Goal: Task Accomplishment & Management: Manage account settings

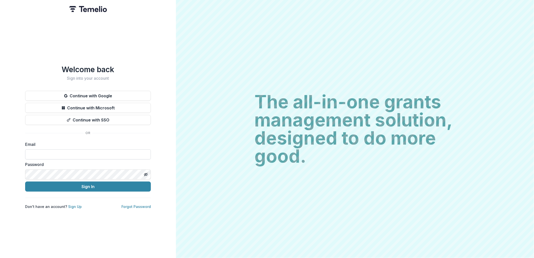
click at [115, 149] on input at bounding box center [88, 154] width 126 height 10
type input "**********"
click at [25, 181] on button "Sign In" at bounding box center [88, 186] width 126 height 10
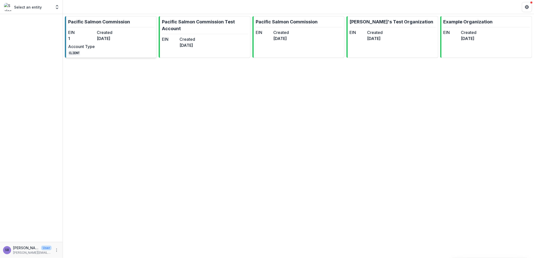
click at [115, 39] on dd "3 months ago" at bounding box center [110, 38] width 27 height 6
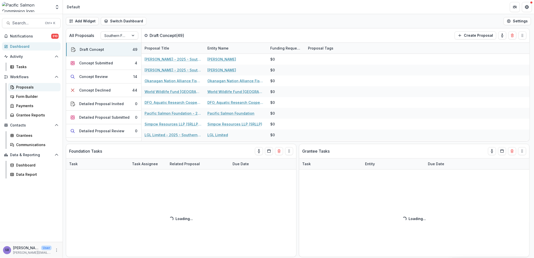
click at [29, 88] on div "Proposals" at bounding box center [36, 86] width 40 height 5
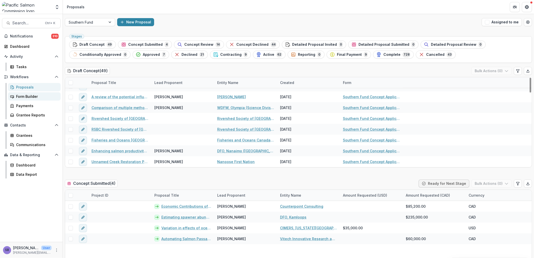
click at [39, 96] on div "Form Builder" at bounding box center [36, 96] width 40 height 5
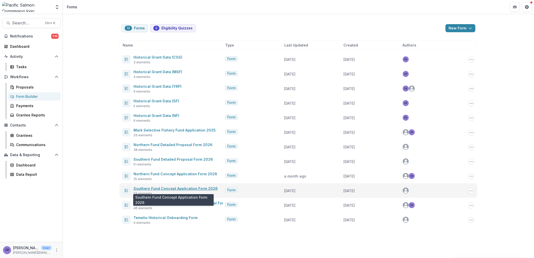
click at [180, 190] on link "Southern Fund Concept Application Form 2026" at bounding box center [175, 188] width 84 height 4
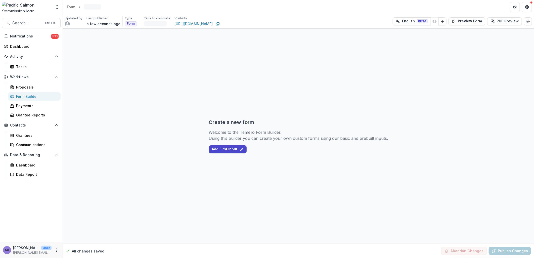
select select "********"
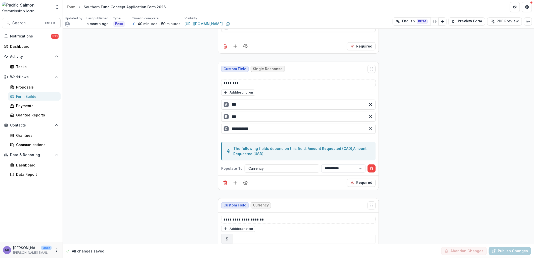
scroll to position [707, 0]
click at [240, 94] on button "Add description" at bounding box center [238, 92] width 34 height 6
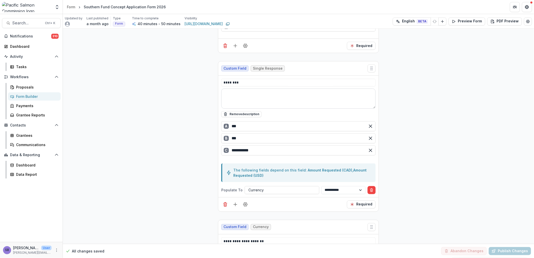
click at [261, 98] on textarea at bounding box center [298, 98] width 154 height 20
type textarea "*"
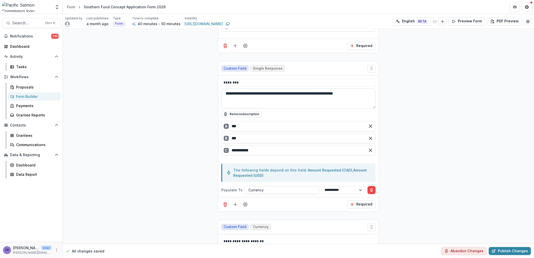
click at [362, 94] on textarea "**********" at bounding box center [298, 98] width 154 height 20
drag, startPoint x: 235, startPoint y: 93, endPoint x: 257, endPoint y: 93, distance: 21.6
click at [257, 93] on textarea "**********" at bounding box center [298, 98] width 154 height 20
type textarea "**********"
click at [501, 248] on button "Publish Changes" at bounding box center [509, 251] width 42 height 8
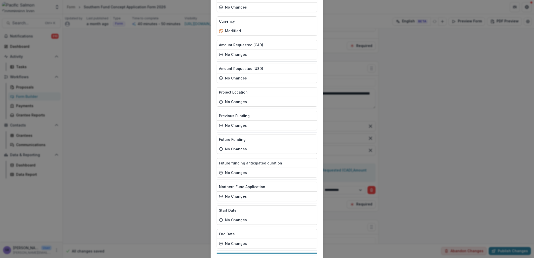
scroll to position [387, 0]
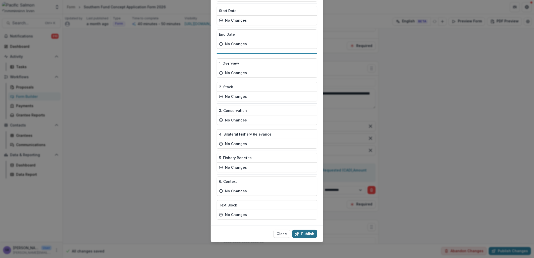
click at [312, 234] on button "Publish" at bounding box center [304, 234] width 25 height 8
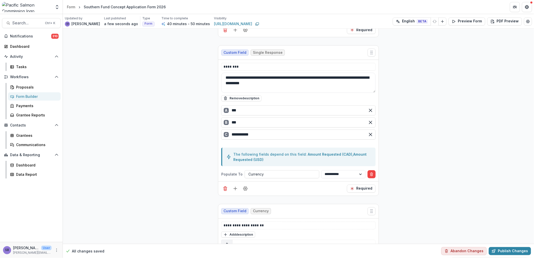
scroll to position [707, 0]
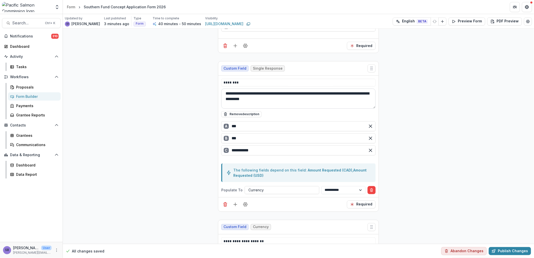
drag, startPoint x: 296, startPoint y: 101, endPoint x: 224, endPoint y: 96, distance: 72.2
click at [224, 96] on textarea "**********" at bounding box center [298, 98] width 154 height 20
click at [21, 96] on div "Form Builder" at bounding box center [36, 96] width 40 height 5
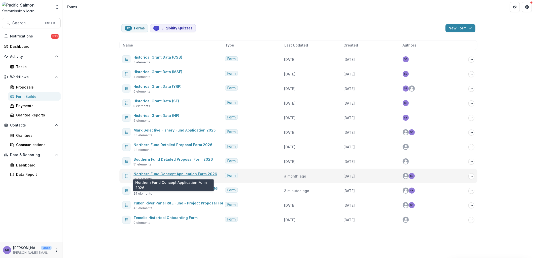
click at [189, 175] on link "Northern Fund Concept Application Form 2026" at bounding box center [175, 174] width 84 height 4
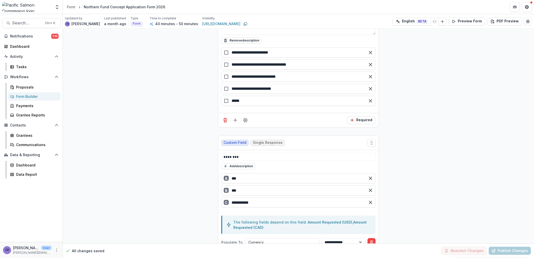
scroll to position [781, 0]
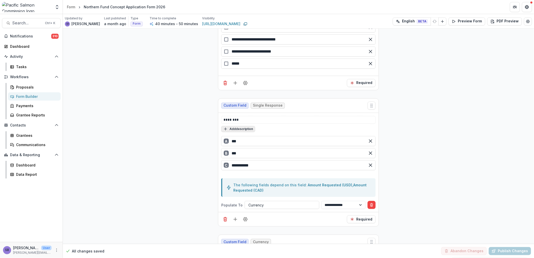
click at [246, 131] on button "Add description" at bounding box center [238, 129] width 34 height 6
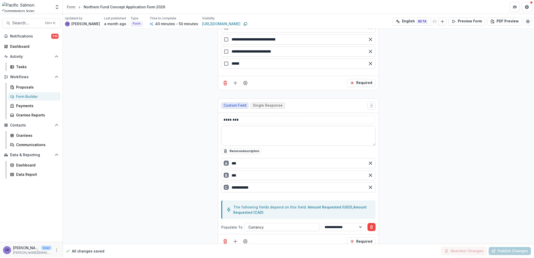
click at [246, 132] on textarea at bounding box center [298, 136] width 154 height 20
paste textarea "**********"
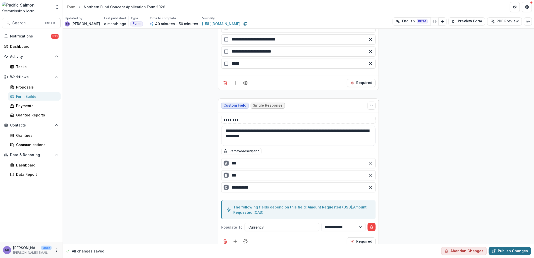
type textarea "**********"
click at [510, 249] on button "Publish Changes" at bounding box center [509, 251] width 42 height 8
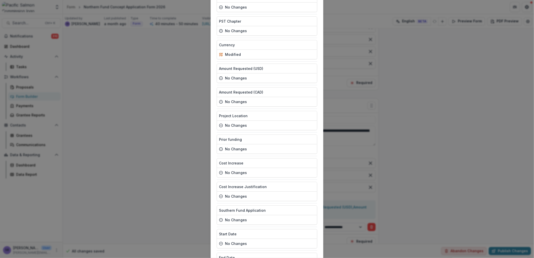
scroll to position [411, 0]
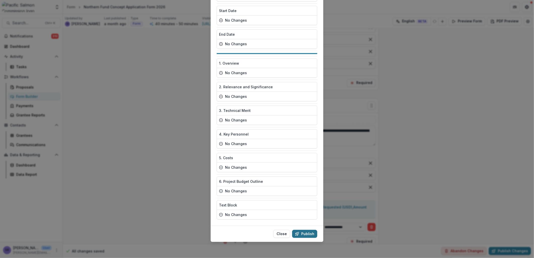
click at [304, 233] on button "Publish" at bounding box center [304, 234] width 25 height 8
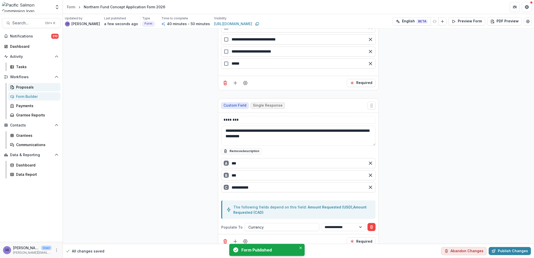
click at [23, 85] on div "Proposals" at bounding box center [36, 86] width 40 height 5
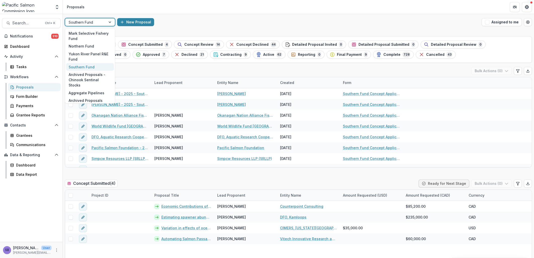
click at [111, 24] on div at bounding box center [110, 22] width 9 height 8
click at [98, 44] on div "Northern Fund" at bounding box center [90, 46] width 48 height 8
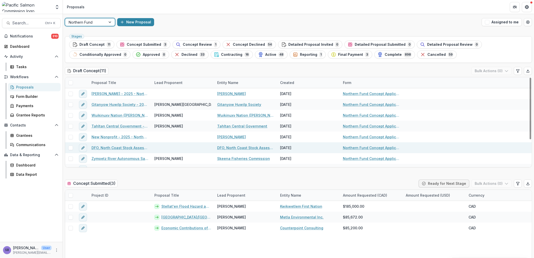
click at [116, 147] on link "DFO, North Coast Stock Assessment Division - 2025 - Northern Fund Concept Appli…" at bounding box center [119, 147] width 57 height 5
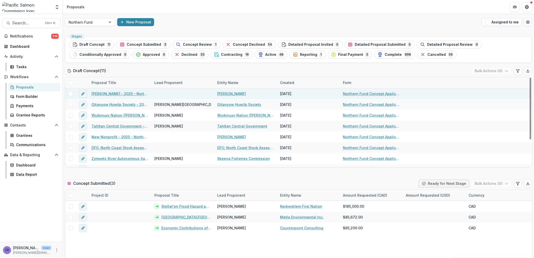
click at [113, 90] on div "Bogdan Caradima - 2025 - Northern Fund Concept Application Form 2026" at bounding box center [119, 93] width 63 height 11
click at [112, 92] on link "Bogdan Caradima - 2025 - Northern Fund Concept Application Form 2026" at bounding box center [119, 93] width 57 height 5
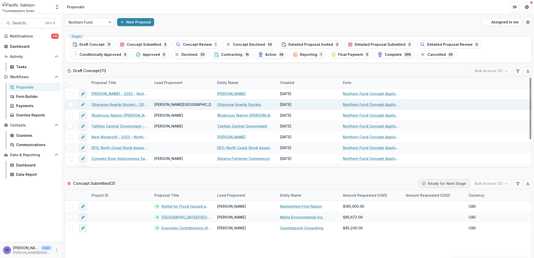
click at [120, 103] on link "Gitanyow Huwilp Society - 2025 - Northern Fund Concept Application Form 2026" at bounding box center [119, 104] width 57 height 5
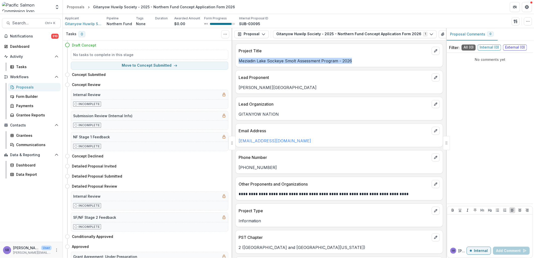
drag, startPoint x: 355, startPoint y: 60, endPoint x: 234, endPoint y: 62, distance: 121.3
click at [234, 62] on div "**********" at bounding box center [339, 148] width 214 height 217
copy p "Meziadin Lake Sockeye Smolt Assessment Program - 2026"
click at [528, 21] on icon "button" at bounding box center [527, 21] width 4 height 4
click at [489, 33] on button "Edit Attributes" at bounding box center [503, 33] width 54 height 8
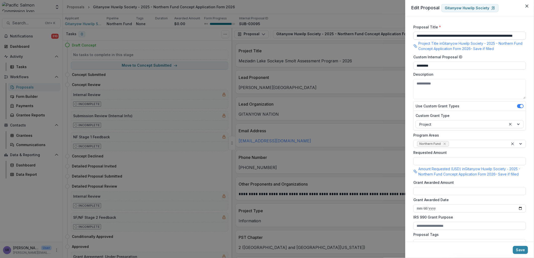
click at [417, 33] on input "**********" at bounding box center [469, 36] width 113 height 8
paste input "**********"
type input "**********"
click at [524, 249] on button "Save" at bounding box center [519, 250] width 15 height 8
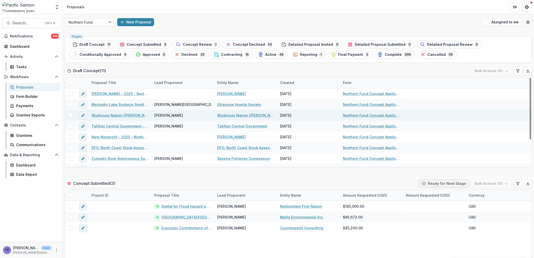
click at [106, 114] on link "Wuikinuxv Nation (Percy Walkus Hatchery) - 2025 - Northern Fund Concept Applica…" at bounding box center [119, 115] width 57 height 5
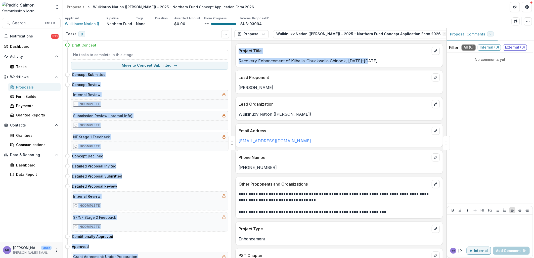
drag, startPoint x: 338, startPoint y: 61, endPoint x: 225, endPoint y: 58, distance: 112.6
click at [225, 58] on div "Tasks 0 Show Cancelled Tasks Expand Previous 0 Stages Draft Concept No tasks to…" at bounding box center [298, 143] width 471 height 230
drag, startPoint x: 225, startPoint y: 58, endPoint x: 270, endPoint y: 64, distance: 44.9
click at [270, 64] on div "Project Title Recovery Enhancement of Kilbella-Chuckwalla Chinook, 2026-2027" at bounding box center [338, 55] width 207 height 24
click at [331, 64] on div "Project Title Recovery Enhancement of Kilbella-Chuckwalla Chinook, 2026-2027" at bounding box center [338, 55] width 207 height 24
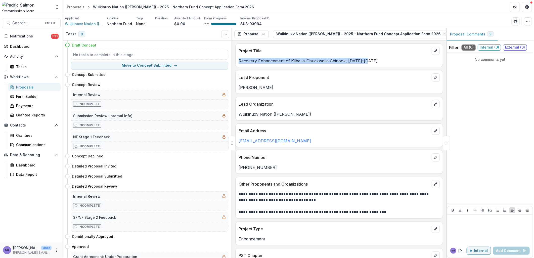
drag, startPoint x: 368, startPoint y: 62, endPoint x: 238, endPoint y: 60, distance: 130.1
click at [238, 60] on div "Recovery Enhancement of Kilbella-Chuckwalla Chinook, 2026-2027" at bounding box center [338, 61] width 207 height 6
click at [525, 22] on button "button" at bounding box center [527, 21] width 8 height 8
click at [495, 31] on button "Edit Attributes" at bounding box center [503, 33] width 54 height 8
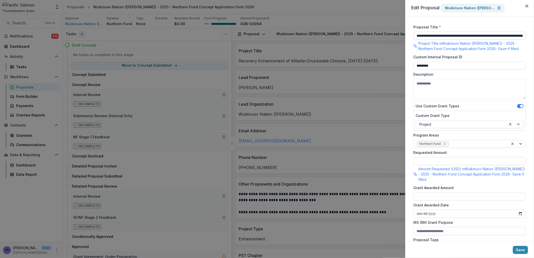
click at [416, 34] on input "**********" at bounding box center [469, 36] width 113 height 8
paste input
type input "**********"
click at [521, 246] on button "Save" at bounding box center [519, 250] width 15 height 8
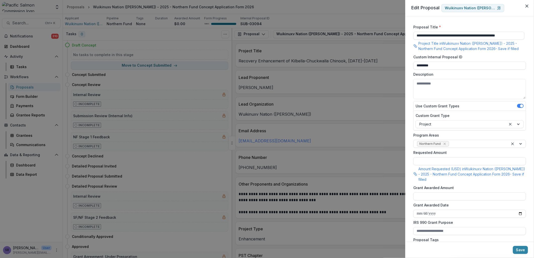
scroll to position [0, 0]
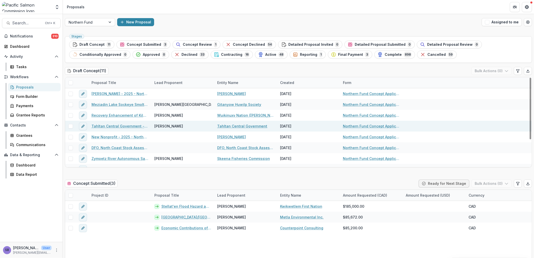
click at [125, 126] on link "Tahltan Central Government - 2025 - Northern Fund Concept Application Form 2026" at bounding box center [119, 125] width 57 height 5
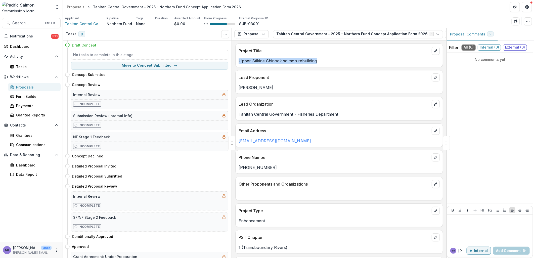
drag, startPoint x: 317, startPoint y: 62, endPoint x: 239, endPoint y: 62, distance: 78.4
click at [239, 62] on p "Upper Stikine Chinook salmon rebuilding" at bounding box center [338, 61] width 201 height 6
copy p "Upper Stikine Chinook salmon rebuilding"
click at [529, 24] on button "button" at bounding box center [527, 21] width 8 height 8
click at [490, 31] on button "Edit Attributes" at bounding box center [503, 33] width 54 height 8
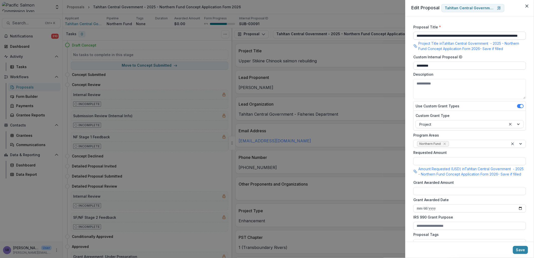
click at [416, 36] on input "**********" at bounding box center [469, 36] width 113 height 8
paste input
type input "**********"
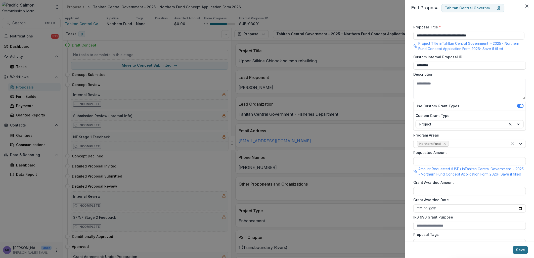
click at [521, 249] on button "Save" at bounding box center [519, 250] width 15 height 8
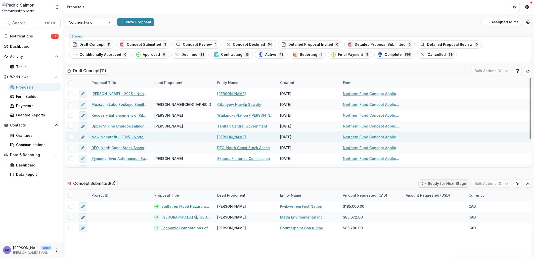
click at [111, 136] on link "New Nonprofit - 2025 - Northern Fund Concept Application Form 2026" at bounding box center [119, 136] width 57 height 5
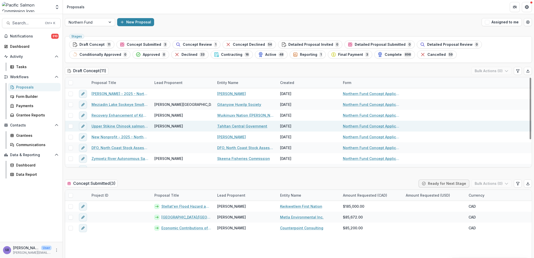
scroll to position [37, 0]
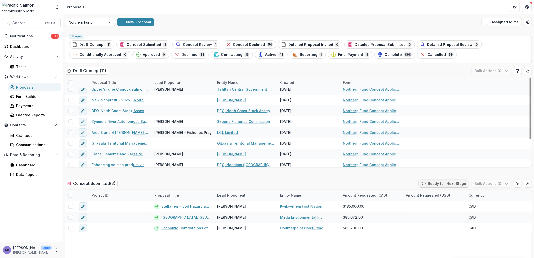
click at [89, 20] on div at bounding box center [86, 22] width 34 height 6
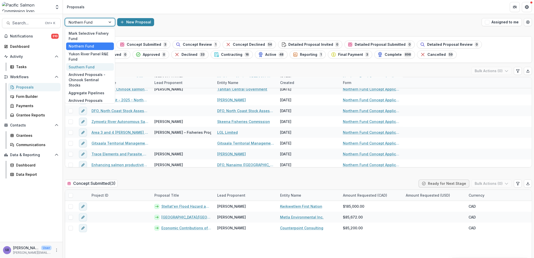
click at [82, 64] on div "Southern Fund" at bounding box center [90, 67] width 48 height 8
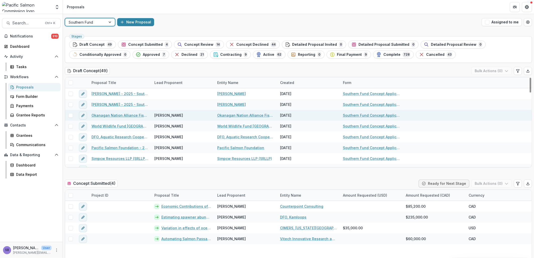
click at [118, 114] on link "Okanagan Nation Alliance Fisheries Department - 2025 - Southern Fund Concept Ap…" at bounding box center [119, 115] width 57 height 5
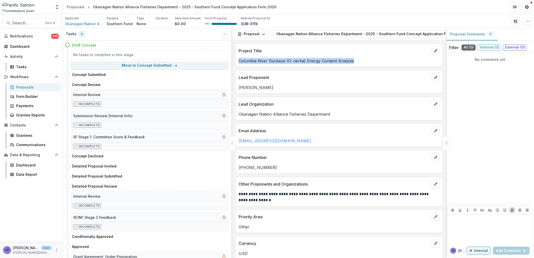
drag, startPoint x: 354, startPoint y: 62, endPoint x: 232, endPoint y: 62, distance: 121.6
click at [232, 62] on div "**********" at bounding box center [339, 148] width 214 height 217
click at [525, 21] on button "button" at bounding box center [527, 21] width 8 height 8
click at [500, 32] on button "Edit Attributes" at bounding box center [503, 33] width 54 height 8
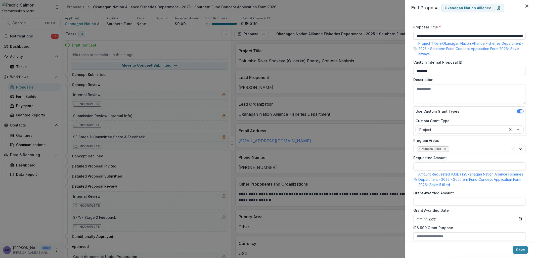
click at [417, 35] on input "**********" at bounding box center [469, 36] width 113 height 8
paste input "**********"
type input "**********"
click at [520, 248] on button "Save" at bounding box center [519, 250] width 15 height 8
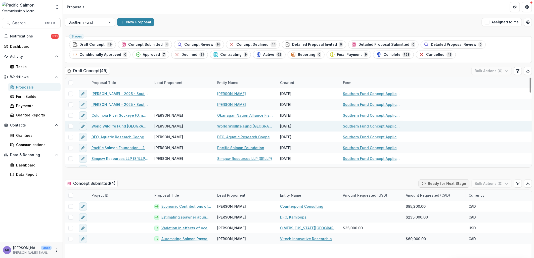
click at [116, 127] on link "World Wildlife Fund Canada - 2025 - Southern Fund Concept Application Form 2026" at bounding box center [119, 125] width 57 height 5
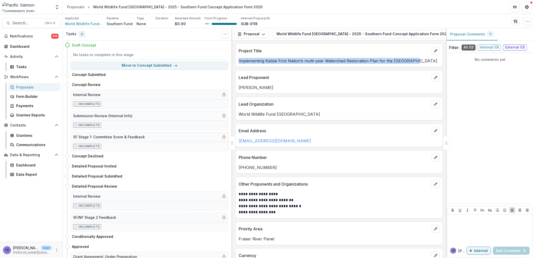
drag, startPoint x: 412, startPoint y: 61, endPoint x: 237, endPoint y: 63, distance: 175.1
click at [237, 63] on div "Implementing Katzie First Nation’s multi-year Watershed Restoration Plan for th…" at bounding box center [338, 61] width 207 height 6
copy p "Implementing Katzie First Nation’s multi-year Watershed Restoration Plan for th…"
click at [525, 24] on button "button" at bounding box center [527, 21] width 8 height 8
click at [503, 33] on button "Edit Attributes" at bounding box center [503, 33] width 54 height 8
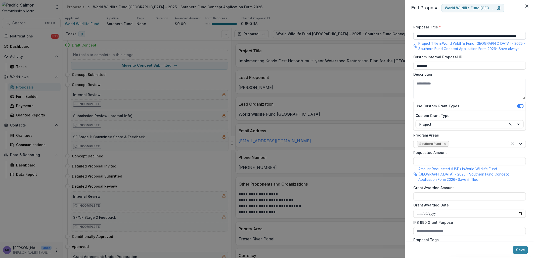
click at [414, 35] on input "**********" at bounding box center [469, 36] width 113 height 8
paste input "**********"
type input "**********"
click at [517, 250] on button "Save" at bounding box center [519, 250] width 15 height 8
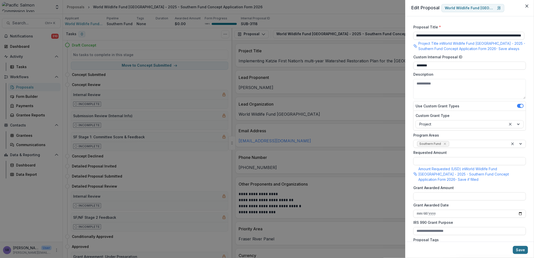
scroll to position [0, 0]
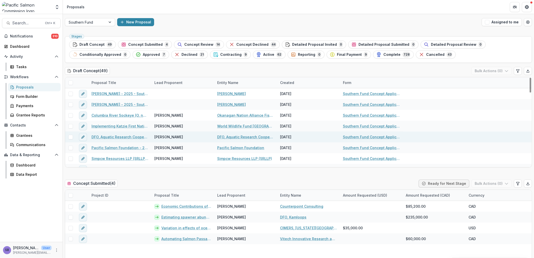
click at [126, 136] on link "DFO, Aquatic Research Cooperative Institute, Simon Fraser University - 2025 - S…" at bounding box center [119, 136] width 57 height 5
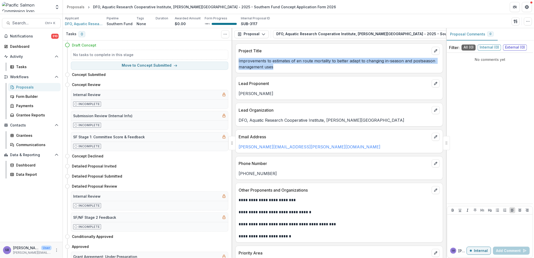
drag, startPoint x: 275, startPoint y: 69, endPoint x: 237, endPoint y: 59, distance: 38.8
click at [237, 59] on div "Improvements to estimates of en route mortality to better adapt to changing in-…" at bounding box center [338, 64] width 207 height 12
copy p "Improvements to estimates of en route mortality to better adapt to changing in-…"
click at [528, 22] on icon "button" at bounding box center [527, 21] width 4 height 4
click at [501, 32] on button "Edit Attributes" at bounding box center [503, 33] width 54 height 8
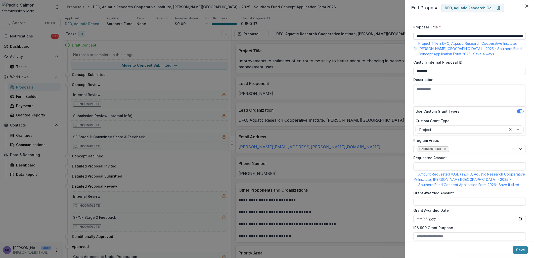
click at [416, 35] on input "**********" at bounding box center [469, 36] width 113 height 8
paste input
type input "**********"
click at [519, 248] on button "Save" at bounding box center [519, 250] width 15 height 8
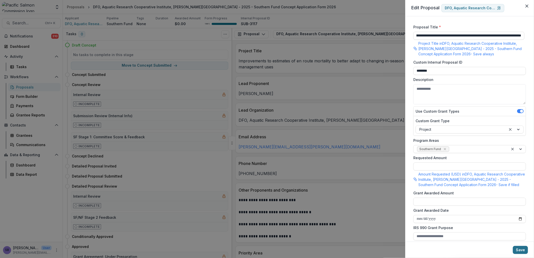
scroll to position [0, 0]
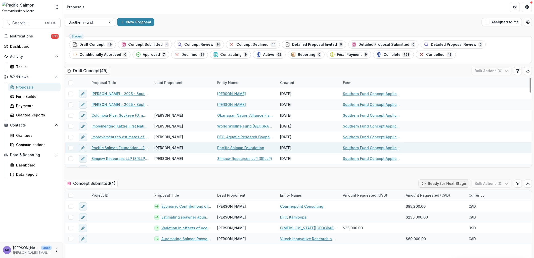
drag, startPoint x: 131, startPoint y: 148, endPoint x: 133, endPoint y: 144, distance: 4.5
click at [131, 148] on link "Pacific Salmon Foundation - 2025 - Southern Fund Concept Application Form 2026" at bounding box center [119, 147] width 57 height 5
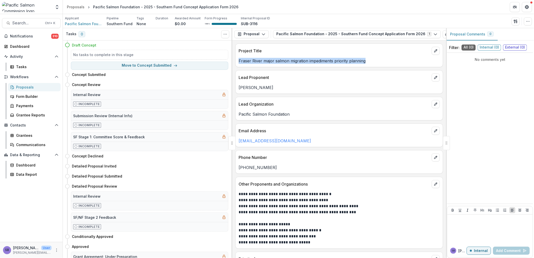
drag, startPoint x: 352, startPoint y: 61, endPoint x: 238, endPoint y: 61, distance: 114.0
click at [238, 61] on p "Fraser River major salmon migration impediments priority planning" at bounding box center [338, 61] width 201 height 6
click at [527, 23] on button "button" at bounding box center [527, 21] width 8 height 8
click at [502, 33] on button "Edit Attributes" at bounding box center [503, 33] width 54 height 8
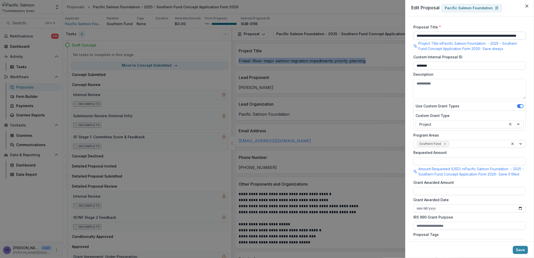
click at [416, 34] on input "**********" at bounding box center [469, 36] width 113 height 8
paste input
type input "**********"
click at [517, 247] on button "Save" at bounding box center [519, 250] width 15 height 8
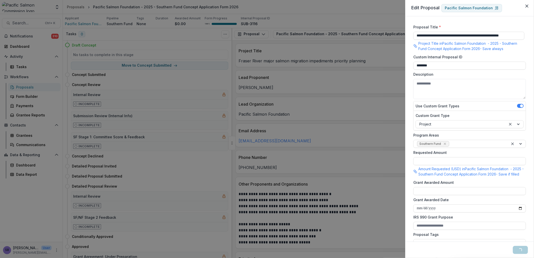
scroll to position [0, 0]
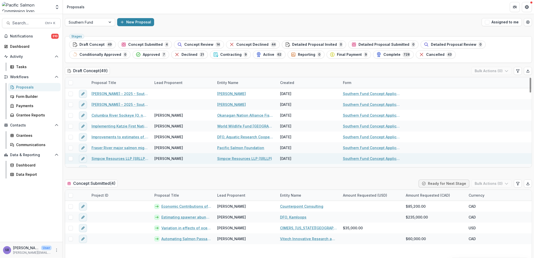
click at [123, 157] on link "Simpcw Resources LLP (SRLLP) - 2025 - Southern Fund Concept Application Form 20…" at bounding box center [119, 158] width 57 height 5
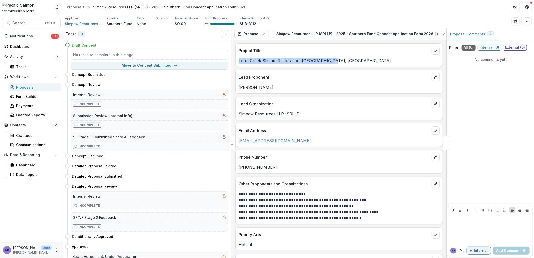
click at [238, 62] on div "Louis Creek Stream Restoration, [GEOGRAPHIC_DATA], [GEOGRAPHIC_DATA]" at bounding box center [338, 61] width 207 height 6
click at [527, 22] on icon "button" at bounding box center [527, 21] width 4 height 4
click at [505, 33] on button "Edit Attributes" at bounding box center [503, 33] width 54 height 8
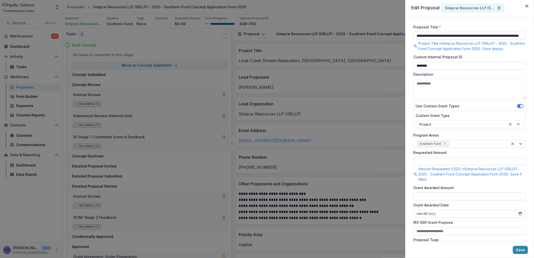
click at [416, 36] on input "**********" at bounding box center [469, 36] width 113 height 8
paste input
type input "**********"
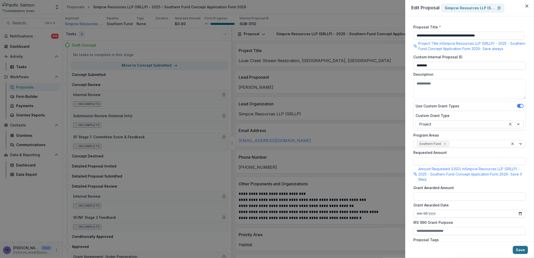
click at [516, 247] on button "Save" at bounding box center [519, 250] width 15 height 8
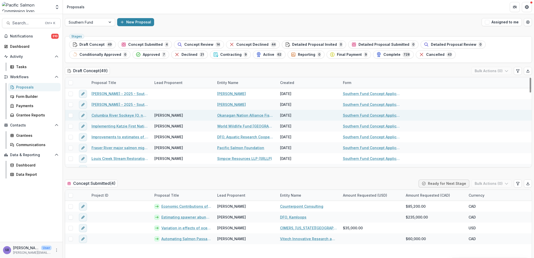
scroll to position [37, 0]
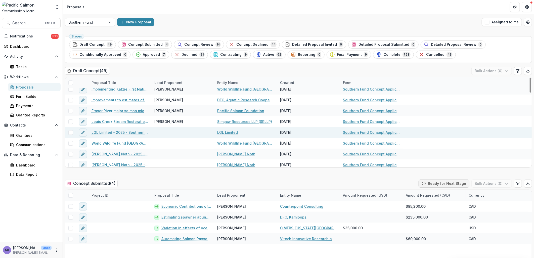
click at [109, 132] on link "LGL Limited - 2025 - Southern Fund Concept Application Form 2026" at bounding box center [119, 132] width 57 height 5
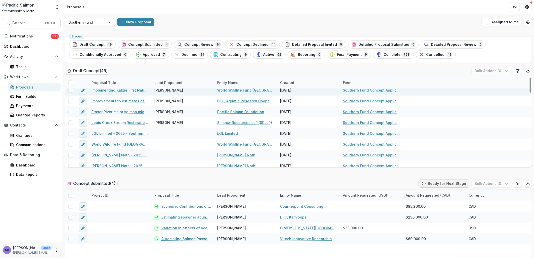
scroll to position [37, 0]
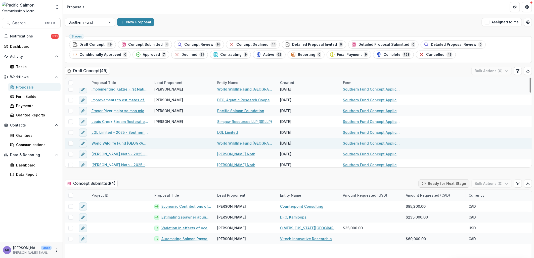
click at [135, 143] on link "World Wildlife Fund [GEOGRAPHIC_DATA] - 2025 - Southern Fund Concept Applicatio…" at bounding box center [119, 142] width 57 height 5
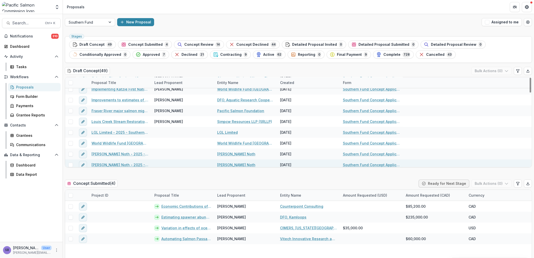
scroll to position [74, 0]
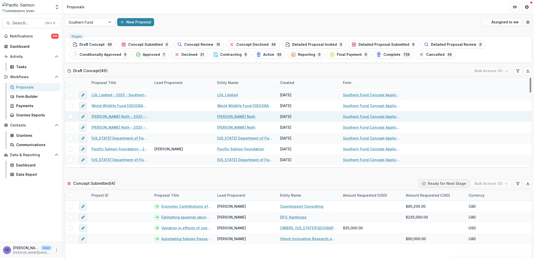
click at [130, 116] on link "[PERSON_NAME] Noth - 2025 - Southern Fund Concept Application Form 2026" at bounding box center [119, 116] width 57 height 5
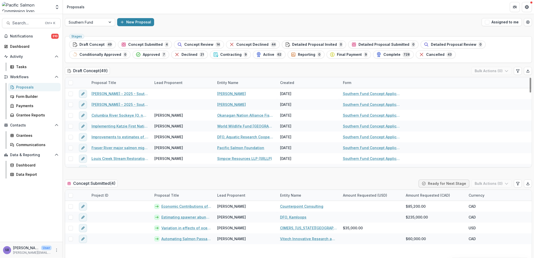
scroll to position [74, 0]
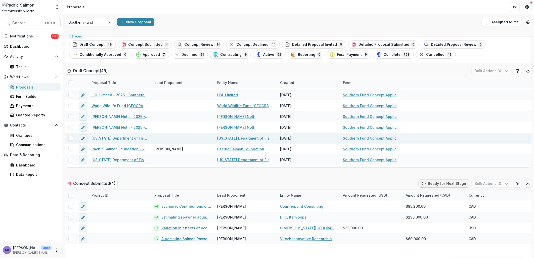
click at [129, 140] on link "[US_STATE] Department of Fish and Wildlife - 2025 - Southern Fund Concept Appli…" at bounding box center [119, 137] width 57 height 5
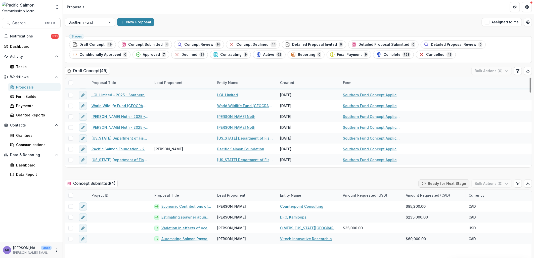
scroll to position [112, 0]
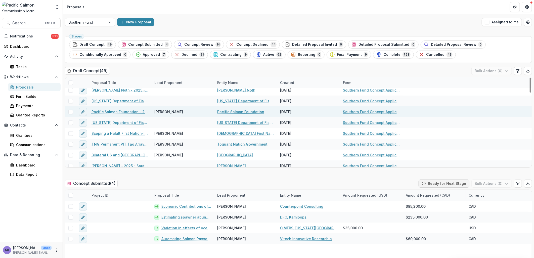
click at [136, 111] on link "Pacific Salmon Foundation - 2025 - Southern Fund Concept Application Form 2026" at bounding box center [119, 111] width 57 height 5
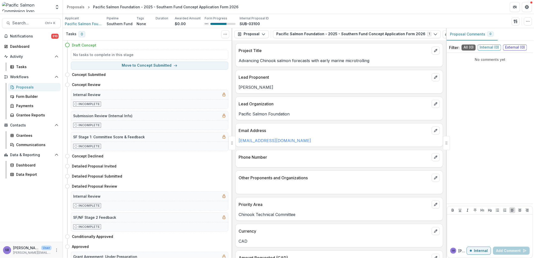
drag, startPoint x: 370, startPoint y: 62, endPoint x: 238, endPoint y: 64, distance: 132.9
click at [238, 64] on div "Advancing Chinook salmon forecasts with early marine microtrolling" at bounding box center [338, 61] width 207 height 6
drag, startPoint x: 238, startPoint y: 64, endPoint x: 245, endPoint y: 62, distance: 7.3
click at [526, 20] on icon "button" at bounding box center [527, 21] width 4 height 4
click at [488, 31] on button "Edit Attributes" at bounding box center [503, 33] width 54 height 8
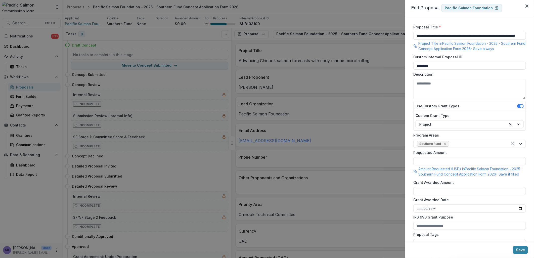
scroll to position [0, 33]
drag, startPoint x: 416, startPoint y: 35, endPoint x: 538, endPoint y: 26, distance: 122.6
click at [533, 26] on html "Skip to content Foundations Pacific Salmon Commission Nonprofits Pacific Salmon…" at bounding box center [267, 129] width 534 height 258
paste input
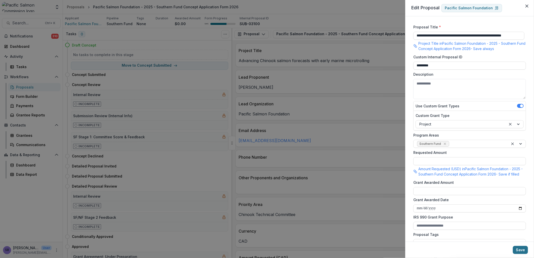
type input "**********"
click at [517, 249] on button "Save" at bounding box center [519, 250] width 15 height 8
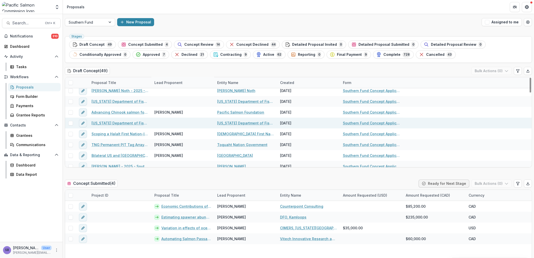
scroll to position [112, 0]
click at [128, 123] on link "[US_STATE] Department of Fish and Wildlife - 2025 - Southern Fund Concept Appli…" at bounding box center [119, 122] width 57 height 5
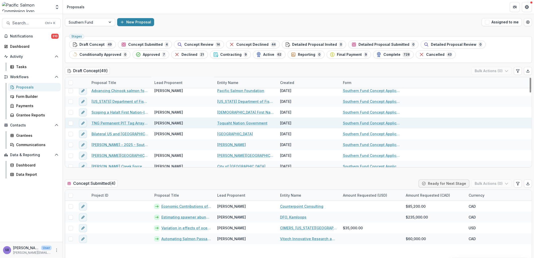
scroll to position [149, 0]
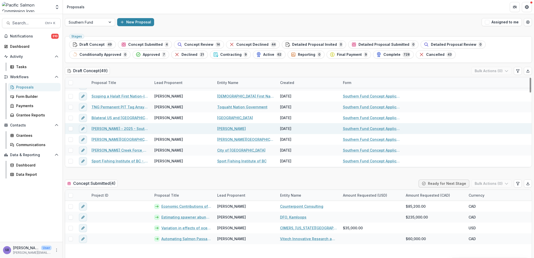
click at [144, 130] on link "[PERSON_NAME] - 2025 - Southern Fund Concept Application Form 2026" at bounding box center [119, 128] width 57 height 5
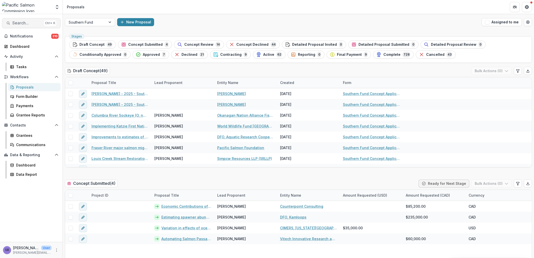
click at [32, 25] on span "Search..." at bounding box center [27, 23] width 30 height 5
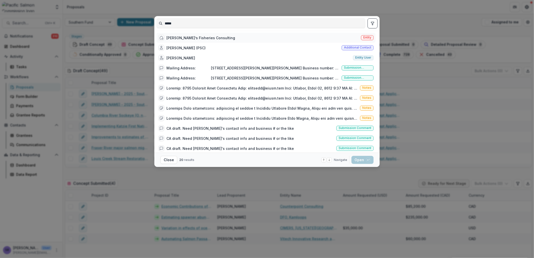
type input "*****"
click at [197, 37] on div "[PERSON_NAME]’s Fisheries Consulting" at bounding box center [200, 37] width 69 height 5
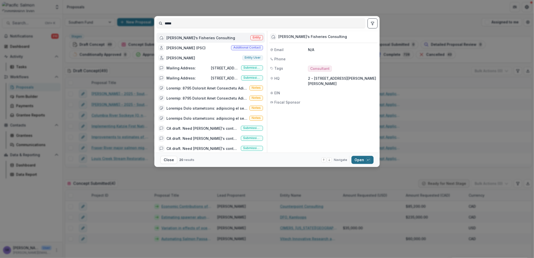
click at [361, 160] on button "Open with enter key" at bounding box center [362, 160] width 22 height 8
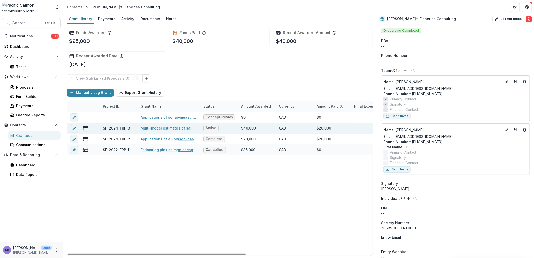
click at [176, 127] on link "Multi-model estimates of salmon species from imaging sonar measured fish length" at bounding box center [168, 127] width 57 height 5
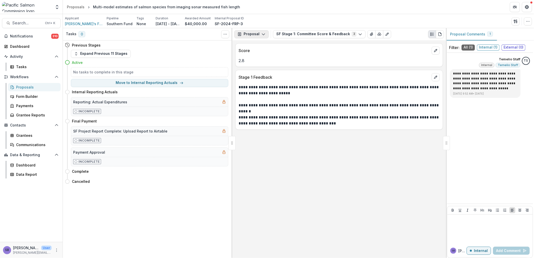
click at [256, 32] on button "Proposal" at bounding box center [251, 34] width 34 height 8
click at [255, 59] on div "Reports" at bounding box center [267, 61] width 46 height 5
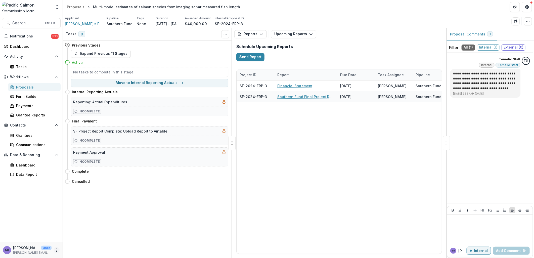
click at [57, 252] on button "More" at bounding box center [57, 250] width 6 height 6
click at [79, 239] on link "User Settings" at bounding box center [90, 239] width 54 height 8
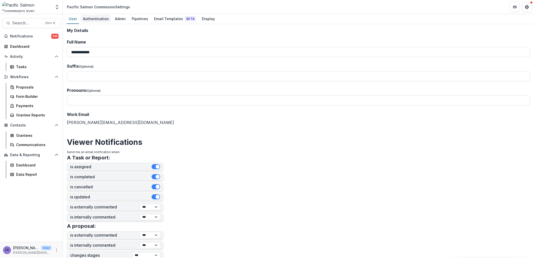
click at [86, 21] on div "Authentication" at bounding box center [96, 18] width 30 height 7
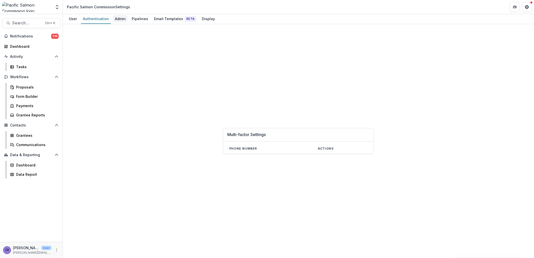
click at [118, 18] on div "Admin" at bounding box center [120, 18] width 15 height 7
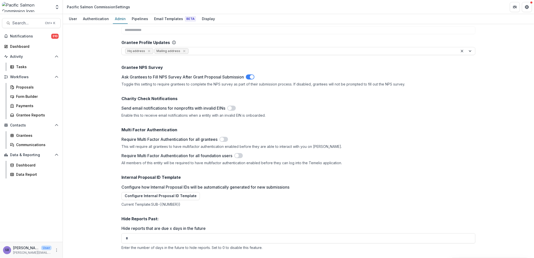
scroll to position [632, 0]
drag, startPoint x: 141, startPoint y: 238, endPoint x: 114, endPoint y: 237, distance: 27.6
click at [114, 237] on div "**********" at bounding box center [298, 141] width 471 height 234
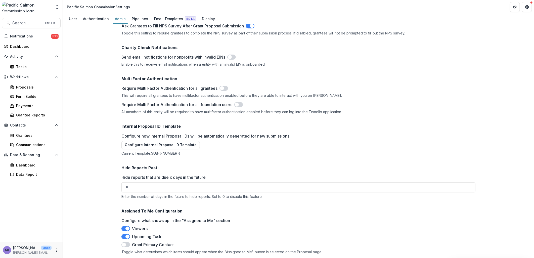
type input "*"
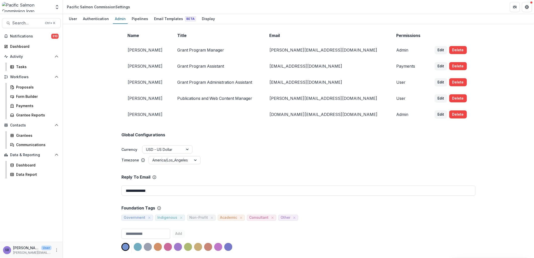
scroll to position [0, 0]
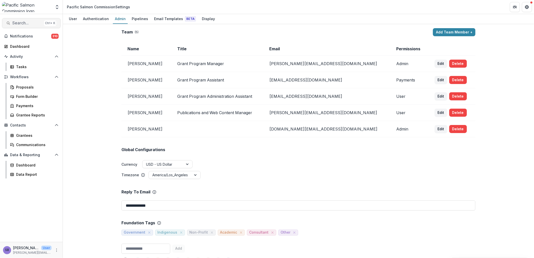
click at [26, 23] on span "Search..." at bounding box center [27, 23] width 30 height 5
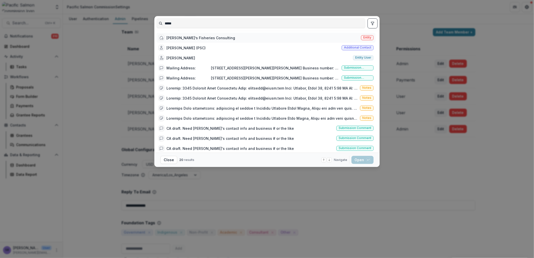
type input "*****"
click at [193, 33] on div "Yunbo’s Fisheries Consulting Entity" at bounding box center [265, 38] width 219 height 10
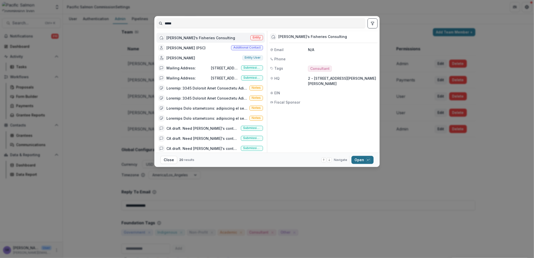
click at [361, 159] on button "Open with enter key" at bounding box center [362, 160] width 22 height 8
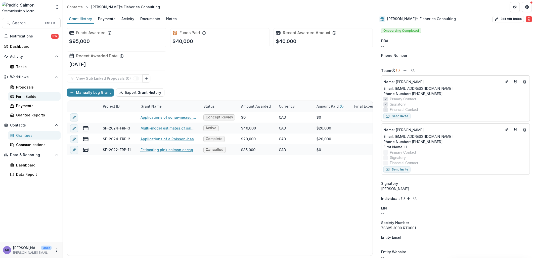
click at [26, 94] on div "Form Builder" at bounding box center [36, 96] width 40 height 5
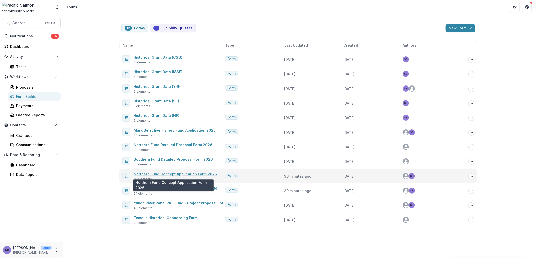
click at [166, 175] on link "Northern Fund Concept Application Form 2026" at bounding box center [175, 174] width 84 height 4
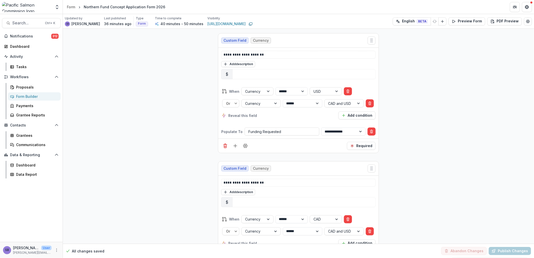
scroll to position [1042, 0]
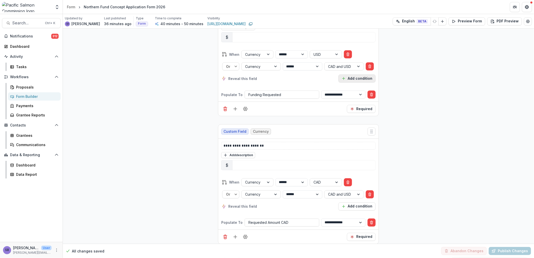
click at [359, 80] on button "Add condition" at bounding box center [356, 78] width 37 height 8
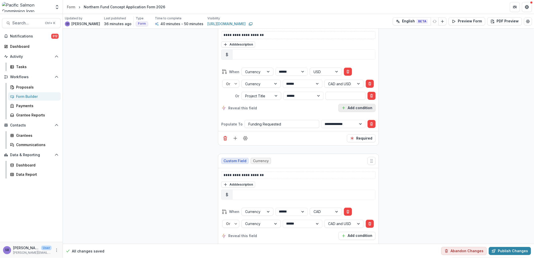
scroll to position [1059, 0]
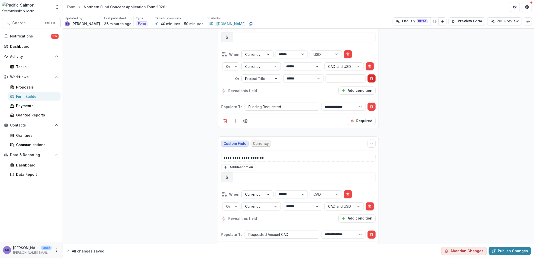
click at [370, 80] on icon "Delete condition" at bounding box center [371, 79] width 2 height 2
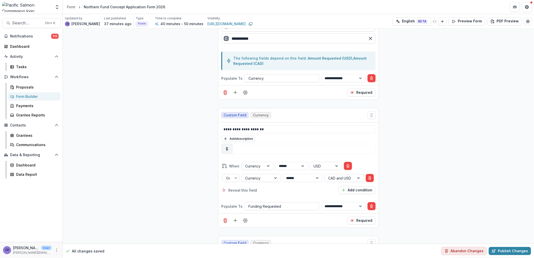
scroll to position [744, 0]
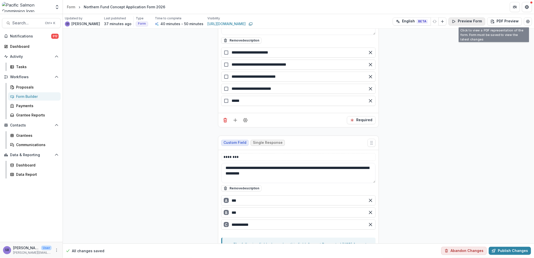
click at [476, 21] on button "Preview Form" at bounding box center [466, 21] width 37 height 8
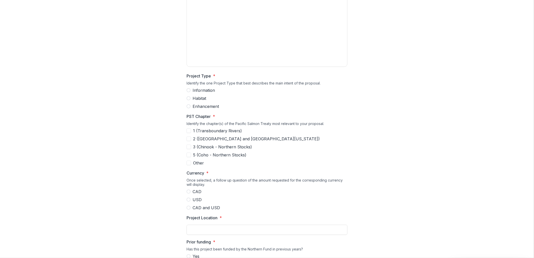
scroll to position [260, 0]
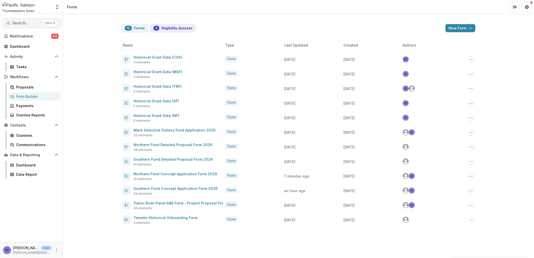
click at [28, 22] on span "Search..." at bounding box center [27, 23] width 30 height 5
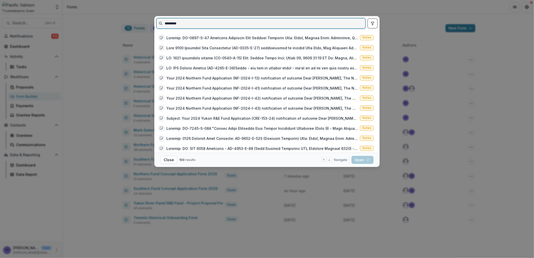
type input "*********"
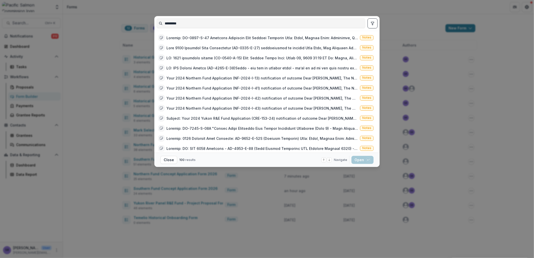
drag, startPoint x: 372, startPoint y: 23, endPoint x: 365, endPoint y: 24, distance: 7.1
click at [372, 23] on icon "toggle filters" at bounding box center [372, 23] width 4 height 4
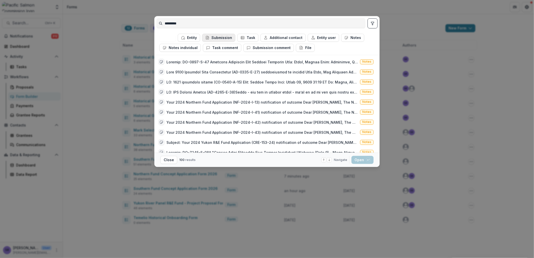
click at [227, 36] on button "Submission" at bounding box center [218, 38] width 33 height 8
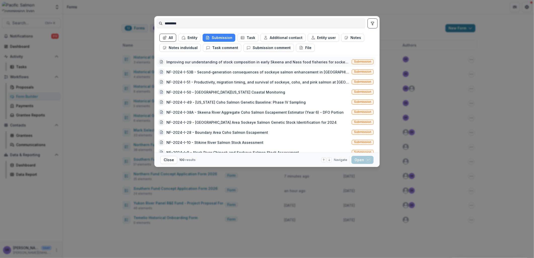
click at [258, 62] on div "Improving our understanding of stock composition in early Skeena and Nass food …" at bounding box center [257, 61] width 183 height 5
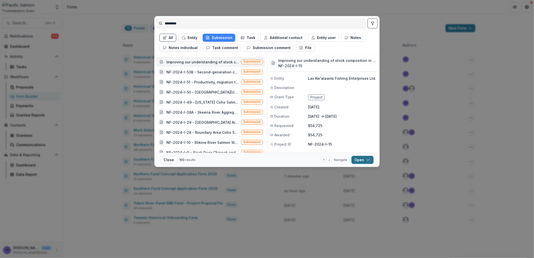
click at [356, 162] on button "Open with enter key" at bounding box center [362, 160] width 22 height 8
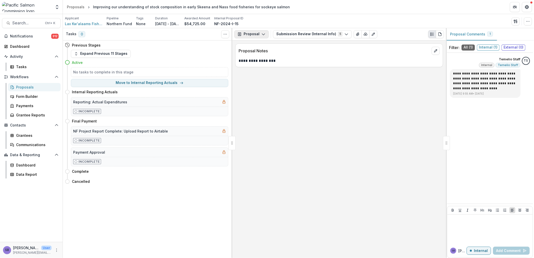
click at [257, 32] on button "Proposal" at bounding box center [251, 34] width 34 height 8
click at [256, 61] on div "Reports" at bounding box center [267, 61] width 46 height 5
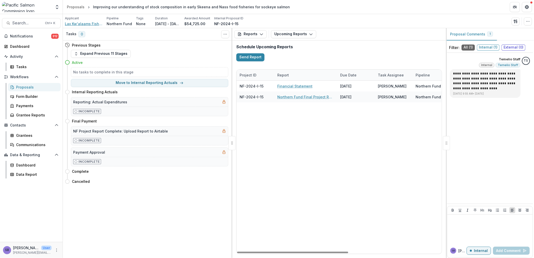
click at [90, 24] on span "Lax Kw'alaams Fishing Enterprises Ltd." at bounding box center [84, 23] width 38 height 5
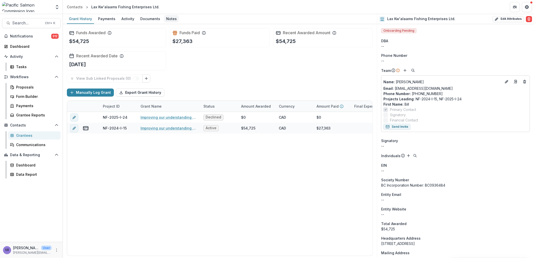
click at [171, 20] on div "Notes" at bounding box center [171, 18] width 15 height 7
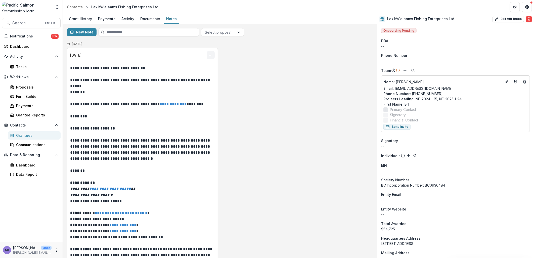
click at [209, 54] on icon "Options" at bounding box center [210, 55] width 4 height 4
click at [183, 72] on button "Edit" at bounding box center [186, 74] width 54 height 8
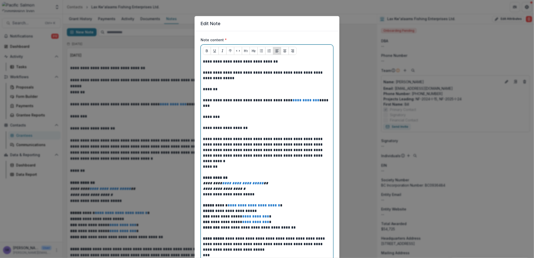
click at [280, 60] on p "**********" at bounding box center [267, 62] width 128 height 6
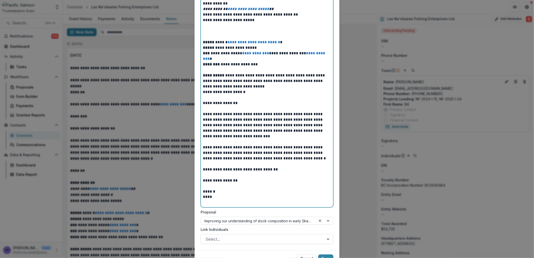
scroll to position [729, 0]
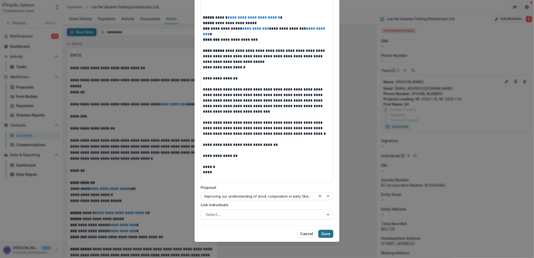
click at [325, 234] on button "Save" at bounding box center [325, 234] width 15 height 8
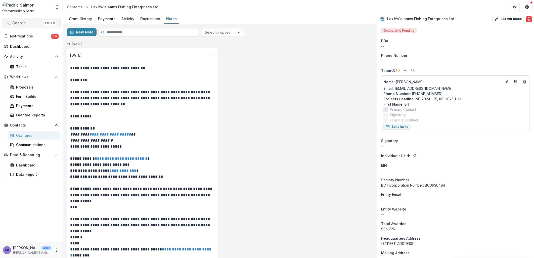
click at [29, 25] on span "Search..." at bounding box center [27, 23] width 30 height 5
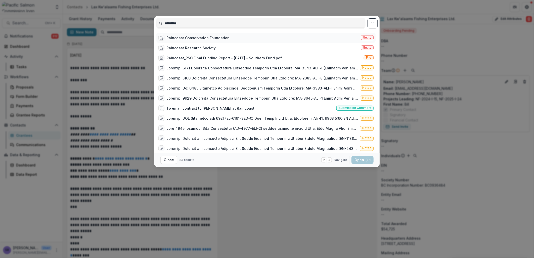
type input "*********"
click at [233, 38] on div "Raincoast Conservation Foundation Entity" at bounding box center [265, 38] width 219 height 10
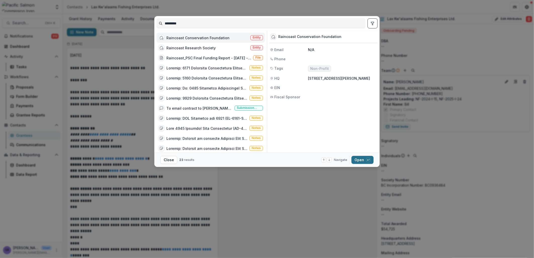
click at [358, 158] on button "Open with enter key" at bounding box center [362, 160] width 22 height 8
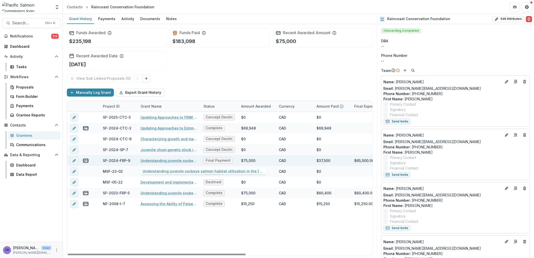
click at [170, 162] on link "Understanding juvenile sockeye salmon habitat utilization in the [GEOGRAPHIC_DA…" at bounding box center [168, 160] width 57 height 5
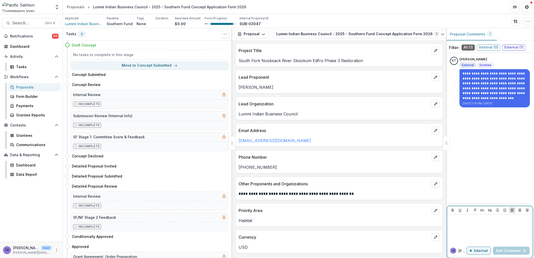
click at [465, 222] on p at bounding box center [489, 219] width 81 height 6
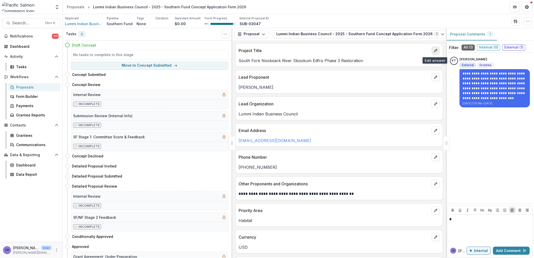
click at [434, 52] on icon "edit" at bounding box center [435, 50] width 3 height 3
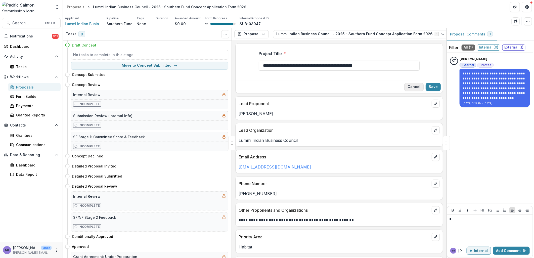
click at [415, 86] on button "Cancel" at bounding box center [413, 87] width 19 height 8
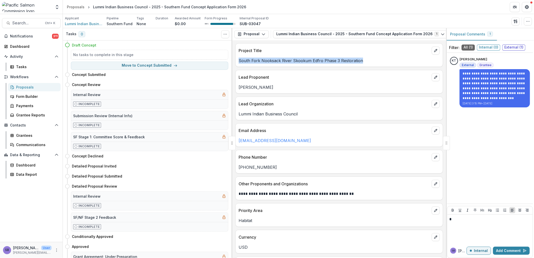
drag, startPoint x: 346, startPoint y: 62, endPoint x: 232, endPoint y: 60, distance: 113.8
click at [232, 60] on div "**********" at bounding box center [339, 149] width 214 height 218
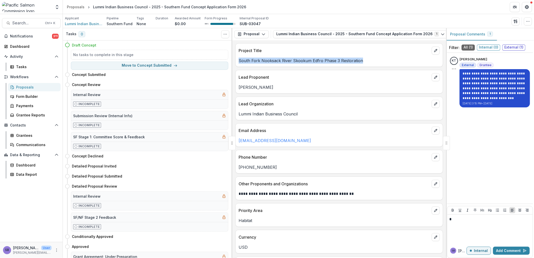
copy p "South Fork Nooksack River Skookum Edfro Phase 3 Restoration"
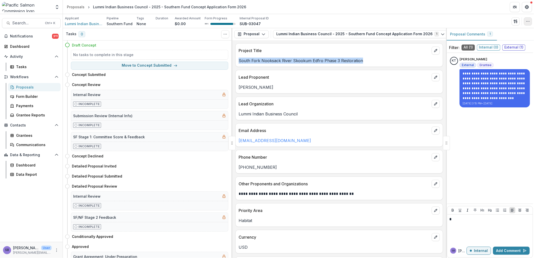
click at [530, 20] on button "button" at bounding box center [527, 21] width 8 height 8
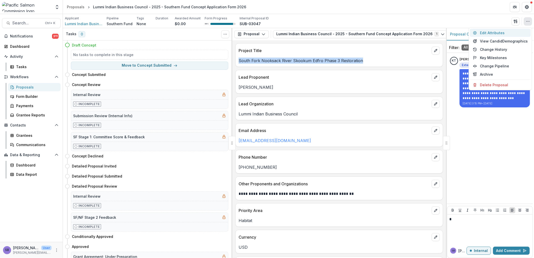
click at [499, 33] on button "Edit Attributes" at bounding box center [499, 33] width 61 height 8
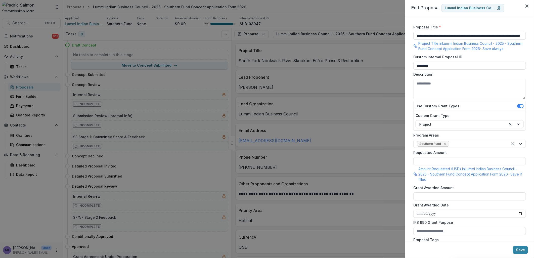
click at [416, 36] on input "**********" at bounding box center [469, 36] width 113 height 8
paste input
type input "**********"
click at [523, 249] on button "Save" at bounding box center [519, 250] width 15 height 8
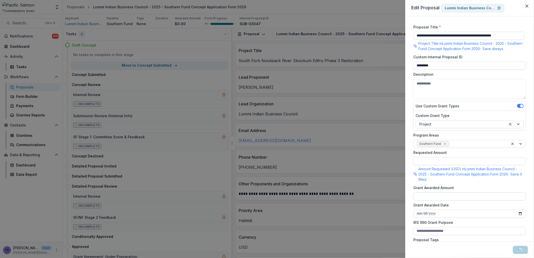
scroll to position [0, 0]
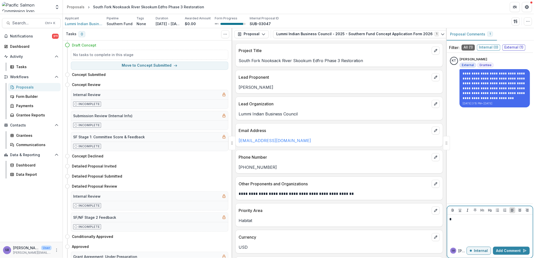
click at [464, 220] on p "*" at bounding box center [489, 219] width 81 height 6
click at [480, 251] on p "Internal" at bounding box center [480, 250] width 14 height 4
click at [470, 225] on div at bounding box center [489, 228] width 81 height 25
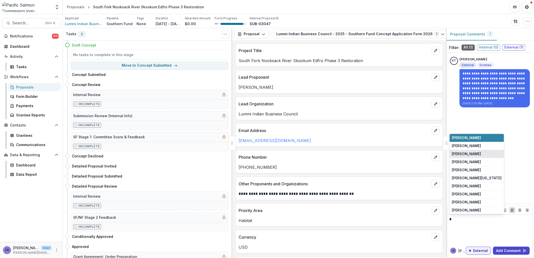
click at [468, 153] on button "[PERSON_NAME]" at bounding box center [476, 154] width 54 height 8
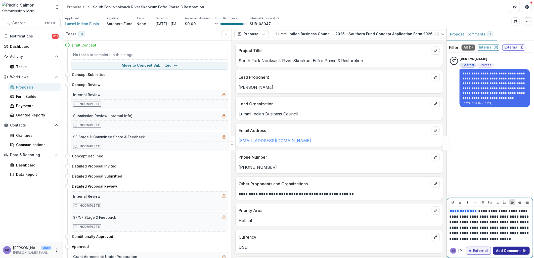
click at [506, 252] on button "Add Comment" at bounding box center [511, 250] width 37 height 8
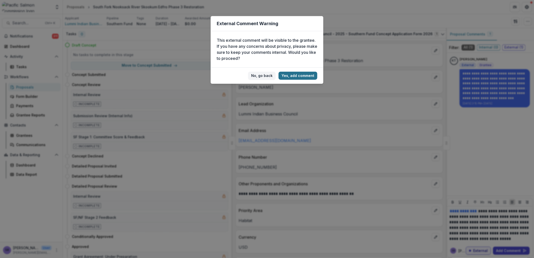
click at [294, 76] on button "Yes, add comment" at bounding box center [297, 76] width 39 height 8
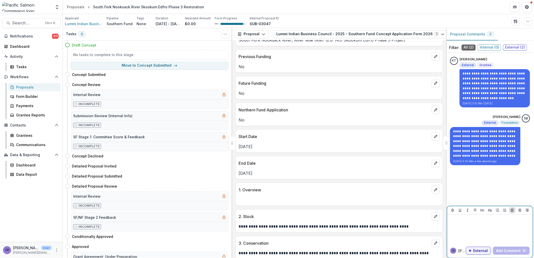
scroll to position [298, 0]
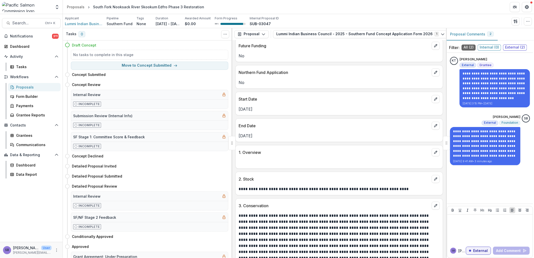
click at [29, 85] on div "Proposals" at bounding box center [36, 86] width 40 height 5
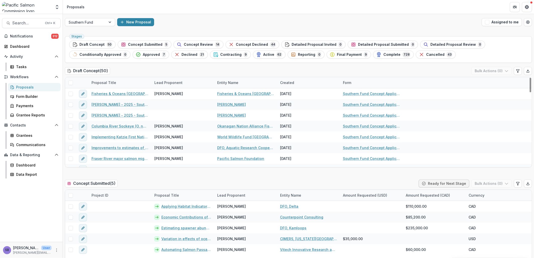
click at [113, 82] on div "Proposal Title" at bounding box center [103, 82] width 31 height 5
click at [114, 92] on input at bounding box center [119, 94] width 60 height 8
type input "******"
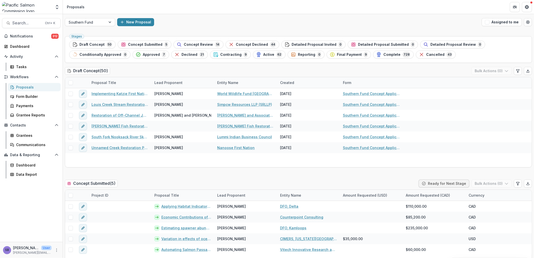
click at [141, 69] on div "Draft Concept ( 50 ) Bulk Actions ( 0 )" at bounding box center [298, 72] width 467 height 10
click at [105, 79] on div "Proposal Title" at bounding box center [119, 82] width 63 height 11
drag, startPoint x: 112, startPoint y: 92, endPoint x: 97, endPoint y: 92, distance: 14.3
click at [97, 92] on input "******" at bounding box center [119, 94] width 60 height 8
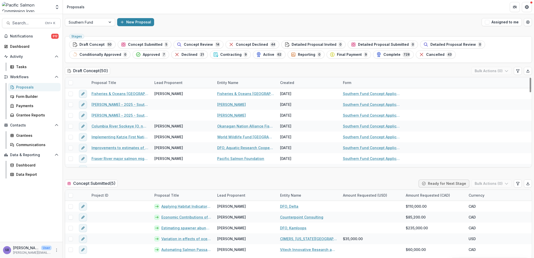
click at [165, 78] on div "Lead Proponent" at bounding box center [182, 82] width 63 height 11
click at [167, 92] on input at bounding box center [182, 94] width 60 height 8
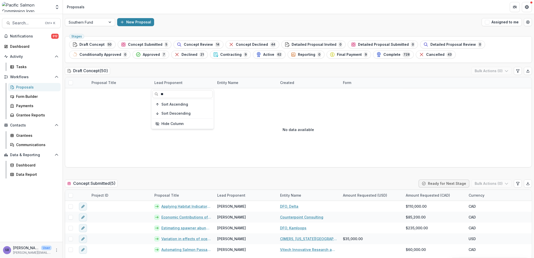
type input "*"
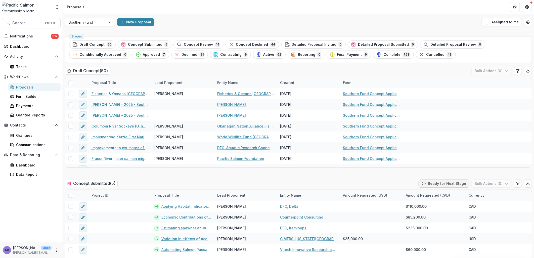
click at [173, 72] on div "Draft Concept ( 50 ) Bulk Actions ( 0 )" at bounding box center [298, 72] width 467 height 10
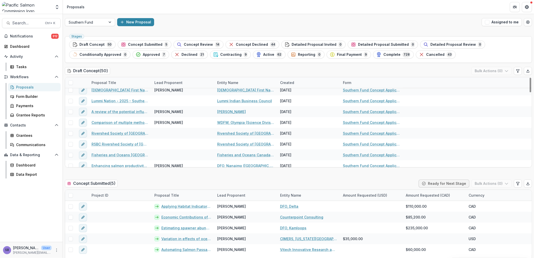
scroll to position [461, 0]
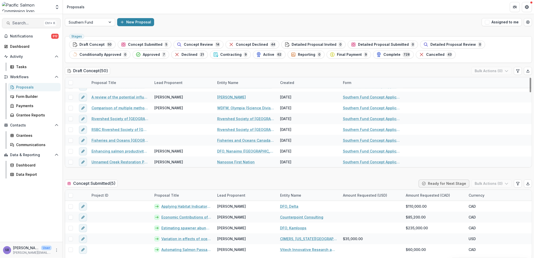
click at [31, 25] on span "Search..." at bounding box center [27, 23] width 30 height 5
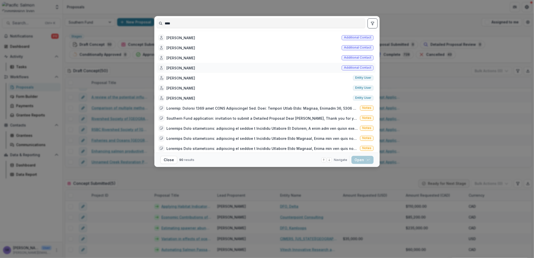
type input "****"
click at [176, 66] on div "[PERSON_NAME]" at bounding box center [180, 67] width 29 height 5
click at [364, 158] on button "Open with enter key" at bounding box center [362, 160] width 22 height 8
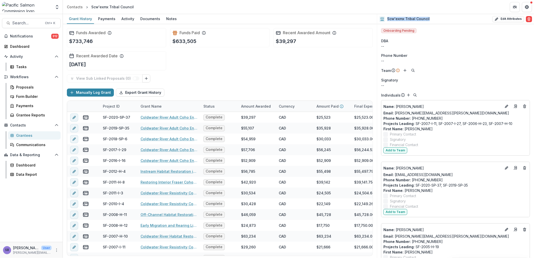
drag, startPoint x: 430, startPoint y: 18, endPoint x: 385, endPoint y: 18, distance: 45.0
click at [385, 18] on div "Scw'exmx Tribal Council Edit Attributes Are you sure? This action will permanen…" at bounding box center [455, 19] width 157 height 10
copy h2 "Scw'exmx Tribal Council"
click at [21, 24] on span "Search..." at bounding box center [27, 23] width 30 height 5
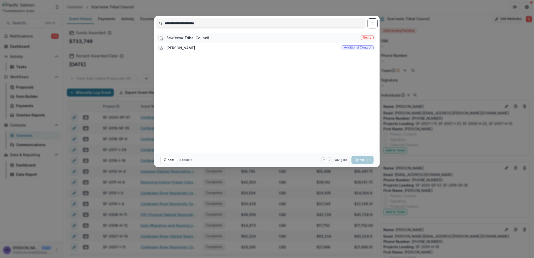
type input "**********"
click at [214, 36] on div "Scw'exmx Tribal Council Entity" at bounding box center [265, 38] width 219 height 10
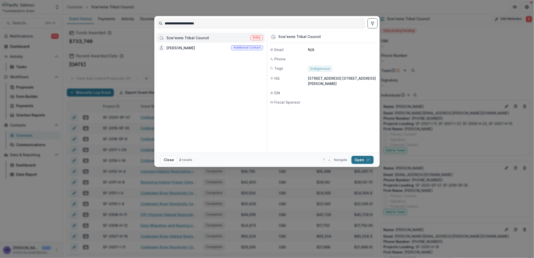
click at [363, 162] on button "Open with enter key" at bounding box center [362, 160] width 22 height 8
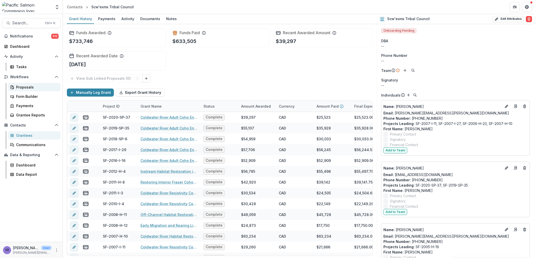
click at [27, 87] on div "Proposals" at bounding box center [36, 86] width 40 height 5
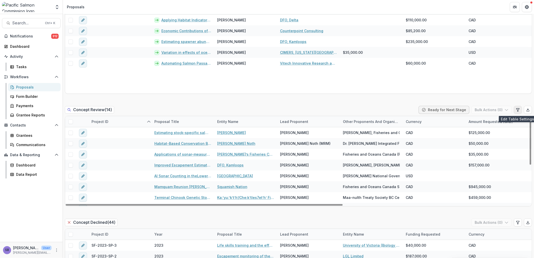
click at [515, 111] on icon "Edit table settings" at bounding box center [517, 110] width 4 height 4
select select "******"
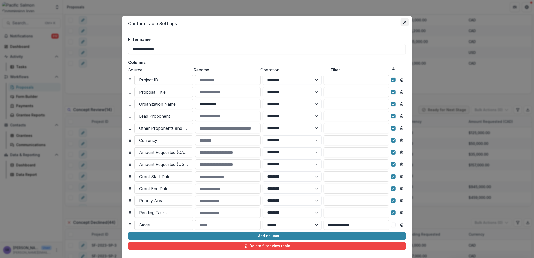
click at [405, 22] on icon "Close" at bounding box center [404, 22] width 3 height 3
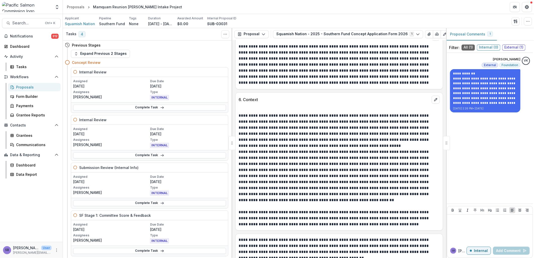
scroll to position [892, 0]
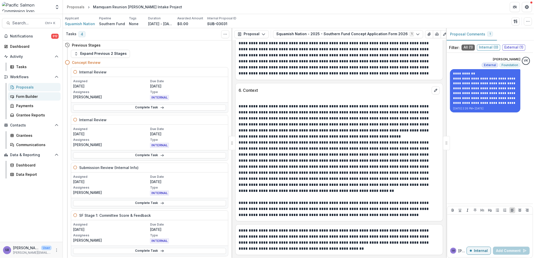
click at [35, 95] on div "Form Builder" at bounding box center [36, 96] width 40 height 5
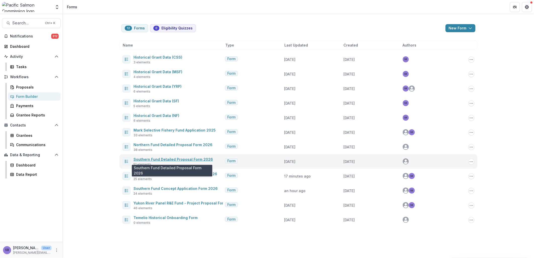
click at [161, 158] on link "Southern Fund Detailed Proposal Form 2026" at bounding box center [172, 159] width 79 height 4
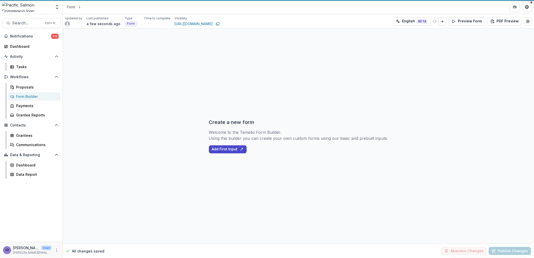
select select "********"
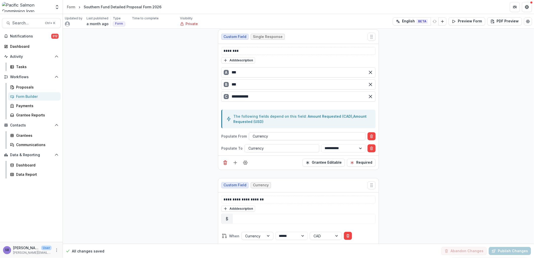
scroll to position [856, 0]
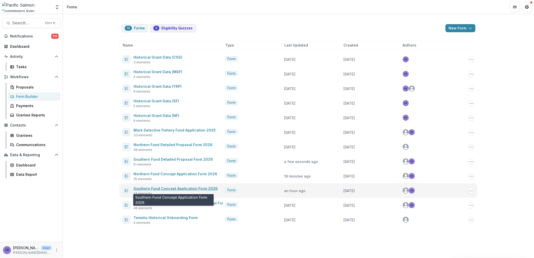
click at [175, 189] on link "Southern Fund Concept Application Form 2026" at bounding box center [175, 188] width 84 height 4
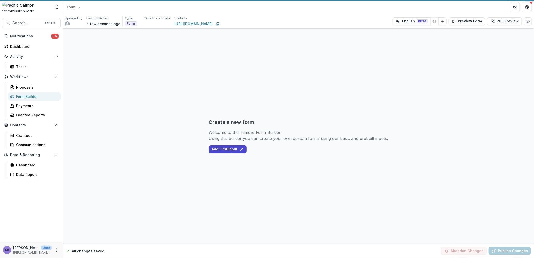
select select "********"
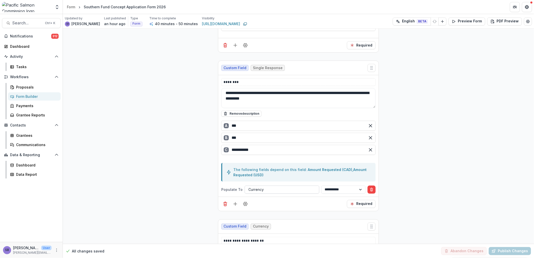
scroll to position [707, 0]
drag, startPoint x: 295, startPoint y: 102, endPoint x: 219, endPoint y: 94, distance: 76.0
click at [219, 94] on div "**********" at bounding box center [298, 136] width 160 height 121
click at [35, 96] on div "Form Builder" at bounding box center [36, 96] width 40 height 5
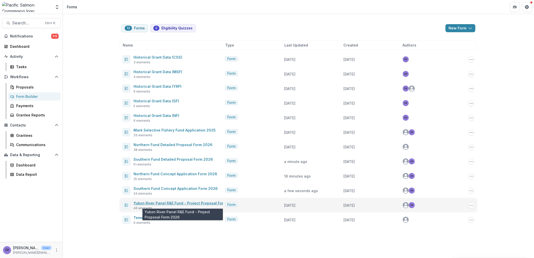
click at [207, 204] on link "Yukon River Panel R&E Fund - Project Proposal Form 2026" at bounding box center [184, 203] width 103 height 4
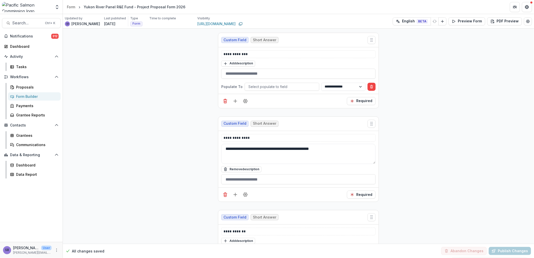
scroll to position [298, 0]
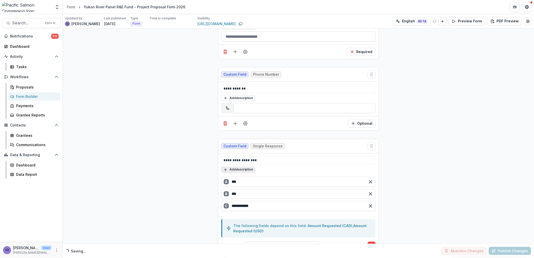
click at [245, 170] on button "Add description" at bounding box center [238, 170] width 34 height 6
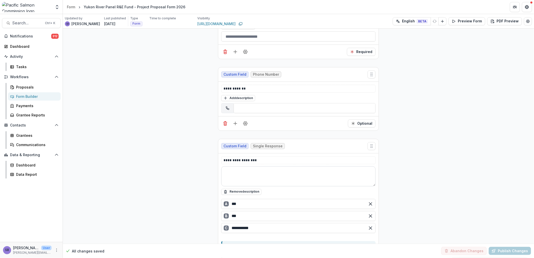
click at [248, 170] on textarea at bounding box center [298, 176] width 154 height 20
paste textarea "**********"
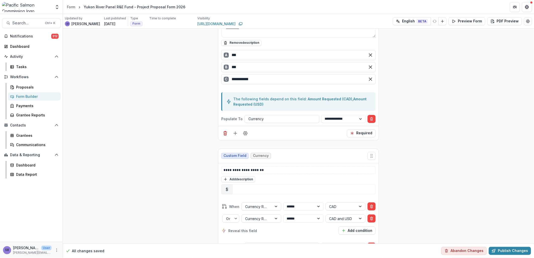
scroll to position [484, 0]
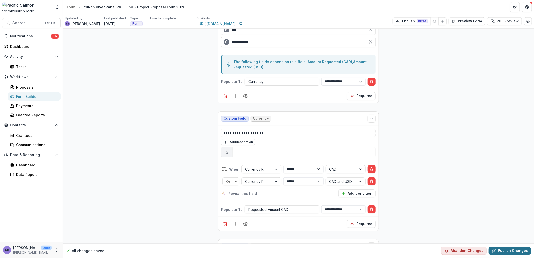
type textarea "**********"
click at [504, 250] on button "Publish Changes" at bounding box center [509, 251] width 42 height 8
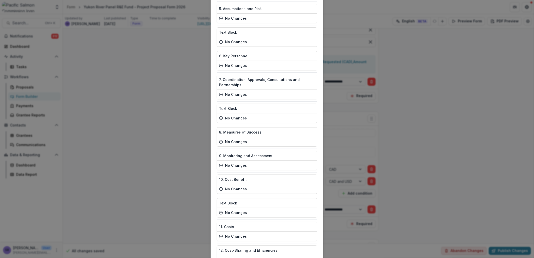
scroll to position [935, 0]
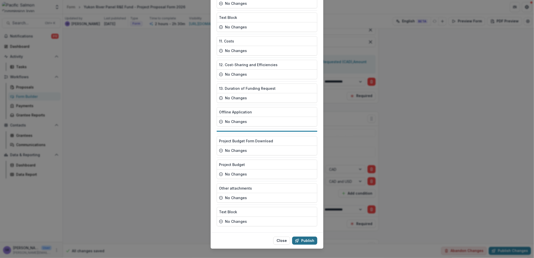
click at [305, 236] on button "Publish" at bounding box center [304, 240] width 25 height 8
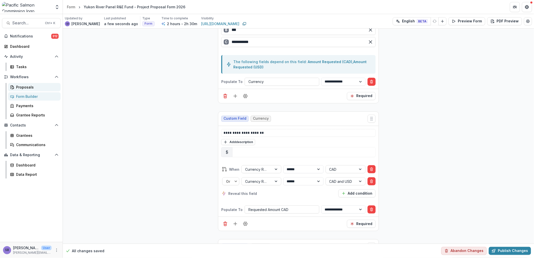
click at [26, 88] on div "Proposals" at bounding box center [36, 86] width 40 height 5
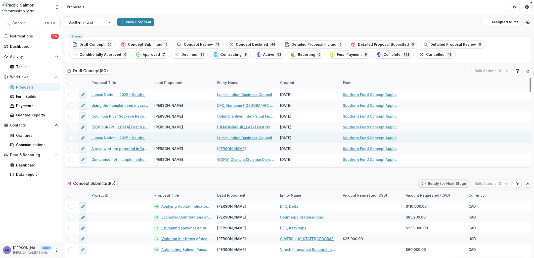
scroll to position [461, 0]
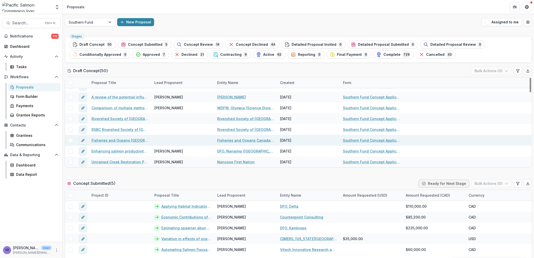
click at [126, 142] on link "Fisheries and Oceans Canada - 2025 - Southern Fund Concept Application Form 2026" at bounding box center [119, 140] width 57 height 5
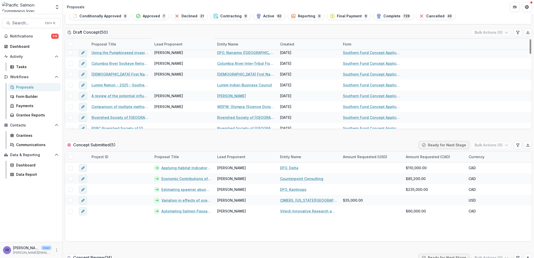
scroll to position [37, 0]
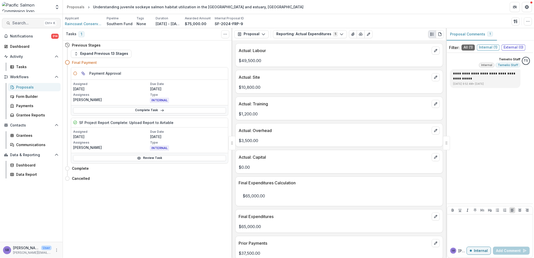
click at [26, 23] on span "Search..." at bounding box center [27, 23] width 30 height 5
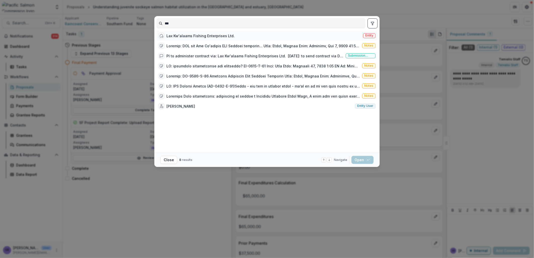
type input "***"
click at [184, 37] on div "Lax Kw'alaams Fishing Enterprises Ltd." at bounding box center [200, 35] width 68 height 5
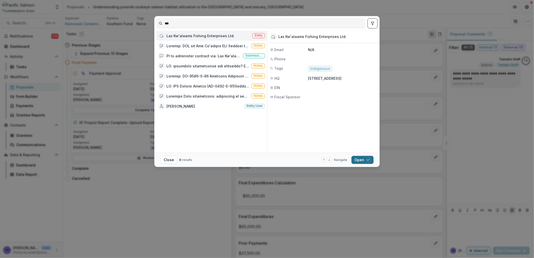
click at [357, 163] on button "Open with enter key" at bounding box center [362, 160] width 22 height 8
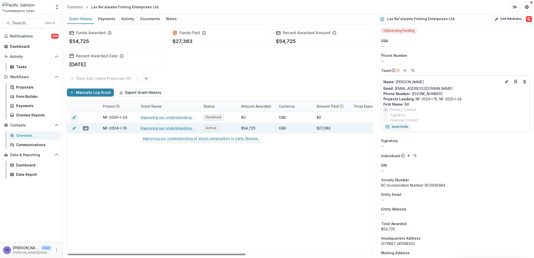
click at [175, 128] on link "Improving our understanding of stock composition in early Skeena and Nass food …" at bounding box center [168, 127] width 57 height 5
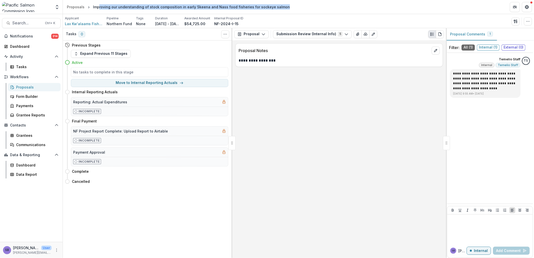
drag, startPoint x: 279, startPoint y: 6, endPoint x: 97, endPoint y: 10, distance: 181.6
click at [97, 10] on div "Improving our understanding of stock composition in early Skeena and Nass food …" at bounding box center [191, 6] width 201 height 7
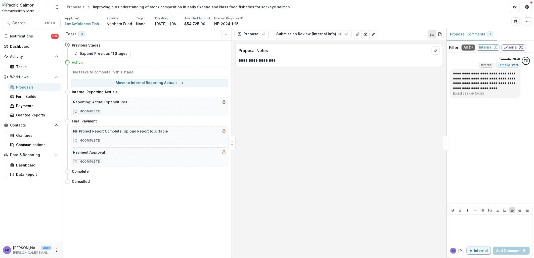
drag, startPoint x: 97, startPoint y: 10, endPoint x: 93, endPoint y: 5, distance: 6.6
click at [93, 5] on div "Improving our understanding of stock composition in early Skeena and Nass food …" at bounding box center [191, 6] width 197 height 5
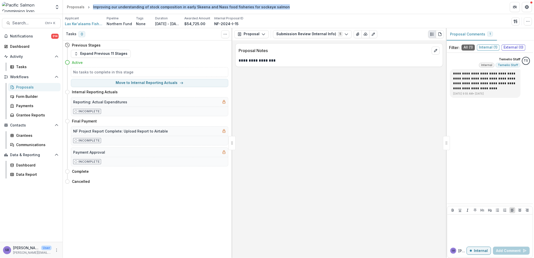
drag, startPoint x: 92, startPoint y: 6, endPoint x: 279, endPoint y: 2, distance: 187.7
click at [279, 2] on header "Proposals Improving our understanding of stock composition in early Skeena and …" at bounding box center [298, 7] width 471 height 14
copy div "Improving our understanding of stock composition in early Skeena and Nass food …"
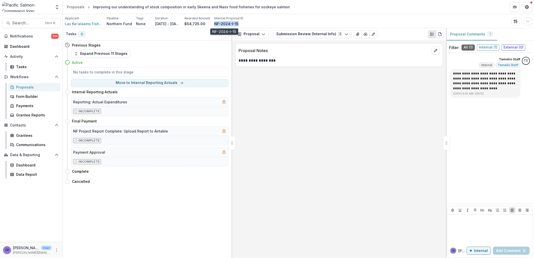
drag, startPoint x: 236, startPoint y: 24, endPoint x: 212, endPoint y: 22, distance: 23.9
click at [214, 22] on div "NF-2024-I-15" at bounding box center [228, 23] width 29 height 5
copy p "NF-2024-I-15"
click at [77, 24] on span "Lax Kw'alaams Fishing Enterprises Ltd." at bounding box center [84, 23] width 38 height 5
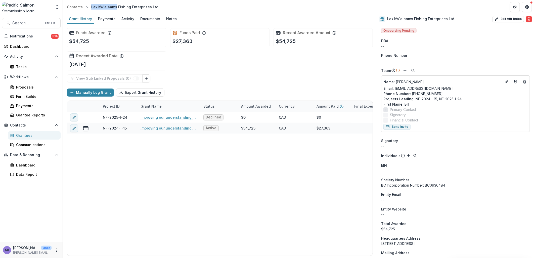
drag, startPoint x: 115, startPoint y: 7, endPoint x: 91, endPoint y: 6, distance: 23.9
click at [91, 6] on div "Lax Kw'alaams Fishing Enterprises Ltd." at bounding box center [125, 6] width 68 height 5
copy div "Lax Kw'alaams"
click at [173, 18] on div "Notes" at bounding box center [171, 18] width 15 height 7
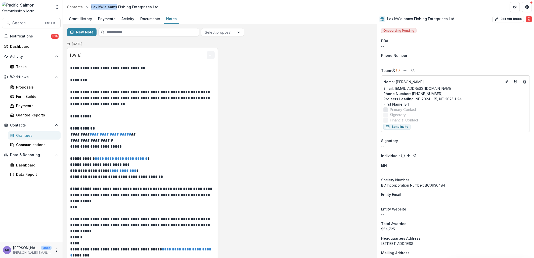
click at [209, 54] on icon "Options" at bounding box center [210, 55] width 4 height 4
click at [177, 74] on button "Edit" at bounding box center [186, 74] width 54 height 8
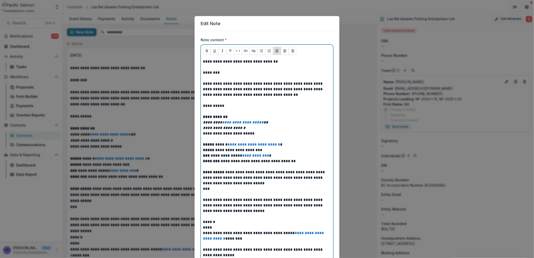
click at [239, 67] on p at bounding box center [267, 67] width 128 height 6
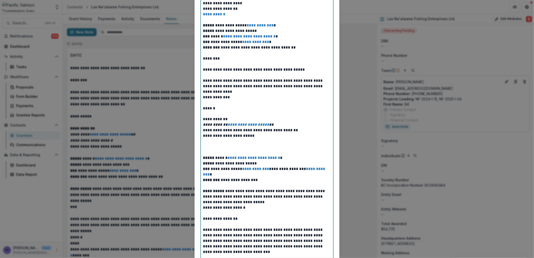
scroll to position [950, 0]
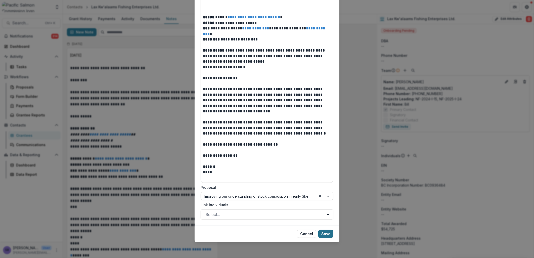
click at [323, 233] on button "Save" at bounding box center [325, 234] width 15 height 8
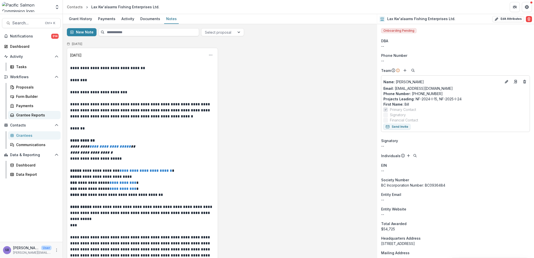
click at [27, 117] on div "Grantee Reports" at bounding box center [36, 114] width 40 height 5
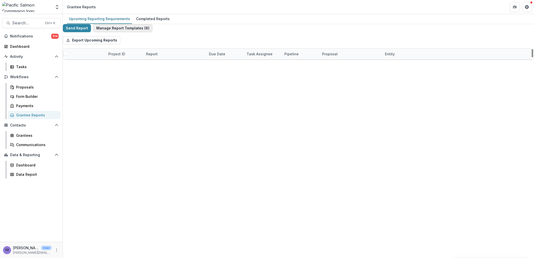
click at [131, 32] on button "Manage Report Templates ( 8 )" at bounding box center [123, 28] width 60 height 8
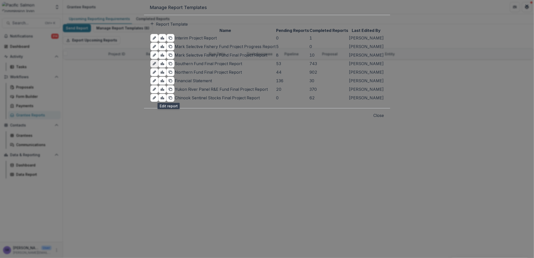
click at [156, 66] on icon "edit-report" at bounding box center [154, 64] width 4 height 4
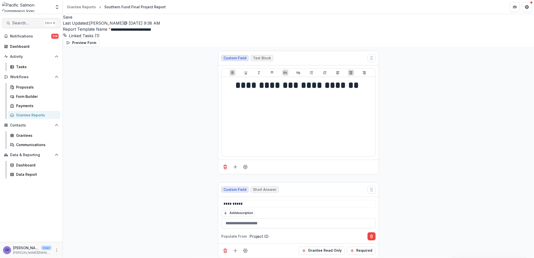
click at [20, 25] on span "Search..." at bounding box center [27, 23] width 30 height 5
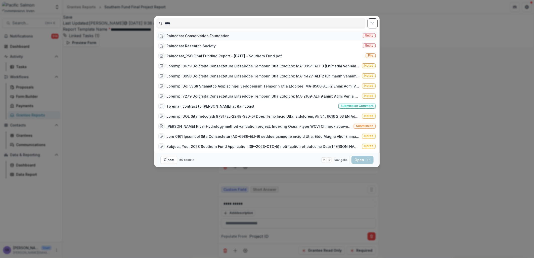
type input "****"
click at [199, 36] on div "Raincoast Conservation Foundation" at bounding box center [197, 35] width 63 height 5
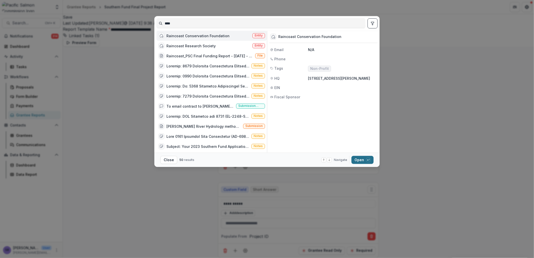
click at [359, 160] on button "Open with enter key" at bounding box center [362, 160] width 22 height 8
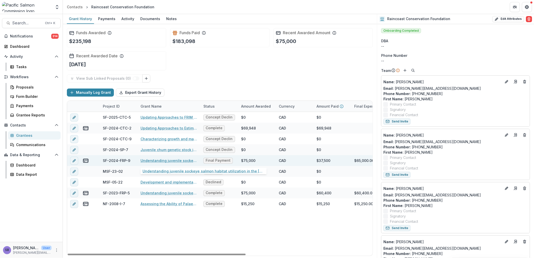
click at [167, 159] on link "Understanding juvenile sockeye salmon habitat utilization in the Lower Fraser R…" at bounding box center [168, 160] width 57 height 5
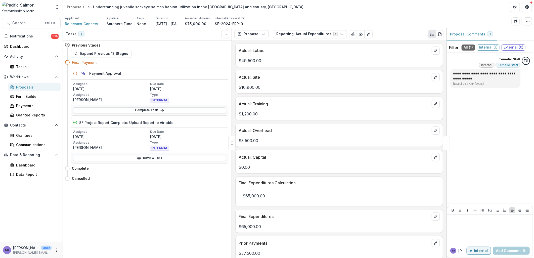
click at [285, 38] on div "Proposal Proposal Payments Reports Grant Agreements Board Summaries Bank Detail…" at bounding box center [339, 34] width 214 height 12
click at [284, 34] on button "Reporting: Actual Expenditures 5" at bounding box center [310, 34] width 74 height 8
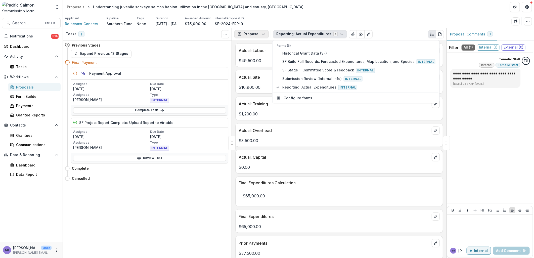
click at [264, 34] on icon "button" at bounding box center [263, 34] width 4 height 4
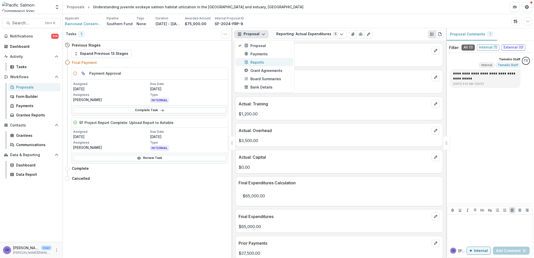
click at [256, 62] on div "Reports" at bounding box center [267, 61] width 46 height 5
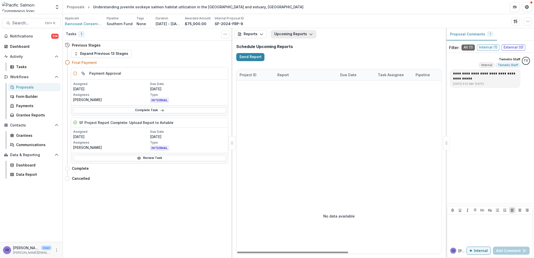
click at [277, 33] on button "Upcoming Reports" at bounding box center [293, 34] width 45 height 8
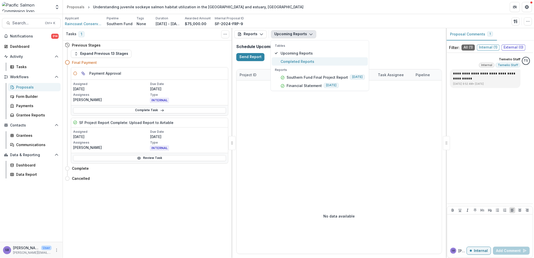
click at [294, 59] on span "Completed Reports" at bounding box center [322, 61] width 84 height 5
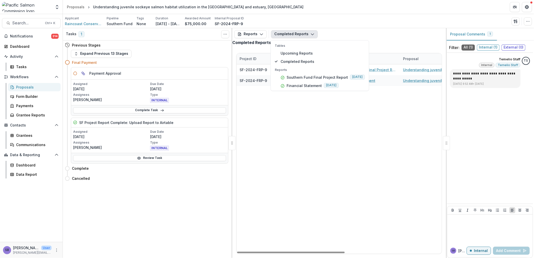
click at [349, 143] on div "SF-2024-FRP-9 Raincoast Conservation Foundation Southern Fund Final Project Rep…" at bounding box center [430, 158] width 389 height 189
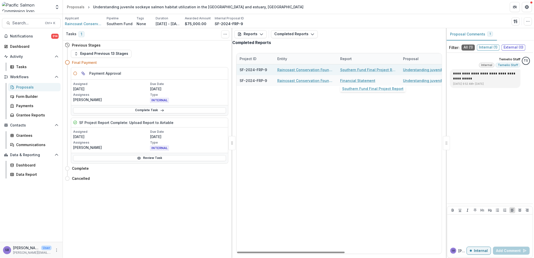
click at [362, 72] on link "Southern Fund Final Project Report" at bounding box center [368, 69] width 57 height 5
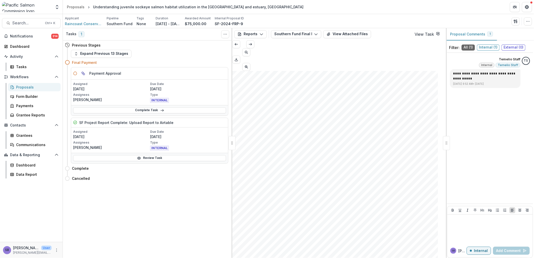
click at [421, 34] on link "View Task" at bounding box center [426, 34] width 25 height 5
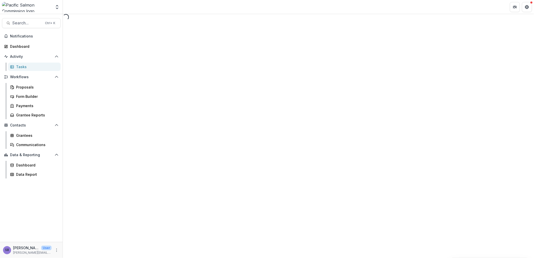
select select "********"
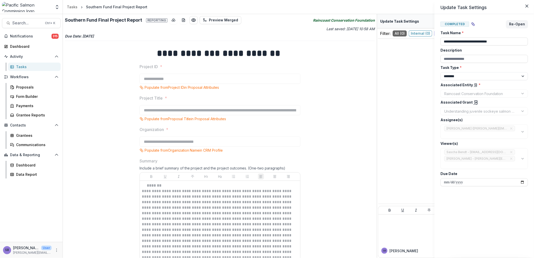
click at [325, 144] on div "**********" at bounding box center [267, 129] width 534 height 258
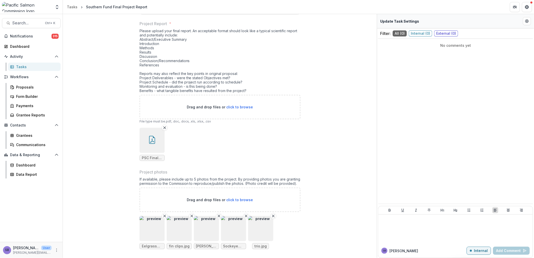
scroll to position [416, 0]
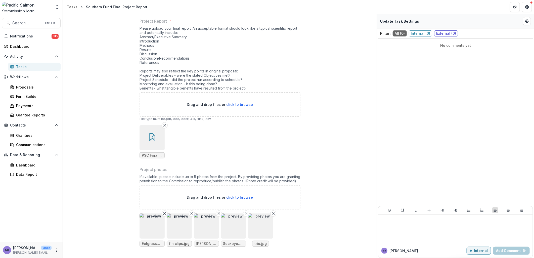
click at [151, 224] on img "button" at bounding box center [151, 225] width 25 height 25
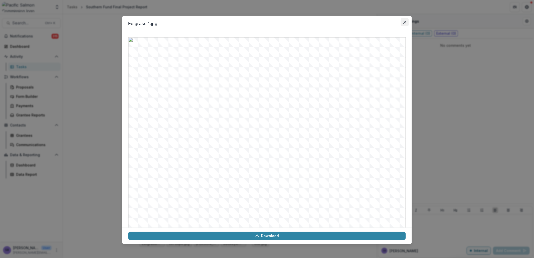
click at [402, 21] on button "Close" at bounding box center [404, 22] width 8 height 8
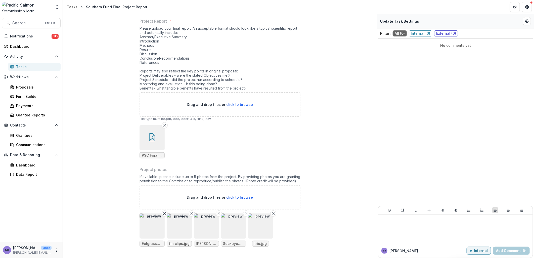
click at [181, 232] on img "button" at bounding box center [179, 225] width 25 height 25
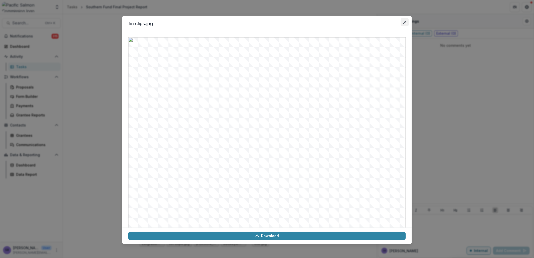
drag, startPoint x: 402, startPoint y: 22, endPoint x: 397, endPoint y: 30, distance: 10.0
click at [402, 22] on button "Close" at bounding box center [404, 22] width 8 height 8
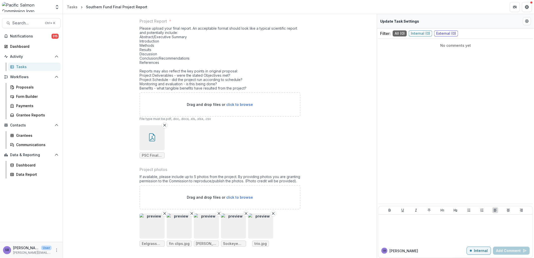
click at [208, 220] on img "button" at bounding box center [206, 225] width 25 height 25
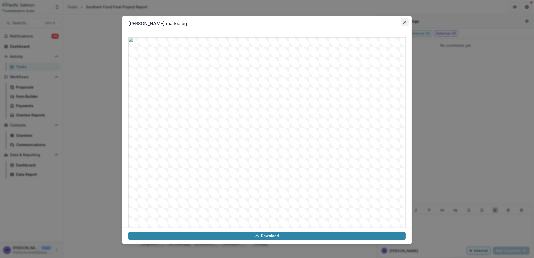
click at [405, 21] on icon "Close" at bounding box center [404, 22] width 3 height 3
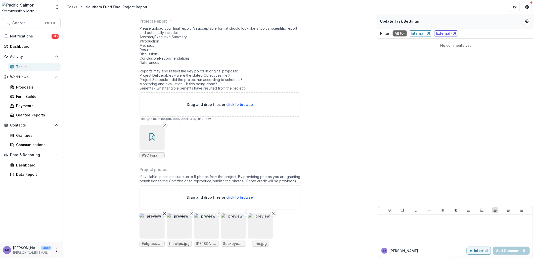
click at [234, 225] on img "button" at bounding box center [233, 225] width 25 height 25
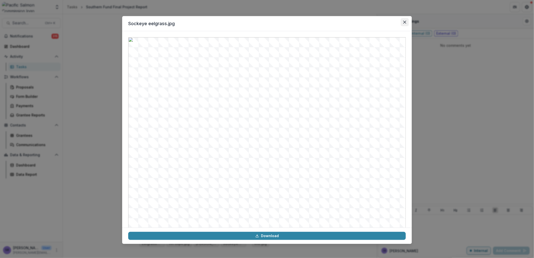
click at [404, 19] on button "Close" at bounding box center [404, 22] width 8 height 8
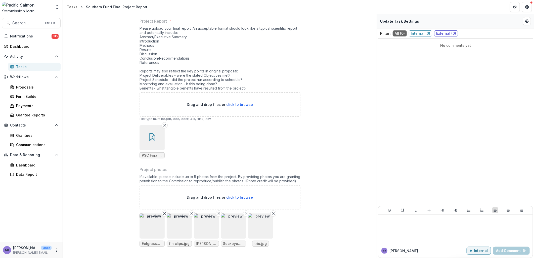
click at [257, 224] on img "button" at bounding box center [260, 225] width 25 height 25
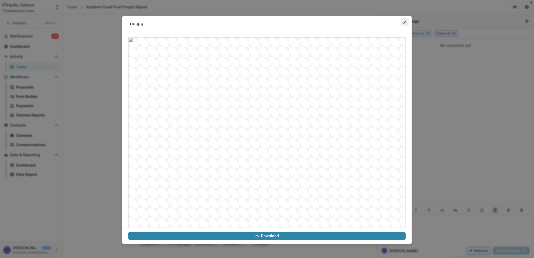
click at [403, 23] on icon "Close" at bounding box center [404, 22] width 3 height 3
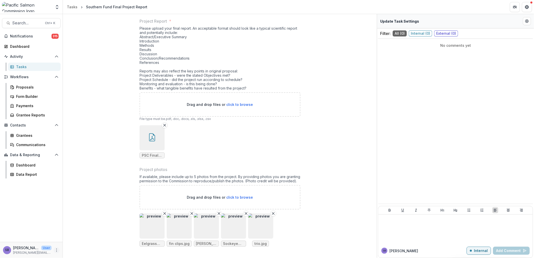
click at [57, 249] on icon "More" at bounding box center [57, 250] width 4 height 4
click at [81, 237] on link "User Settings" at bounding box center [90, 239] width 54 height 8
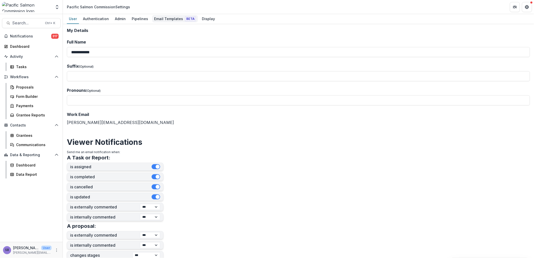
click at [167, 19] on div "Email Templates Beta" at bounding box center [175, 18] width 46 height 7
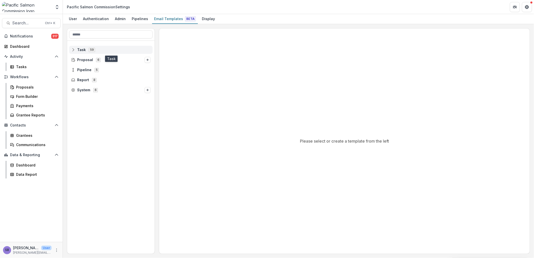
click at [72, 49] on line at bounding box center [73, 49] width 3 height 0
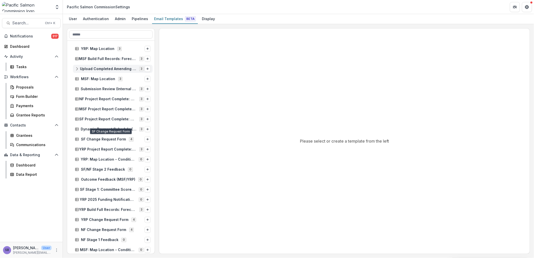
scroll to position [409, 0]
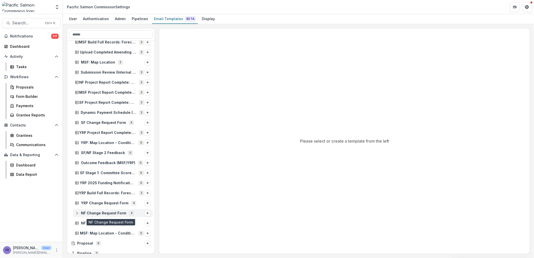
click at [76, 212] on line at bounding box center [76, 212] width 0 height 3
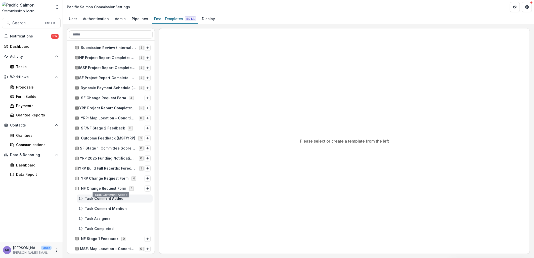
scroll to position [446, 0]
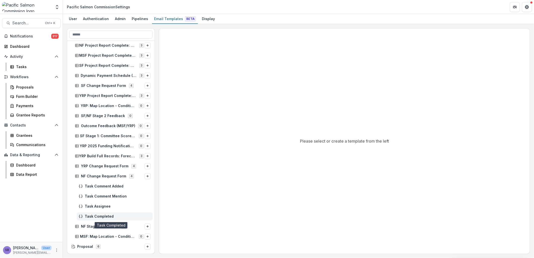
click at [103, 216] on span "Task Completed" at bounding box center [118, 216] width 66 height 4
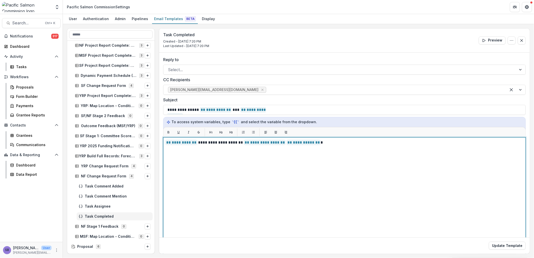
click at [310, 143] on p "**********" at bounding box center [343, 142] width 356 height 6
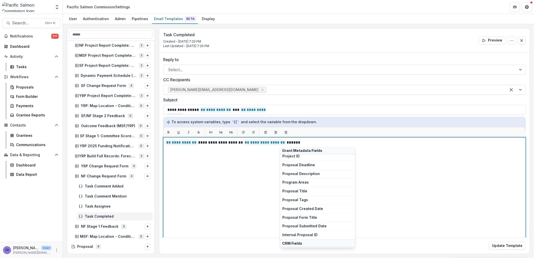
scroll to position [383, 0]
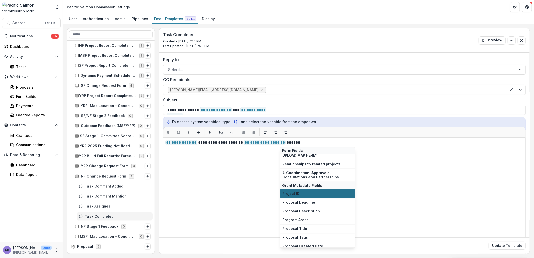
click at [313, 193] on span "Project ID" at bounding box center [317, 193] width 70 height 4
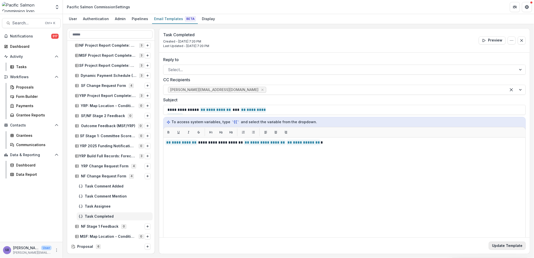
click at [504, 245] on button "Update Template" at bounding box center [506, 245] width 37 height 8
click at [77, 176] on line at bounding box center [76, 176] width 3 height 0
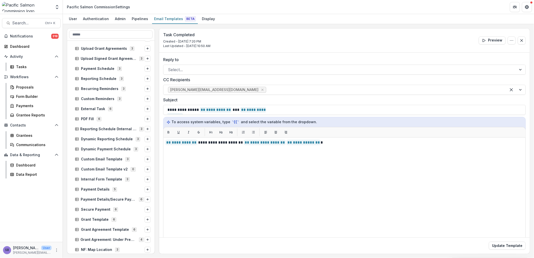
scroll to position [0, 0]
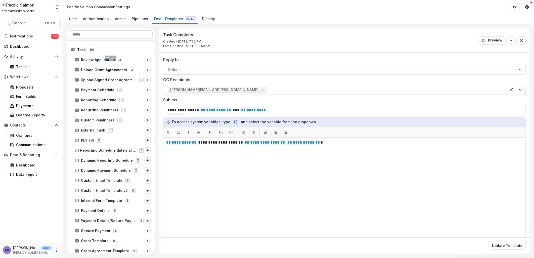
click at [90, 36] on input at bounding box center [110, 34] width 83 height 8
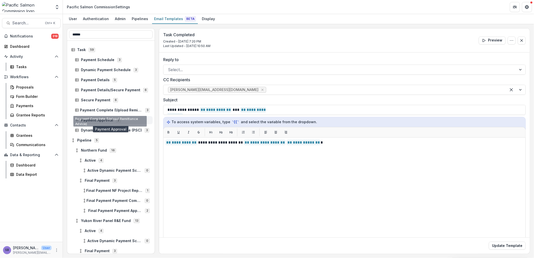
type input "******"
click at [88, 117] on div "Payment Approval 2" at bounding box center [113, 120] width 80 height 8
drag, startPoint x: 79, startPoint y: 32, endPoint x: 54, endPoint y: 30, distance: 24.4
click at [55, 30] on main "Search... Ctrl + K Notifications 318 Dashboard Activity Tasks Workflows Proposa…" at bounding box center [267, 136] width 534 height 244
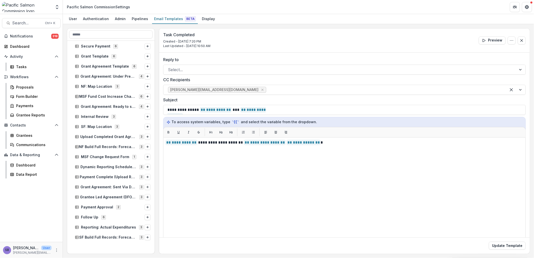
scroll to position [186, 0]
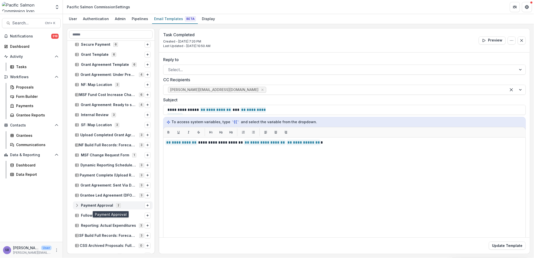
click at [80, 205] on span "Payment Approval 2" at bounding box center [110, 205] width 70 height 4
click at [93, 215] on span "Task Completed" at bounding box center [118, 215] width 66 height 4
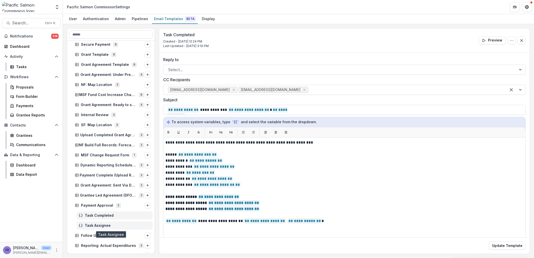
click at [90, 226] on span "Task Assignee" at bounding box center [118, 225] width 66 height 4
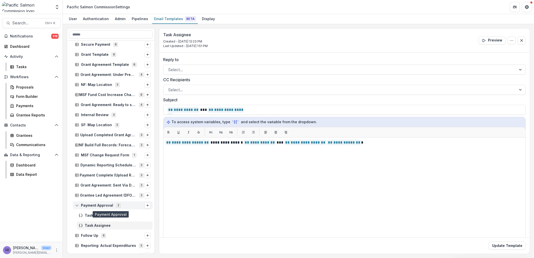
click at [75, 204] on icon at bounding box center [77, 205] width 4 height 4
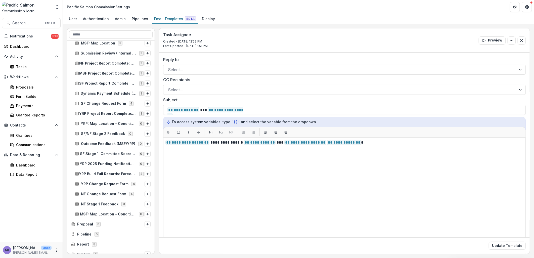
scroll to position [434, 0]
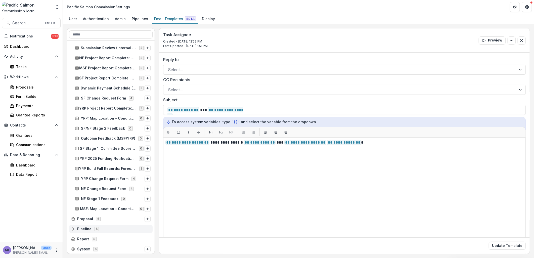
click at [73, 227] on icon at bounding box center [73, 229] width 4 height 4
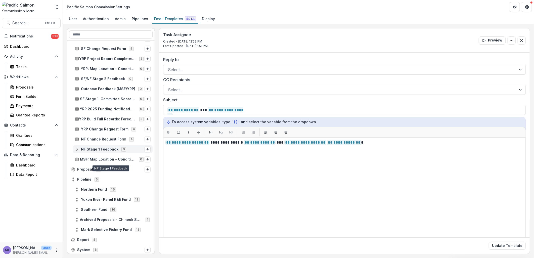
scroll to position [484, 0]
click at [77, 198] on icon at bounding box center [77, 199] width 4 height 4
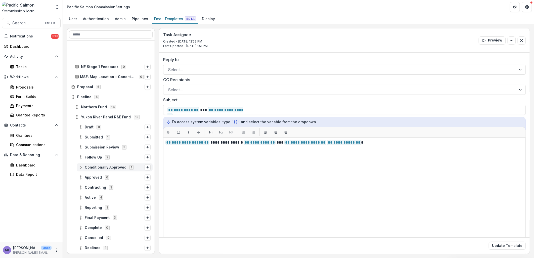
scroll to position [596, 0]
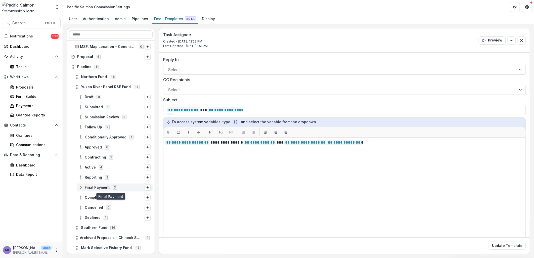
click at [81, 188] on icon at bounding box center [81, 187] width 4 height 4
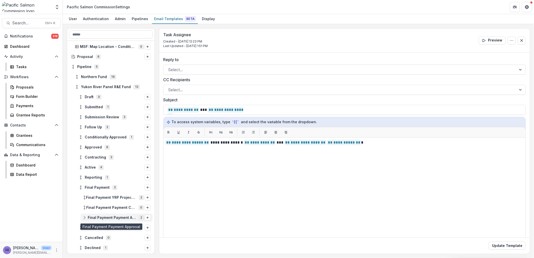
click at [100, 216] on span "Final Payment Payment Approval" at bounding box center [112, 218] width 48 height 4
drag, startPoint x: 95, startPoint y: 235, endPoint x: 157, endPoint y: 191, distance: 76.1
click at [95, 235] on div "Task Assignee" at bounding box center [118, 238] width 68 height 8
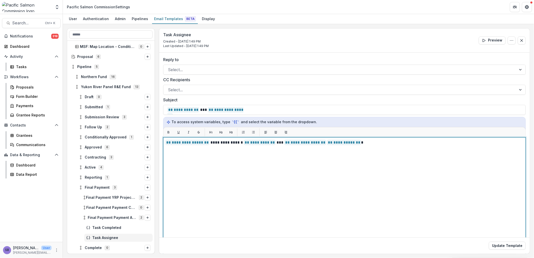
click at [345, 143] on p "**********" at bounding box center [343, 142] width 356 height 6
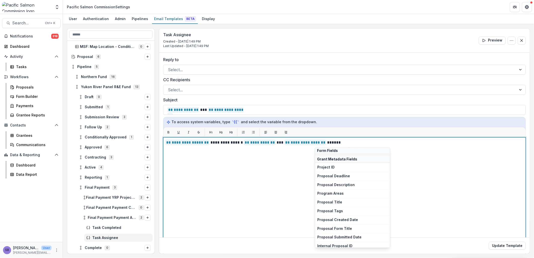
scroll to position [372, 0]
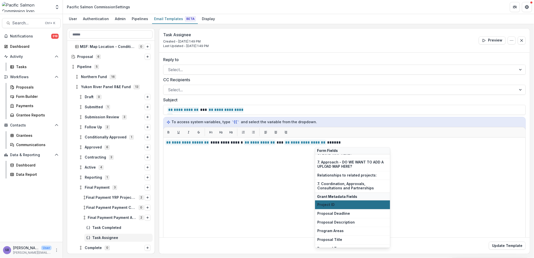
click at [347, 205] on span "Project ID" at bounding box center [352, 204] width 70 height 4
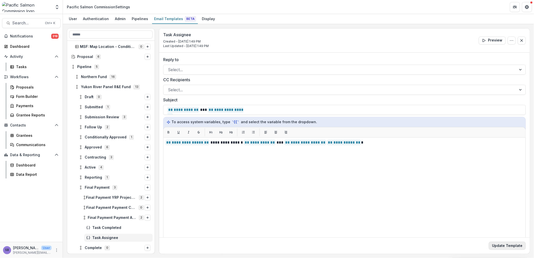
click at [490, 245] on button "Update Template" at bounding box center [506, 245] width 37 height 8
click at [21, 22] on span "Search..." at bounding box center [27, 23] width 30 height 5
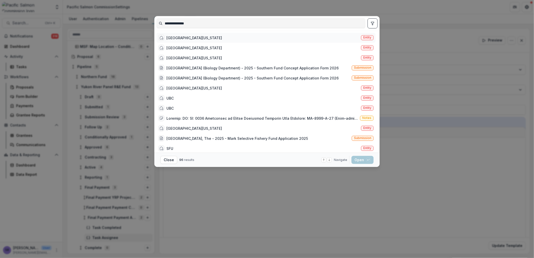
type input "**********"
click at [201, 35] on div "University of Alaska Fairbanks" at bounding box center [190, 38] width 64 height 6
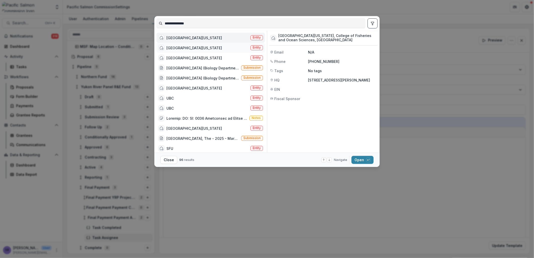
click at [199, 47] on div "University of Alaska Fairbanks" at bounding box center [194, 47] width 56 height 5
click at [195, 56] on div "University of Alaska Fairbanks" at bounding box center [194, 57] width 56 height 5
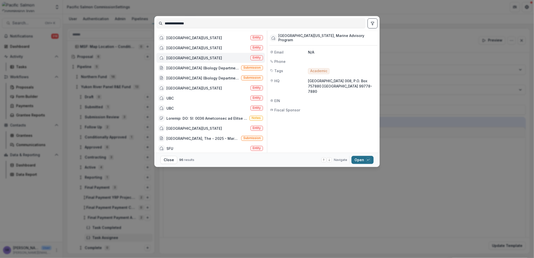
click at [359, 161] on button "Open with enter key" at bounding box center [362, 160] width 22 height 8
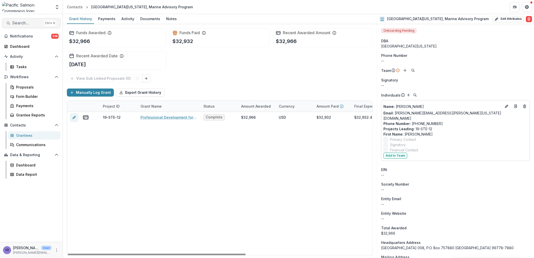
click at [20, 23] on span "Search..." at bounding box center [27, 23] width 30 height 5
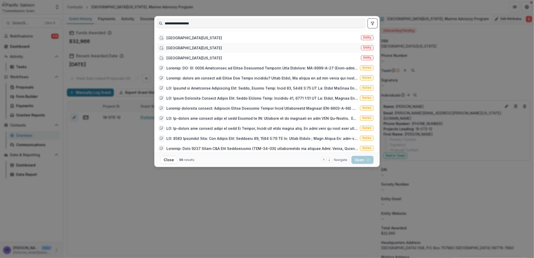
type input "**********"
click at [210, 48] on div "University of Alaska Fairbanks" at bounding box center [194, 47] width 56 height 5
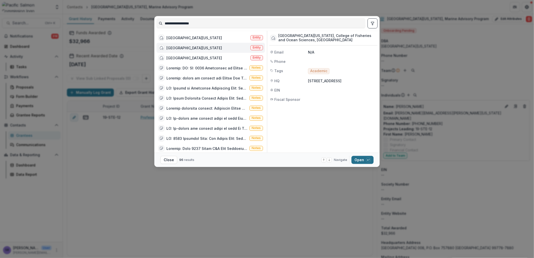
click at [361, 161] on button "Open with enter key" at bounding box center [362, 160] width 22 height 8
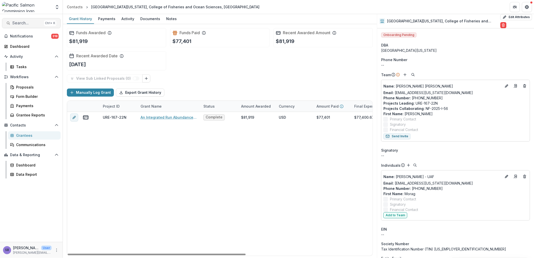
click at [24, 23] on span "Search..." at bounding box center [27, 23] width 30 height 5
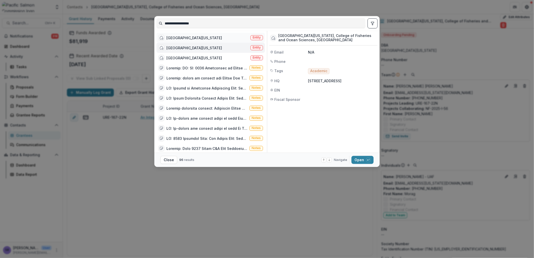
click at [196, 37] on div "University of Alaska Fairbanks" at bounding box center [194, 37] width 56 height 5
click at [356, 161] on button "Open with enter key" at bounding box center [362, 160] width 22 height 8
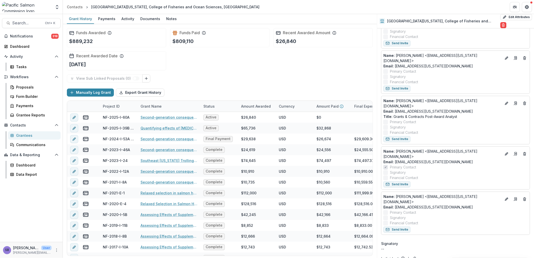
scroll to position [112, 0]
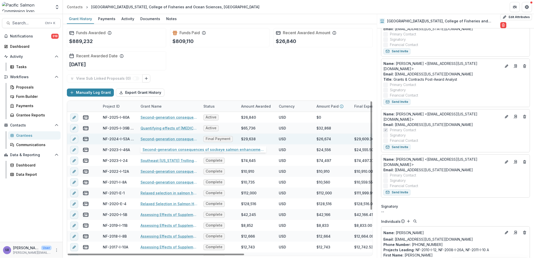
click at [162, 139] on link "Second-generation consequences of sockeye salmon enhancement in Auke Creek, Ala…" at bounding box center [168, 138] width 57 height 5
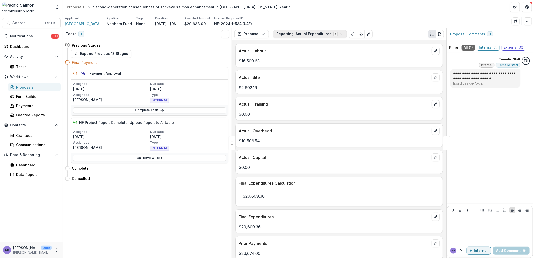
click at [280, 34] on button "Reporting: Actual Expenditures 5" at bounding box center [310, 34] width 74 height 8
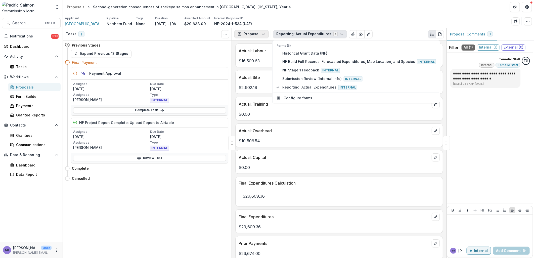
click at [264, 35] on icon "button" at bounding box center [263, 34] width 4 height 4
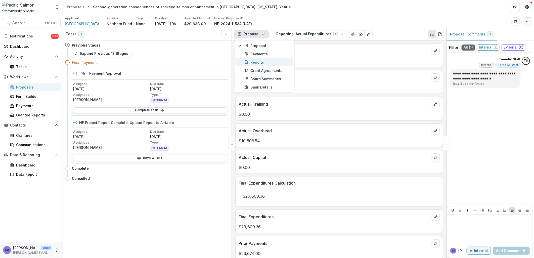
click at [265, 61] on div "Reports" at bounding box center [267, 61] width 46 height 5
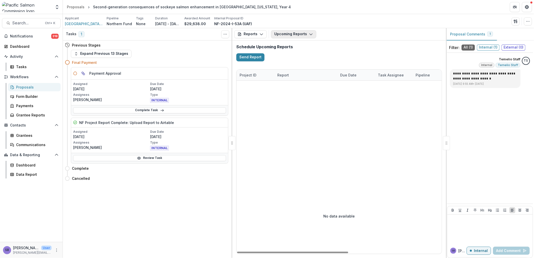
click at [303, 36] on button "Upcoming Reports" at bounding box center [293, 34] width 45 height 8
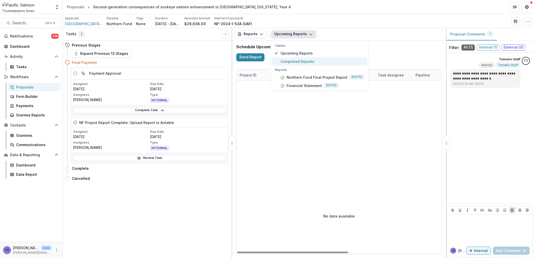
click at [302, 59] on span "Completed Reports" at bounding box center [322, 61] width 84 height 5
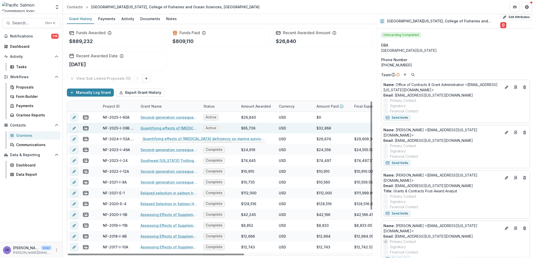
click at [151, 128] on link "Quantifying effects of thiamine deficiency on marine survival of Chinook Salmon…" at bounding box center [168, 127] width 57 height 5
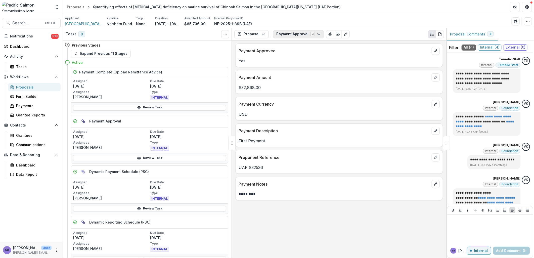
click at [297, 34] on button "Payment Approval 3" at bounding box center [298, 34] width 51 height 8
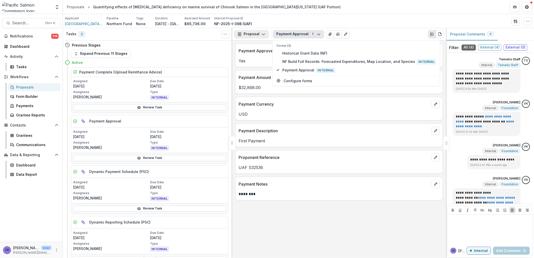
click at [261, 35] on icon "button" at bounding box center [263, 34] width 4 height 4
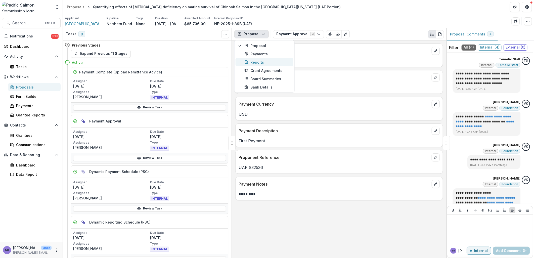
click at [264, 61] on div "Reports" at bounding box center [267, 61] width 46 height 5
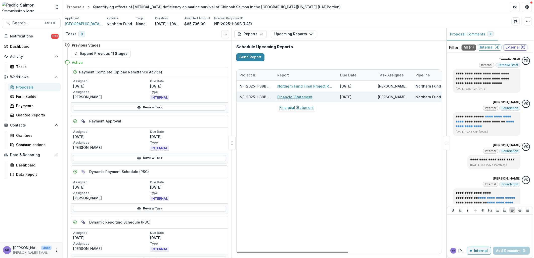
click at [285, 96] on link "Financial Statement" at bounding box center [294, 96] width 35 height 5
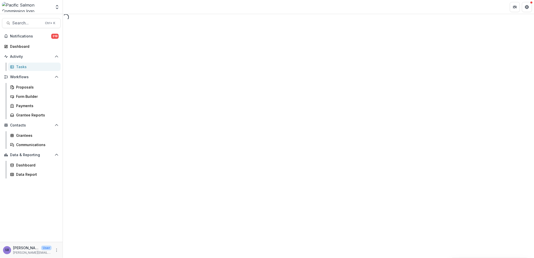
select select "********"
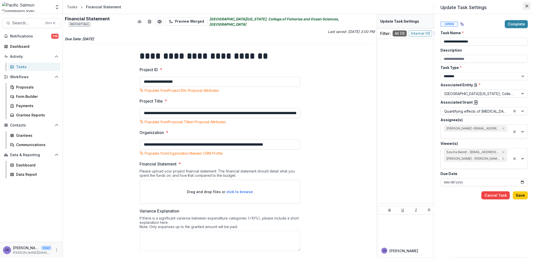
click at [525, 4] on button "Close" at bounding box center [526, 6] width 8 height 8
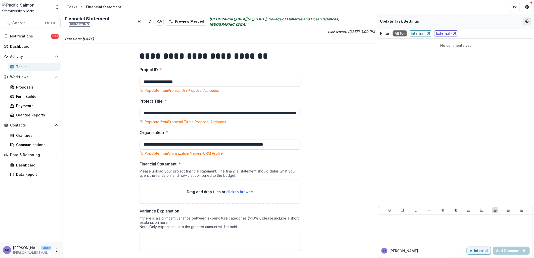
click at [524, 21] on button "Edit Form Settings" at bounding box center [526, 21] width 8 height 8
select select "********"
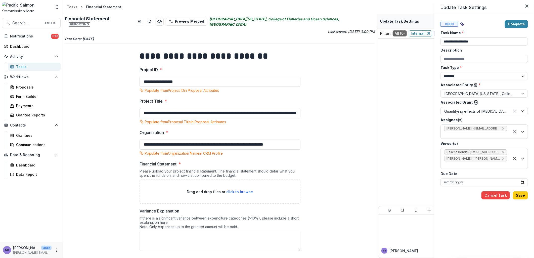
click at [480, 134] on div at bounding box center [475, 135] width 63 height 6
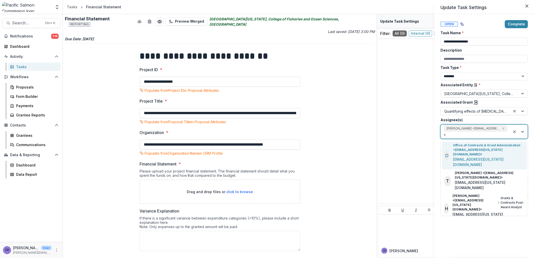
type input "**"
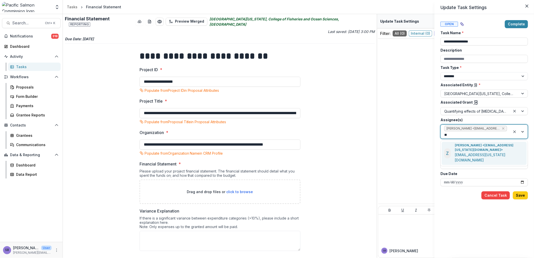
click at [487, 152] on p "zjdurdik@alaska.edu" at bounding box center [489, 157] width 70 height 11
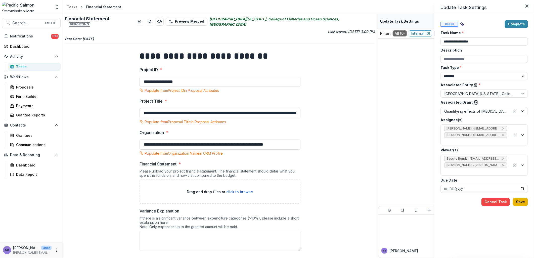
click at [522, 198] on button "Save" at bounding box center [519, 202] width 15 height 8
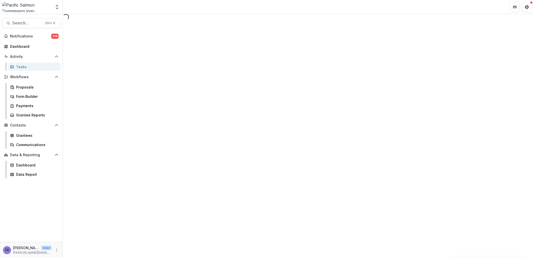
select select "********"
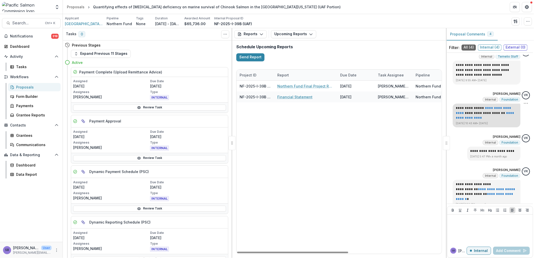
scroll to position [16, 0]
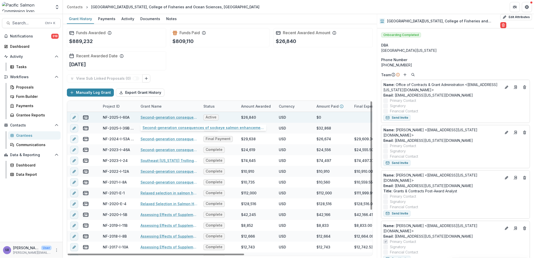
click at [155, 118] on link "Second-generation consequences of sockeye salmon enhancement in Auke Creek, Ala…" at bounding box center [168, 117] width 57 height 5
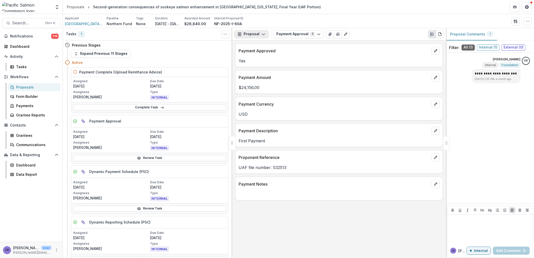
click at [259, 34] on button "Proposal" at bounding box center [251, 34] width 34 height 8
click at [260, 60] on div "Reports" at bounding box center [267, 61] width 46 height 5
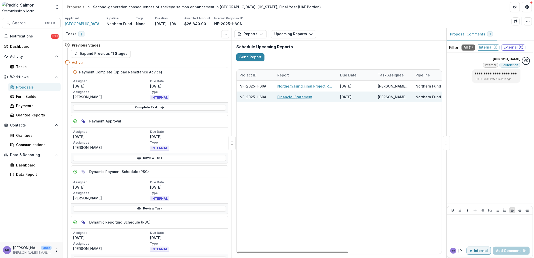
click at [302, 97] on link "Financial Statement" at bounding box center [294, 96] width 35 height 5
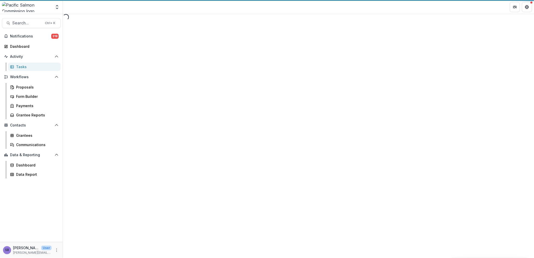
select select "********"
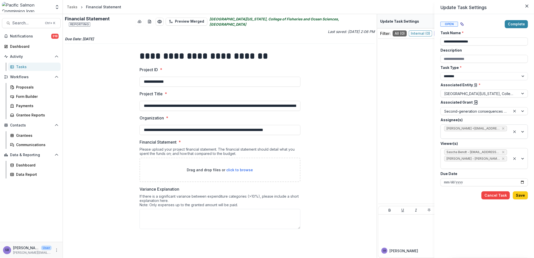
click at [470, 134] on div at bounding box center [475, 135] width 63 height 6
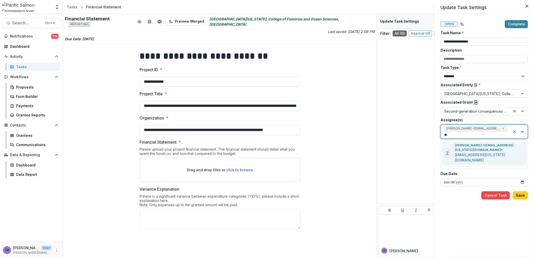
type input "***"
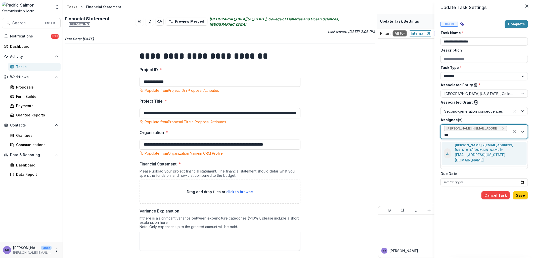
click at [473, 147] on p "Zoe Durdik <zjdurdik@alaska.edu>" at bounding box center [489, 147] width 70 height 9
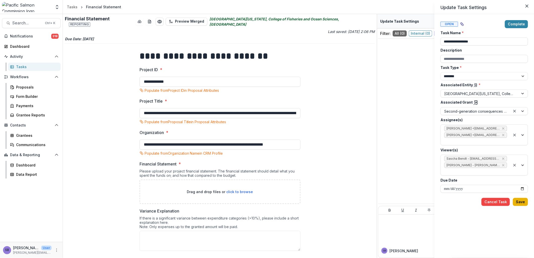
click at [521, 198] on button "Save" at bounding box center [519, 202] width 15 height 8
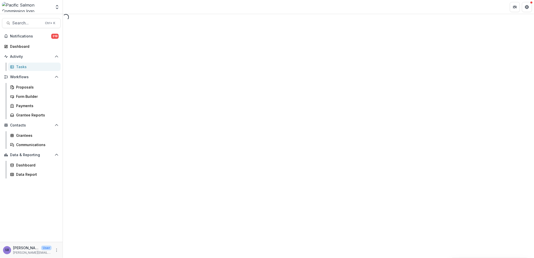
select select "********"
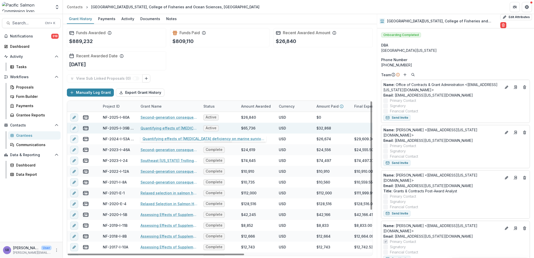
drag, startPoint x: 170, startPoint y: 128, endPoint x: 174, endPoint y: 127, distance: 4.1
click at [170, 128] on link "Quantifying effects of thiamine deficiency on marine survival of Chinook Salmon…" at bounding box center [168, 127] width 57 height 5
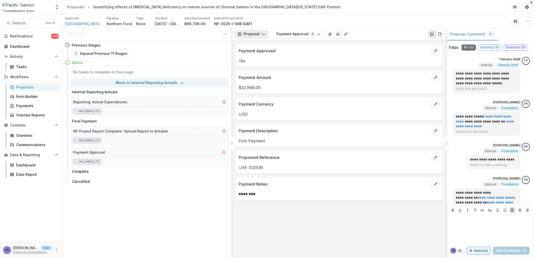
click at [256, 32] on button "Proposal" at bounding box center [251, 34] width 34 height 8
click at [255, 59] on div "Reports" at bounding box center [267, 61] width 46 height 5
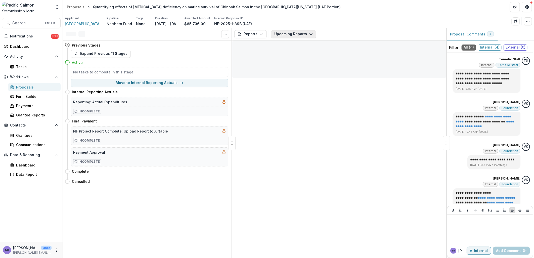
click at [294, 31] on button "Upcoming Reports" at bounding box center [293, 34] width 45 height 8
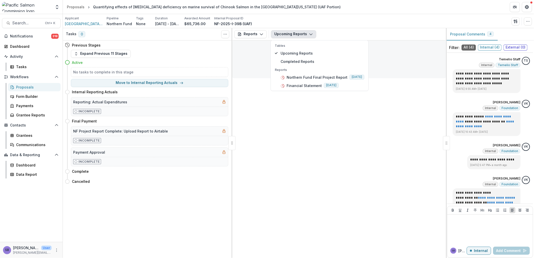
click at [330, 118] on div "Reports Proposal Payments Reports Grant Agreements Board Summaries Bank Details…" at bounding box center [339, 143] width 214 height 230
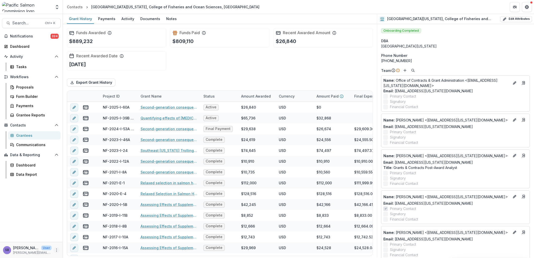
click at [56, 250] on icon "More" at bounding box center [57, 250] width 4 height 4
click at [73, 240] on link "User Settings" at bounding box center [90, 239] width 54 height 8
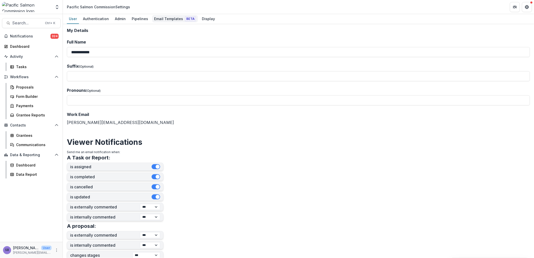
click at [162, 19] on div "Email Templates Beta" at bounding box center [175, 18] width 46 height 7
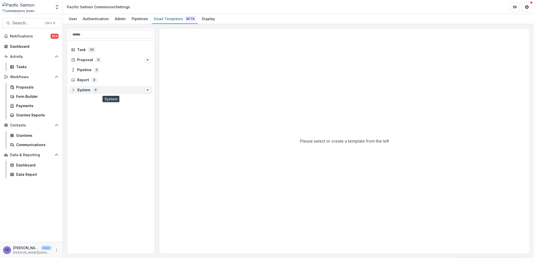
click at [72, 90] on icon at bounding box center [73, 89] width 3 height 3
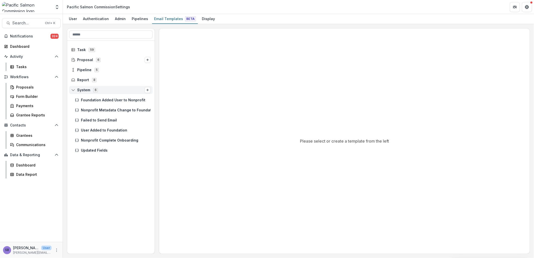
click at [72, 90] on icon at bounding box center [73, 89] width 3 height 3
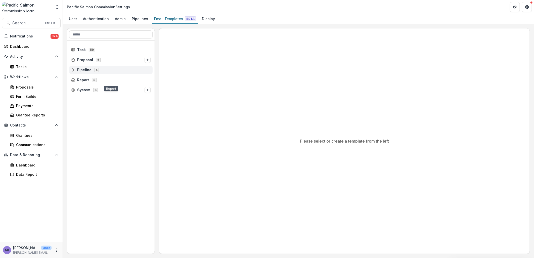
click at [72, 68] on icon at bounding box center [73, 70] width 4 height 4
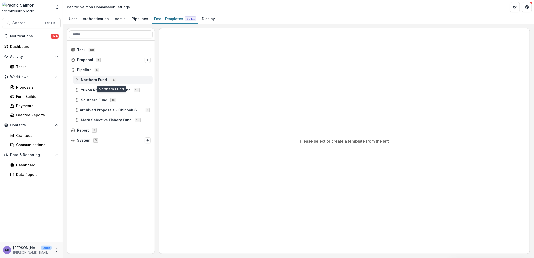
click at [76, 80] on icon at bounding box center [77, 80] width 4 height 4
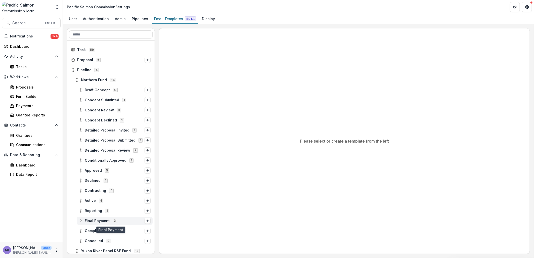
click at [79, 220] on icon at bounding box center [81, 221] width 4 height 4
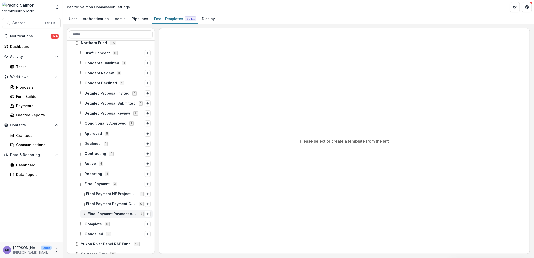
click at [108, 212] on span "Final Payment Payment Approval" at bounding box center [112, 214] width 48 height 4
click at [108, 222] on span "Task Assignee" at bounding box center [121, 224] width 58 height 4
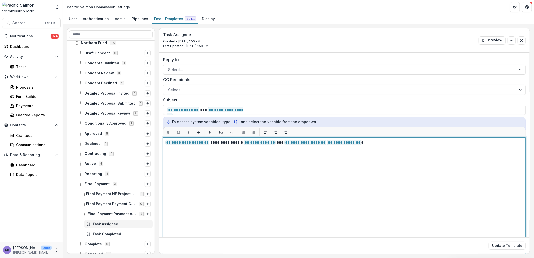
click at [345, 143] on span "**********" at bounding box center [344, 142] width 34 height 5
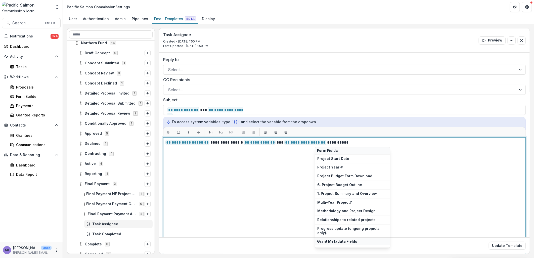
scroll to position [181, 0]
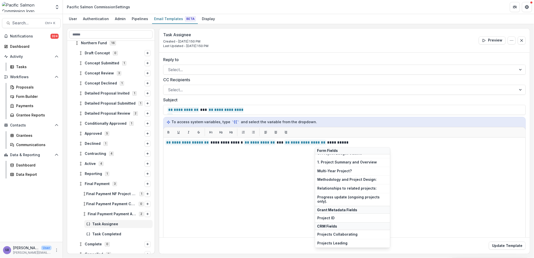
click at [324, 219] on span "Project ID" at bounding box center [352, 218] width 70 height 4
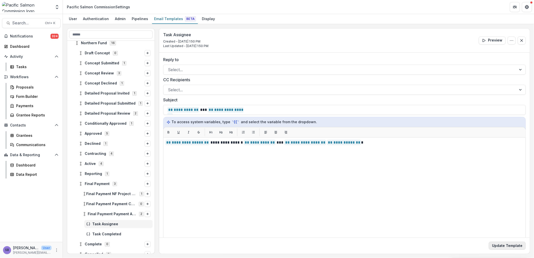
click at [503, 244] on button "Update Template" at bounding box center [506, 245] width 37 height 8
click at [79, 183] on icon at bounding box center [81, 184] width 4 height 4
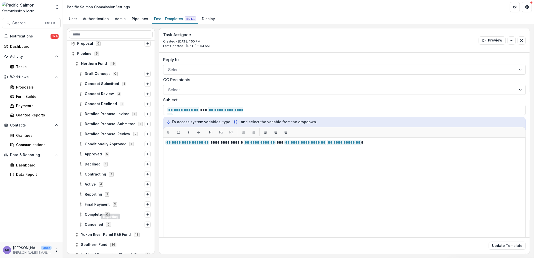
scroll to position [0, 0]
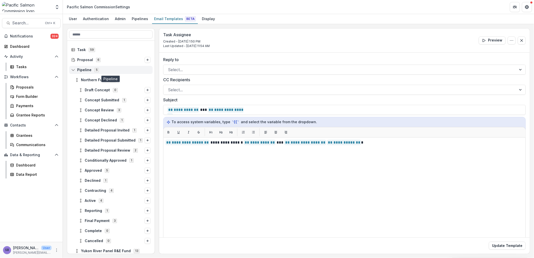
click at [72, 69] on icon at bounding box center [73, 70] width 4 height 4
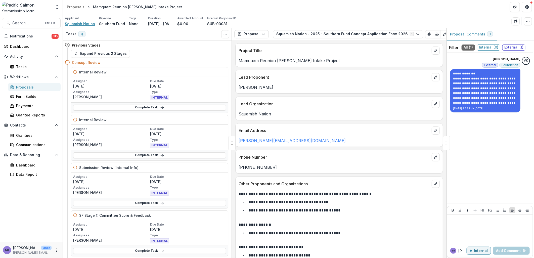
click at [85, 22] on span "Squamish Nation" at bounding box center [80, 23] width 30 height 5
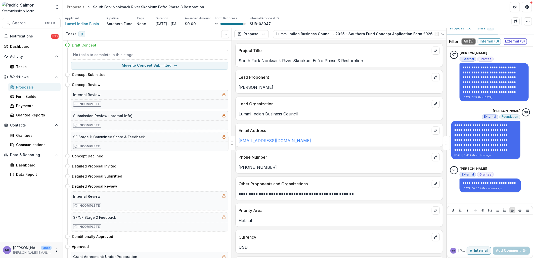
scroll to position [12, 0]
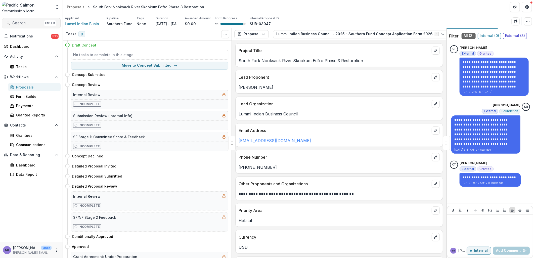
click at [23, 22] on span "Search..." at bounding box center [27, 23] width 30 height 5
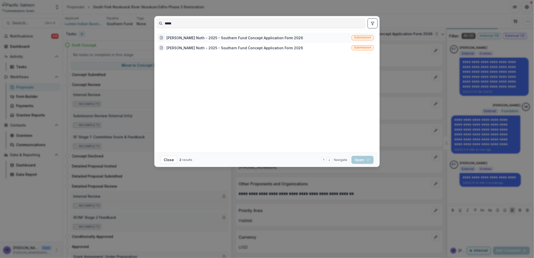
type input "*****"
click at [203, 38] on div "Hutton Noth - 2025 - Southern Fund Concept Application Form 2026" at bounding box center [234, 37] width 136 height 5
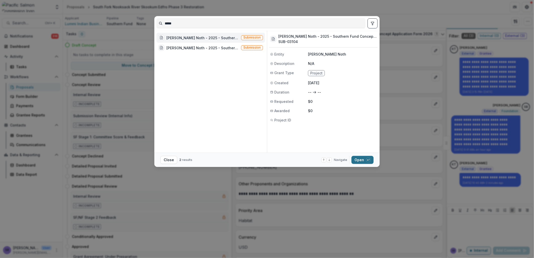
click at [359, 160] on button "Open with enter key" at bounding box center [362, 160] width 22 height 8
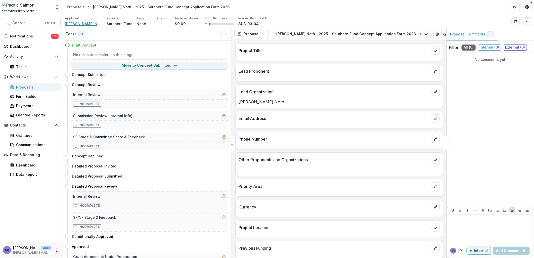
click at [75, 22] on span "Hutton Noth" at bounding box center [84, 23] width 38 height 5
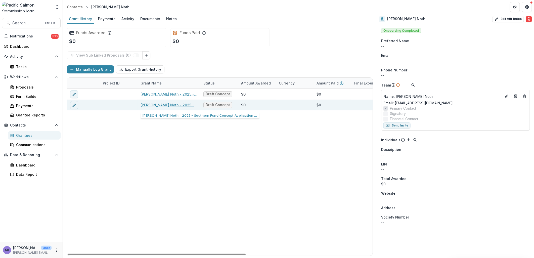
click at [174, 106] on link "Hutton Noth - 2025 - Southern Fund Concept Application Form 2026" at bounding box center [168, 104] width 57 height 5
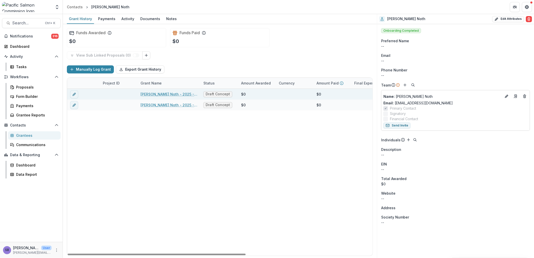
click at [171, 93] on link "Hutton Noth - 2025 - Southern Fund Concept Application Form 2026" at bounding box center [168, 93] width 57 height 5
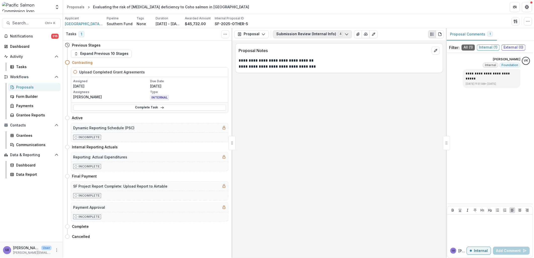
click at [305, 34] on button "Submission Review (Internal Info) 4" at bounding box center [312, 34] width 79 height 8
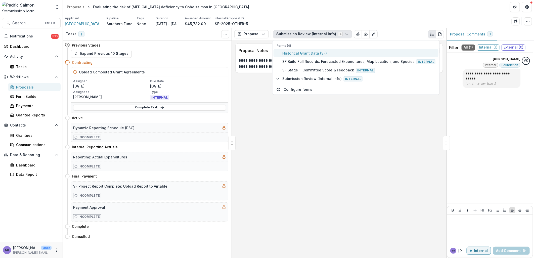
click at [302, 51] on span "Historical Grant Data (SF)" at bounding box center [358, 52] width 153 height 5
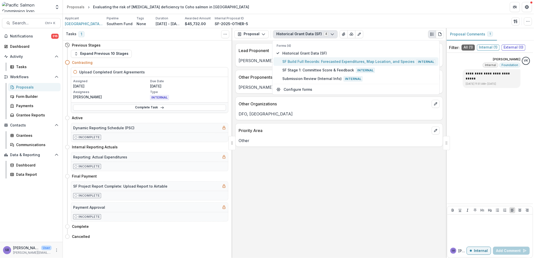
click at [300, 62] on span "SF Build Full Records: Forecasted Expenditures, Map Location, and Species Inter…" at bounding box center [358, 62] width 153 height 6
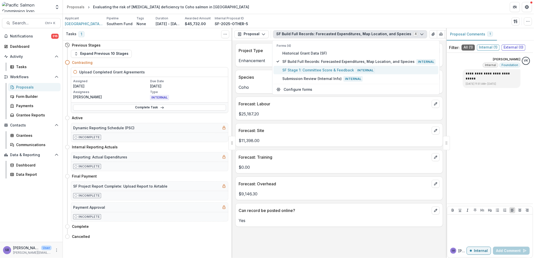
click at [299, 71] on span "SF Stage 1: Committee Score & Feedback Internal" at bounding box center [358, 70] width 153 height 6
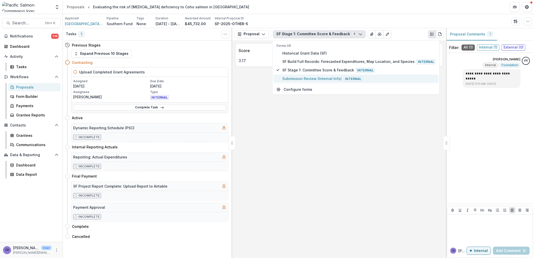
click at [295, 78] on span "Submission Review (Internal Info) Internal" at bounding box center [358, 79] width 153 height 6
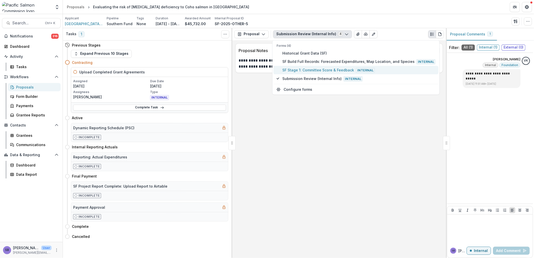
click at [293, 68] on span "SF Stage 1: Committee Score & Feedback Internal" at bounding box center [358, 70] width 153 height 6
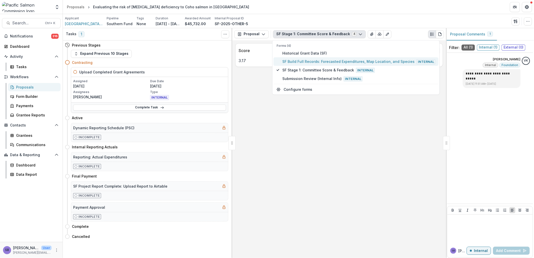
click at [291, 61] on span "SF Build Full Records: Forecasted Expenditures, Map Location, and Species Inter…" at bounding box center [358, 62] width 153 height 6
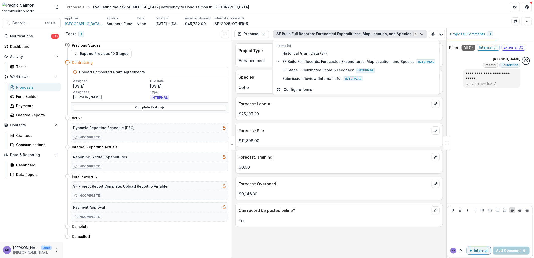
click at [314, 238] on div "Project Type Enhancement Species Coho Forecast: Labour $25,187.20 Forecast: Sit…" at bounding box center [339, 149] width 214 height 218
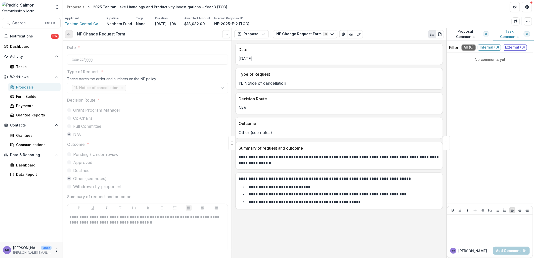
click at [68, 35] on icon at bounding box center [69, 34] width 4 height 4
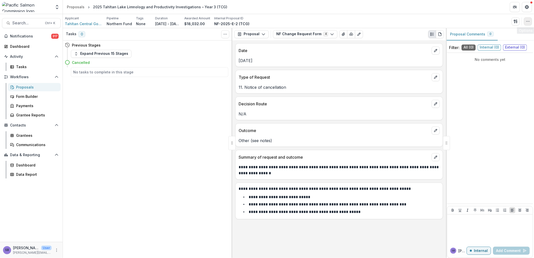
click at [526, 22] on icon "button" at bounding box center [527, 21] width 4 height 4
click at [495, 33] on button "Edit Attributes" at bounding box center [503, 33] width 54 height 8
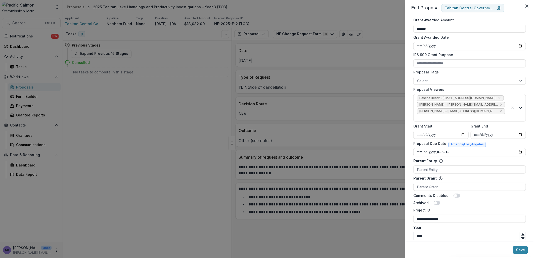
scroll to position [149, 0]
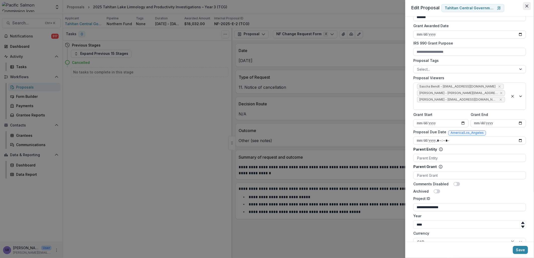
click at [527, 4] on button "Close" at bounding box center [526, 6] width 8 height 8
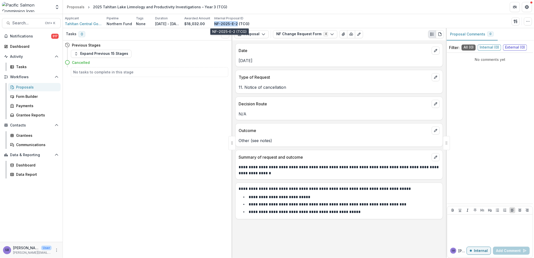
drag, startPoint x: 234, startPoint y: 23, endPoint x: 212, endPoint y: 22, distance: 22.2
click at [214, 22] on p "NF-2025-E-2 (TCG)" at bounding box center [231, 23] width 35 height 5
copy p "NF-2025-E-2"
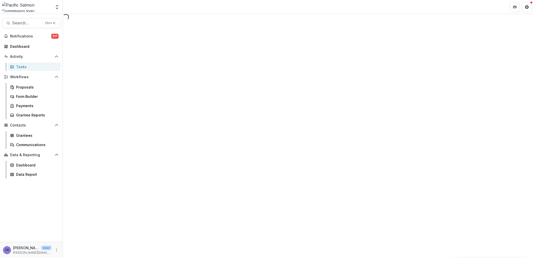
select select "********"
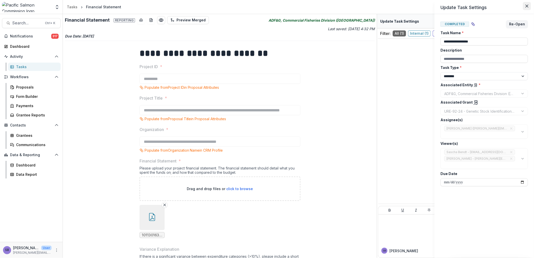
click at [528, 5] on icon "Close" at bounding box center [526, 6] width 3 height 3
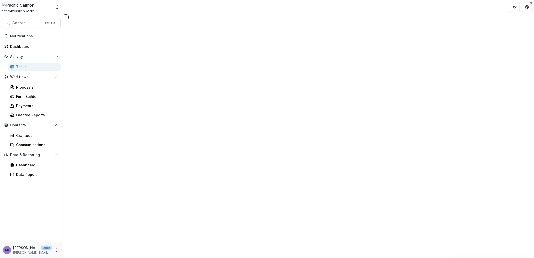
select select "********"
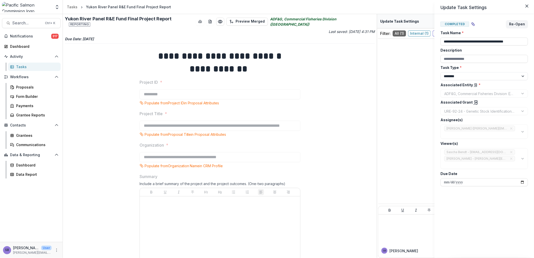
click at [311, 135] on div "**********" at bounding box center [267, 129] width 534 height 258
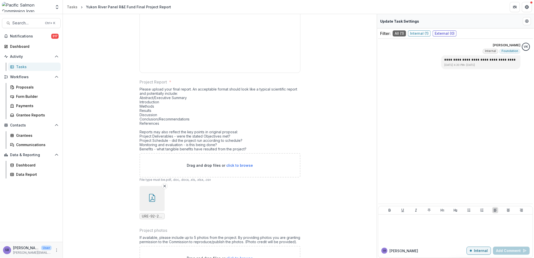
scroll to position [220, 0]
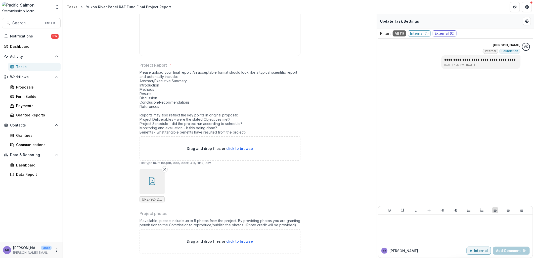
click at [154, 177] on icon "button" at bounding box center [152, 181] width 8 height 8
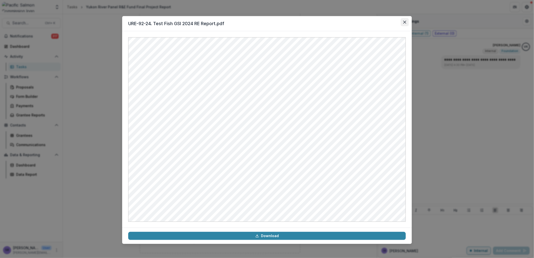
click at [403, 23] on icon "Close" at bounding box center [404, 22] width 3 height 3
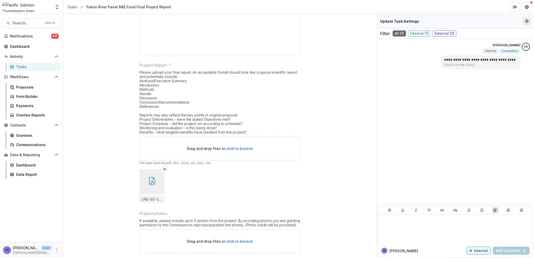
click at [526, 22] on icon "Edit Form Settings" at bounding box center [526, 21] width 4 height 4
select select "********"
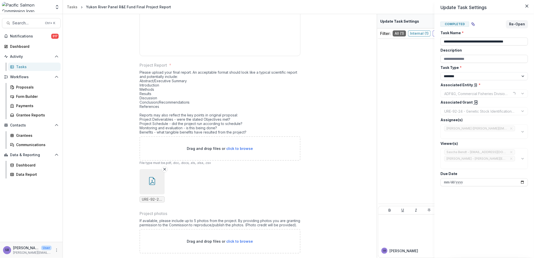
click at [475, 103] on icon at bounding box center [475, 102] width 3 height 4
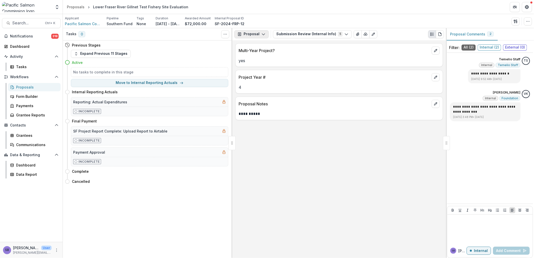
click at [259, 36] on button "Proposal" at bounding box center [251, 34] width 34 height 8
click at [259, 61] on div "Reports" at bounding box center [267, 61] width 46 height 5
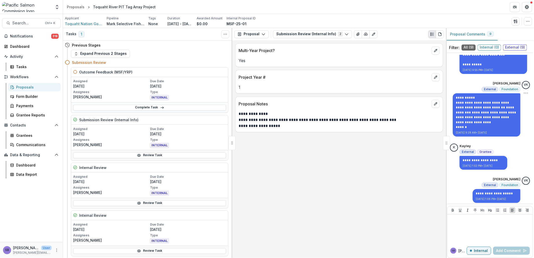
scroll to position [377, 0]
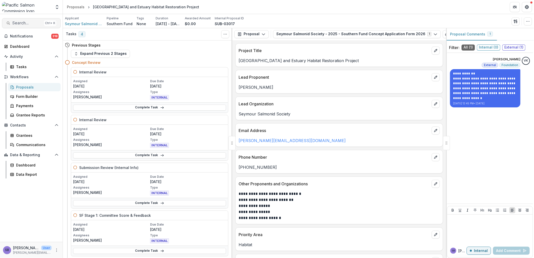
click at [17, 21] on span "Search..." at bounding box center [27, 23] width 30 height 5
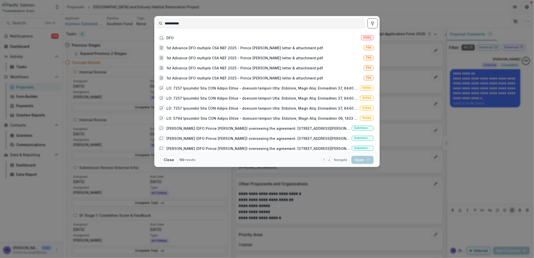
type input "**********"
click at [369, 23] on button "toggle filters" at bounding box center [372, 23] width 10 height 10
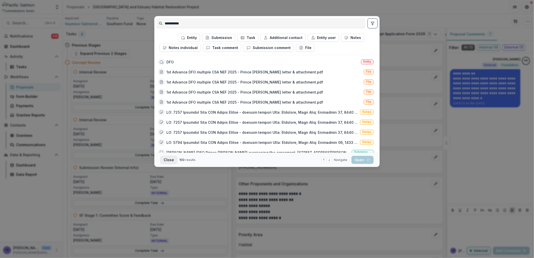
click at [168, 158] on button "Close" at bounding box center [168, 160] width 17 height 8
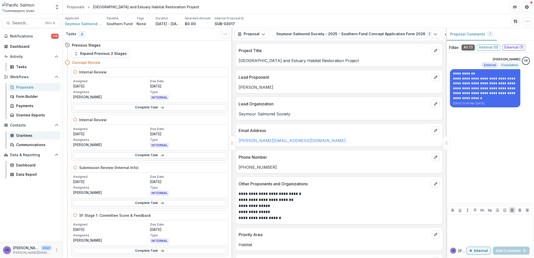
click at [16, 134] on div "Grantees" at bounding box center [36, 135] width 40 height 5
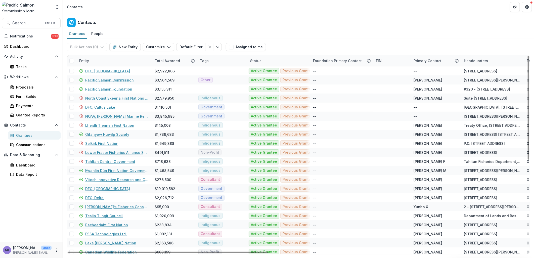
click at [102, 59] on div "Entity" at bounding box center [113, 60] width 75 height 11
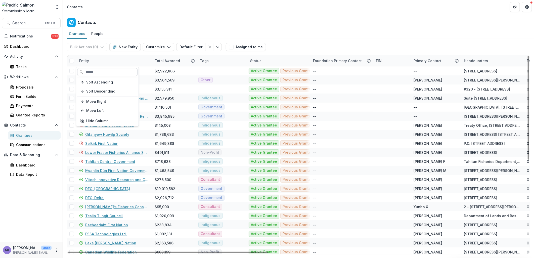
click at [103, 72] on input at bounding box center [107, 72] width 60 height 8
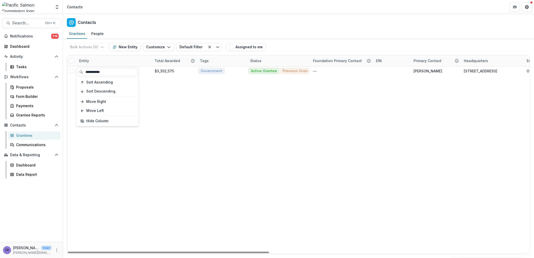
type input "**********"
click at [135, 56] on div "Entity" at bounding box center [113, 60] width 75 height 11
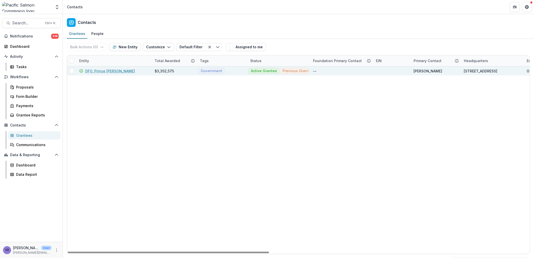
click at [107, 71] on link "DFO, Prince Rupert" at bounding box center [110, 70] width 50 height 5
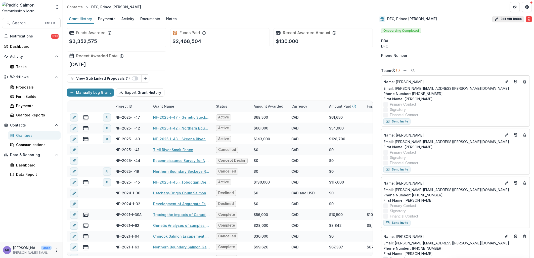
click at [505, 17] on button "Edit Attributes" at bounding box center [508, 19] width 32 height 6
select select
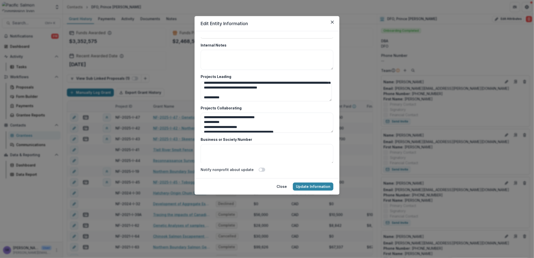
scroll to position [863, 0]
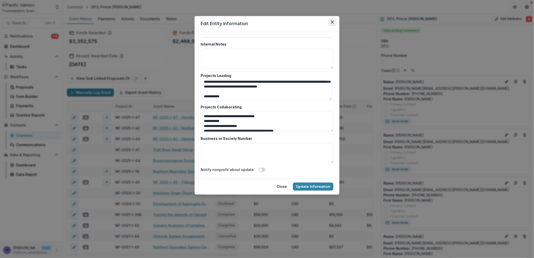
click at [333, 21] on icon "Close" at bounding box center [332, 22] width 3 height 3
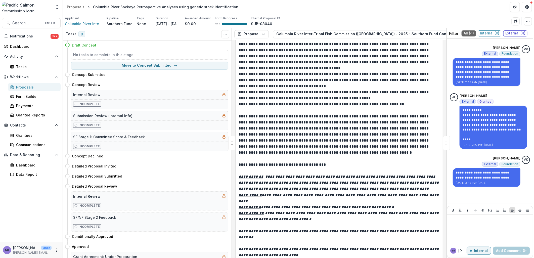
scroll to position [943, 0]
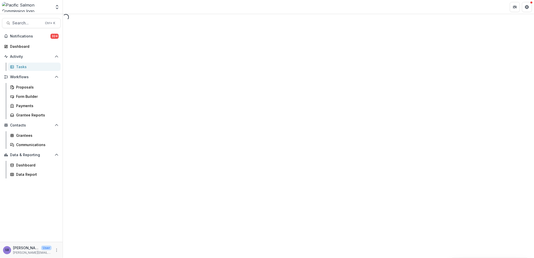
select select "********"
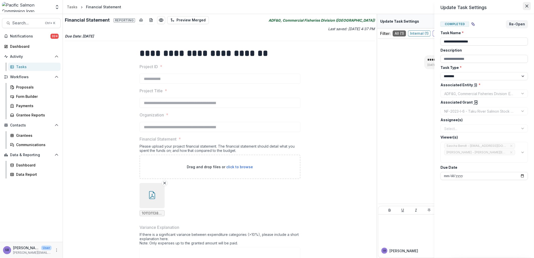
click at [525, 5] on icon "Close" at bounding box center [526, 6] width 3 height 3
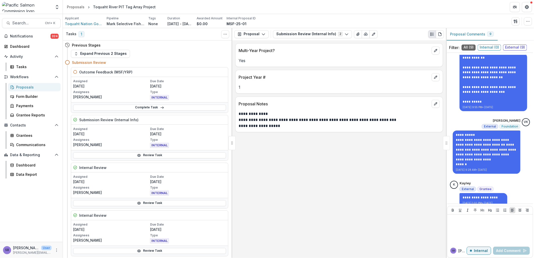
scroll to position [377, 0]
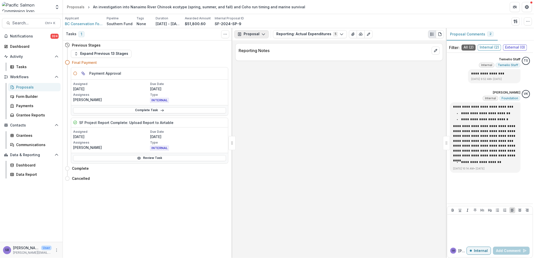
click at [262, 36] on icon "button" at bounding box center [263, 34] width 4 height 4
click at [261, 50] on button "Payments" at bounding box center [264, 53] width 58 height 8
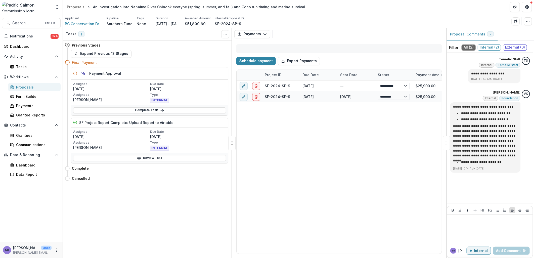
select select "****"
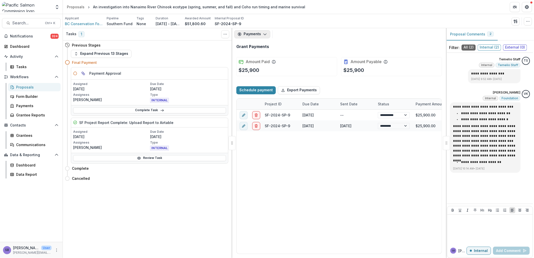
click at [267, 35] on button "Payments" at bounding box center [252, 34] width 36 height 8
click at [267, 60] on div "Reports" at bounding box center [267, 61] width 46 height 5
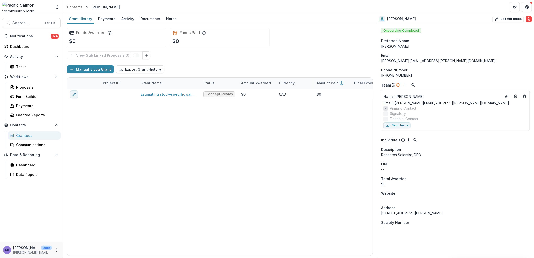
click at [25, 29] on div "Search... Ctrl + K Notifications 324 Dashboard Activity Tasks Workflows Proposa…" at bounding box center [31, 136] width 63 height 244
click at [25, 22] on span "Search..." at bounding box center [27, 23] width 30 height 5
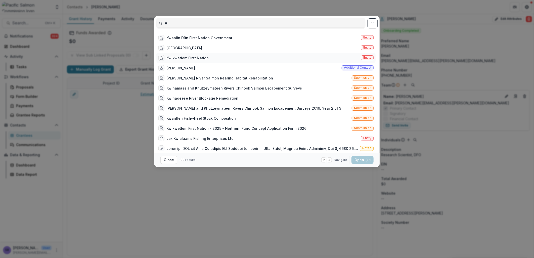
type input "**"
click at [191, 56] on div "Kwikwetlem First Nation" at bounding box center [187, 57] width 42 height 5
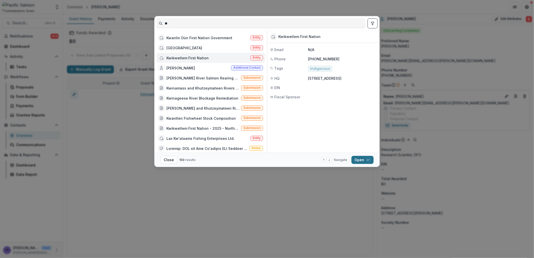
click at [358, 160] on button "Open with enter key" at bounding box center [362, 160] width 22 height 8
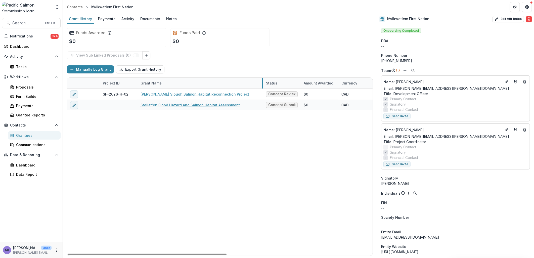
drag, startPoint x: 199, startPoint y: 83, endPoint x: 262, endPoint y: 79, distance: 62.7
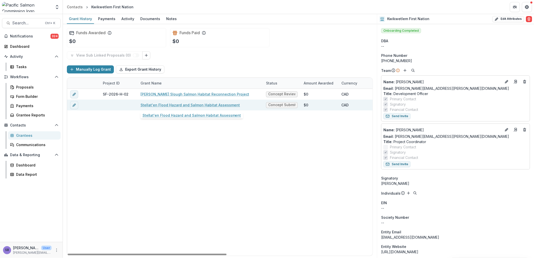
click at [205, 105] on link "Stellat'en Flood Hazard and Salmon Habitat Assessment" at bounding box center [189, 104] width 99 height 5
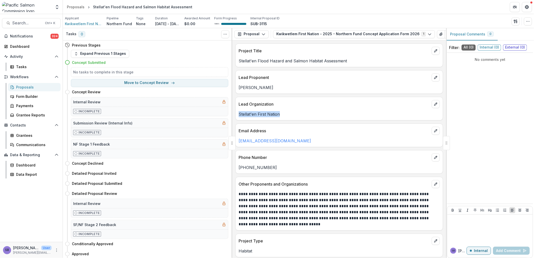
drag, startPoint x: 281, startPoint y: 115, endPoint x: 238, endPoint y: 114, distance: 42.7
click at [238, 114] on p "Stellat'en First Nation" at bounding box center [338, 114] width 201 height 6
copy p "Stellat'en First Nation"
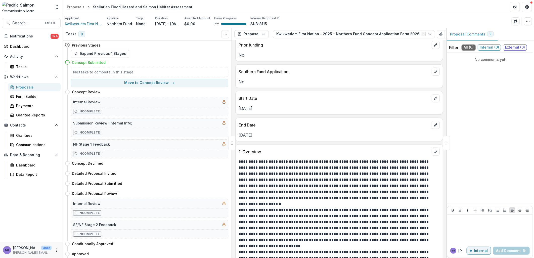
scroll to position [409, 0]
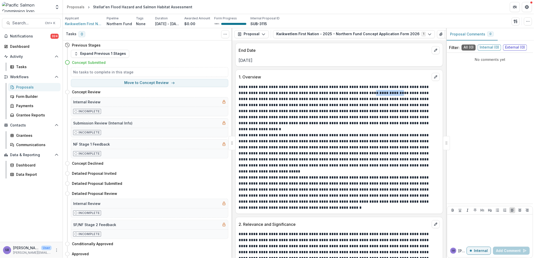
drag, startPoint x: 353, startPoint y: 87, endPoint x: 380, endPoint y: 89, distance: 27.2
click at [380, 89] on p "**********" at bounding box center [338, 105] width 200 height 42
copy p "**********"
drag, startPoint x: 395, startPoint y: 94, endPoint x: 418, endPoint y: 94, distance: 23.1
click at [418, 94] on p "**********" at bounding box center [338, 105] width 200 height 42
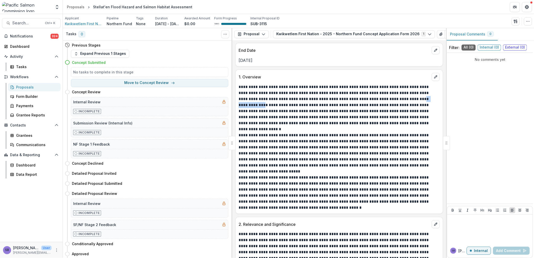
copy p "**********"
click at [357, 101] on p "**********" at bounding box center [338, 105] width 200 height 42
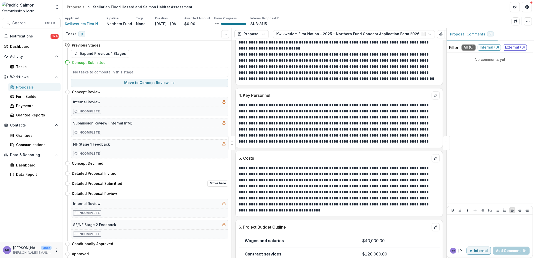
scroll to position [744, 0]
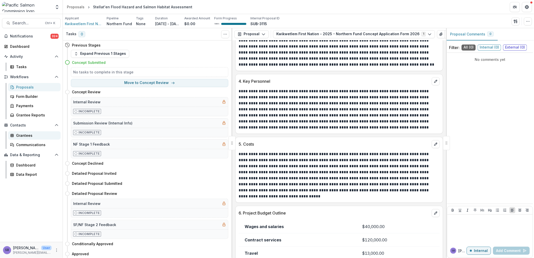
click at [25, 132] on link "Grantees" at bounding box center [34, 135] width 52 height 8
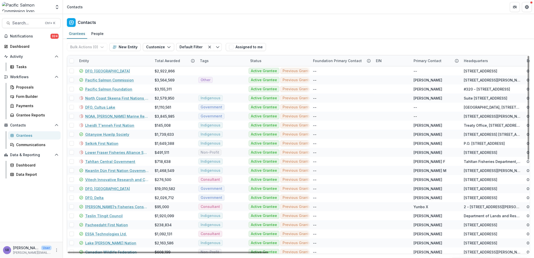
click at [107, 61] on div "Entity" at bounding box center [113, 60] width 75 height 11
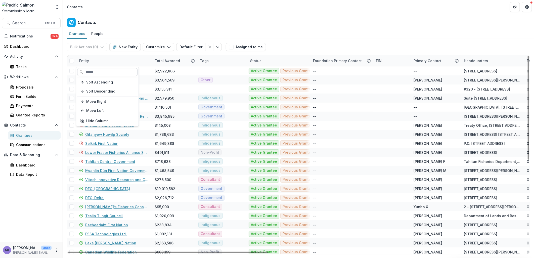
click at [106, 74] on input at bounding box center [107, 72] width 60 height 8
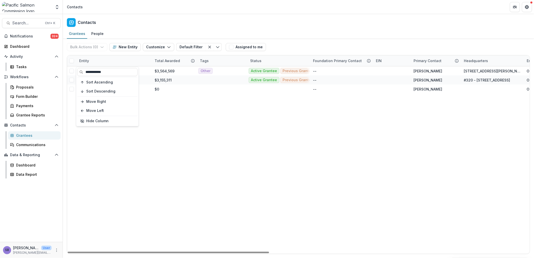
type input "**********"
click at [299, 48] on div "Bulk Actions ( 0 ) Send Email Create Proposals Create Tasks New Entity Customiz…" at bounding box center [298, 47] width 463 height 16
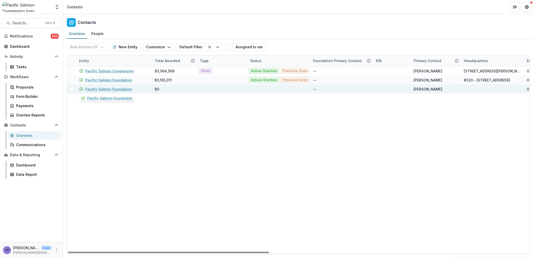
click at [118, 89] on link "Pacific Salmon Foundation" at bounding box center [108, 88] width 47 height 5
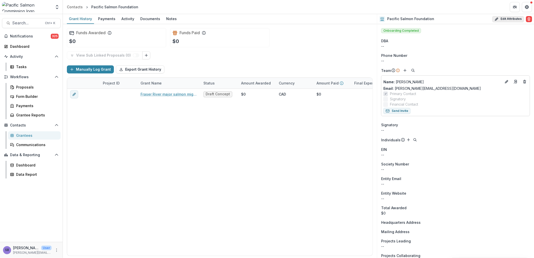
click at [509, 18] on button "Edit Attributes" at bounding box center [508, 19] width 32 height 6
select select
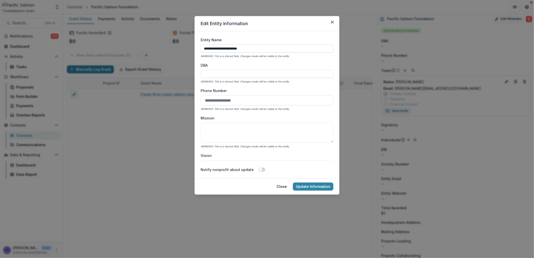
click at [266, 48] on input "**********" at bounding box center [266, 48] width 133 height 8
type input "**********"
click at [315, 185] on button "Update Information" at bounding box center [313, 186] width 40 height 8
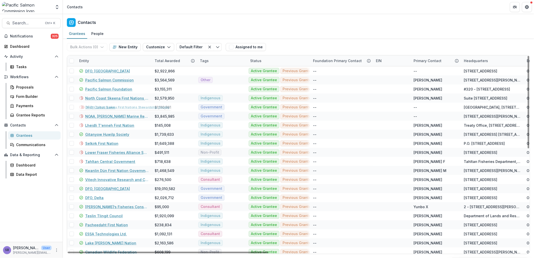
click at [106, 58] on div "Entity" at bounding box center [113, 60] width 75 height 11
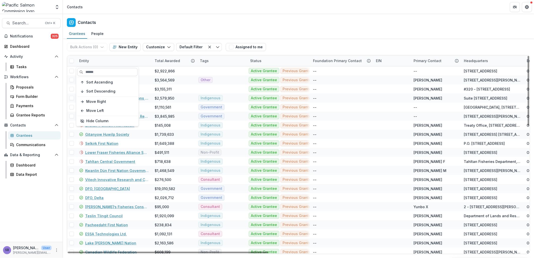
click at [108, 69] on input at bounding box center [107, 72] width 60 height 8
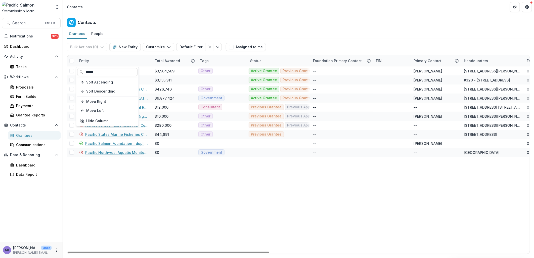
type input "******"
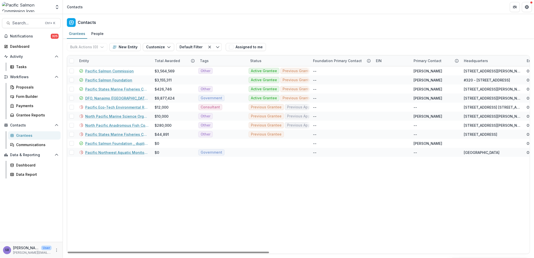
click at [295, 37] on div "Grantees People" at bounding box center [298, 34] width 471 height 10
click at [120, 79] on link "Pacific Salmon Foundation" at bounding box center [108, 79] width 47 height 5
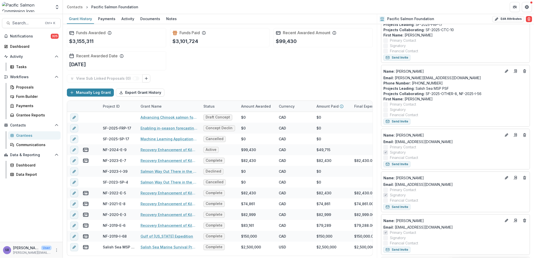
scroll to position [112, 0]
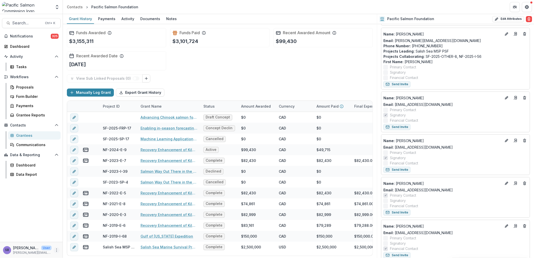
click at [54, 250] on button "More" at bounding box center [57, 250] width 6 height 6
click at [71, 239] on link "User Settings" at bounding box center [90, 239] width 54 height 8
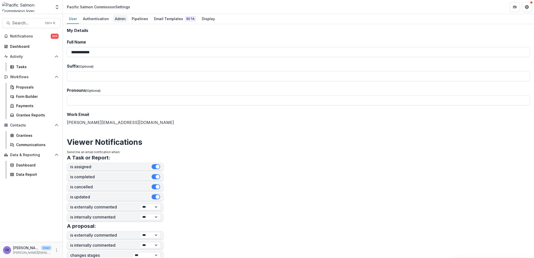
click at [120, 21] on div "Admin" at bounding box center [120, 18] width 15 height 7
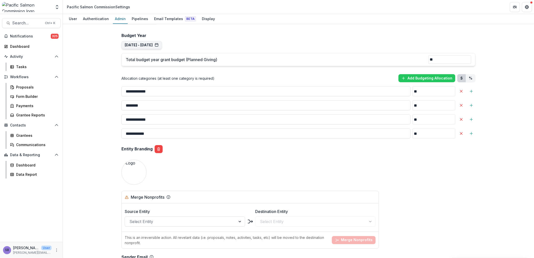
scroll to position [409, 0]
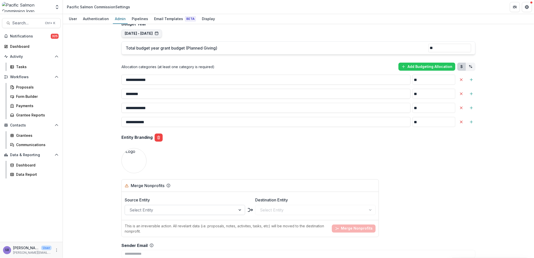
click at [190, 207] on div at bounding box center [180, 209] width 102 height 7
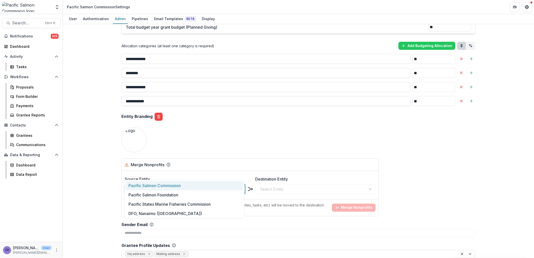
scroll to position [446, 0]
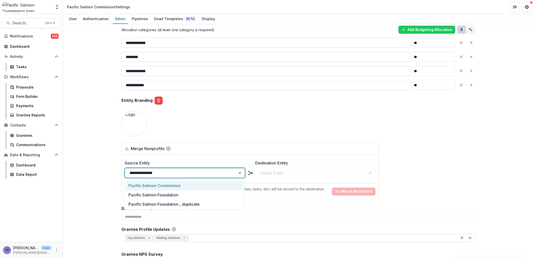
type input "**********"
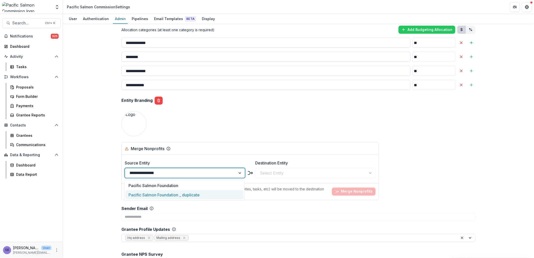
click at [212, 192] on div "Pacific Salmon Foundation _ duplicate" at bounding box center [184, 194] width 118 height 9
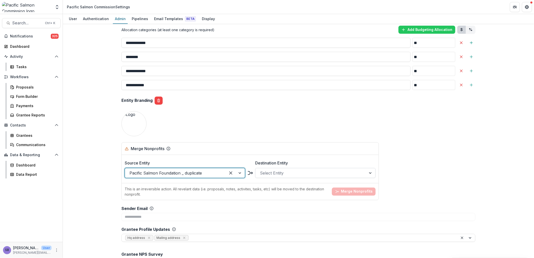
click at [278, 170] on div at bounding box center [311, 172] width 102 height 7
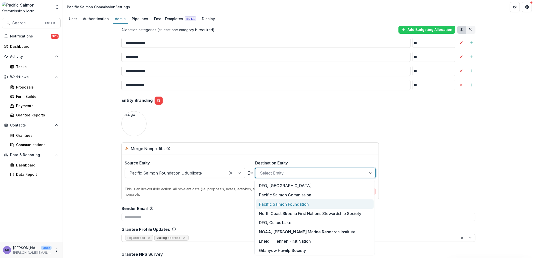
click at [299, 204] on div "Pacific Salmon Foundation" at bounding box center [314, 203] width 118 height 9
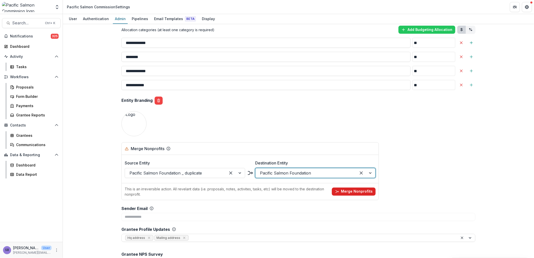
click at [350, 189] on button "Merge Nonprofits" at bounding box center [354, 191] width 44 height 8
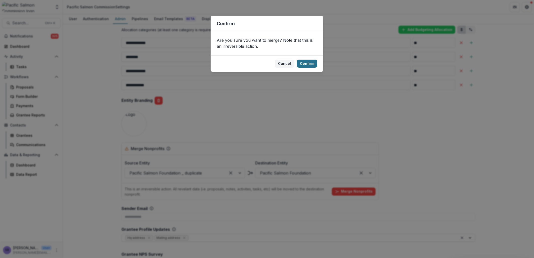
click at [307, 66] on button "Confirm" at bounding box center [307, 64] width 20 height 8
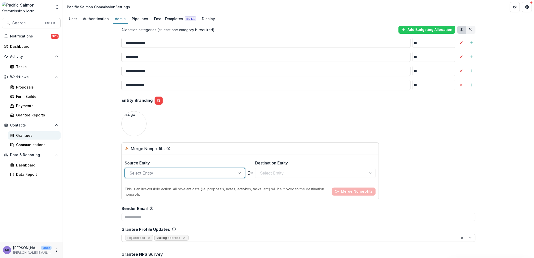
click at [35, 135] on div "Grantees" at bounding box center [36, 135] width 40 height 5
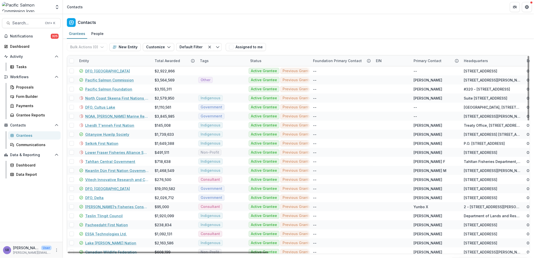
click at [111, 61] on div "Entity" at bounding box center [113, 60] width 75 height 11
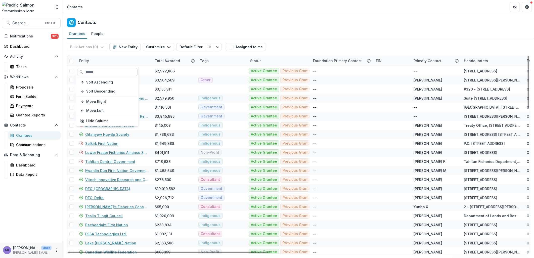
click at [107, 69] on input at bounding box center [107, 72] width 60 height 8
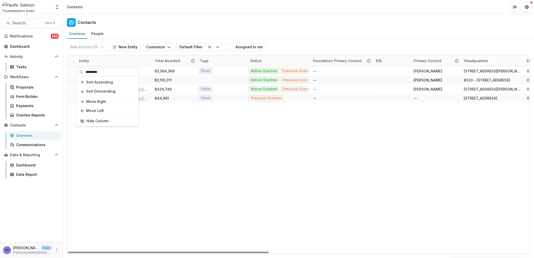
type input "*********"
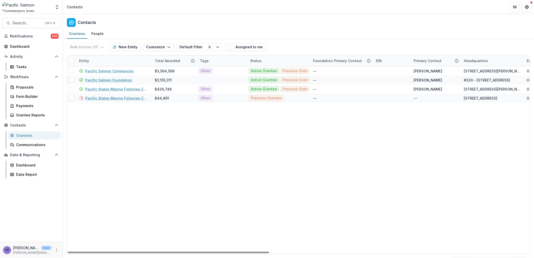
click at [322, 43] on div "Bulk Actions ( 0 ) Send Email Create Proposals Create Tasks New Entity Customiz…" at bounding box center [298, 47] width 463 height 16
click at [121, 79] on link "Pacific Salmon Foundation" at bounding box center [108, 79] width 47 height 5
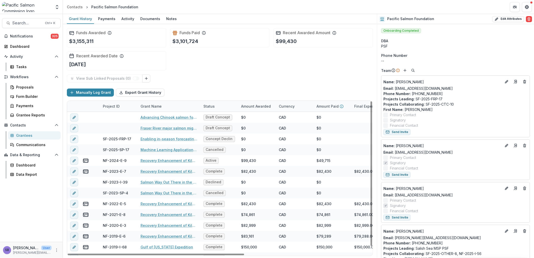
click at [27, 136] on div "Grantees" at bounding box center [36, 135] width 40 height 5
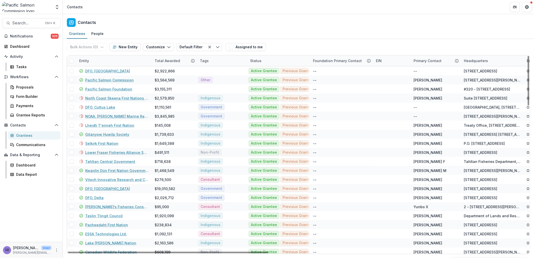
click at [114, 62] on div "Entity" at bounding box center [113, 60] width 75 height 11
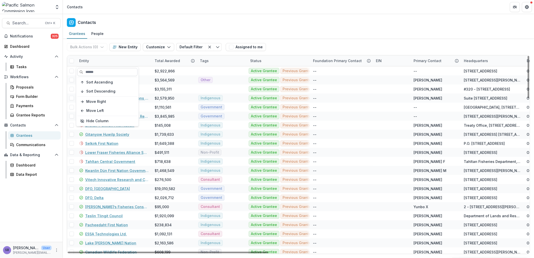
click at [112, 74] on input at bounding box center [107, 72] width 60 height 8
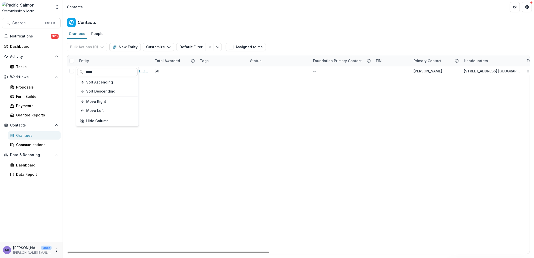
type input "*****"
click at [302, 44] on div "Bulk Actions ( 0 ) Send Email Create Proposals Create Tasks New Entity Customiz…" at bounding box center [298, 47] width 463 height 16
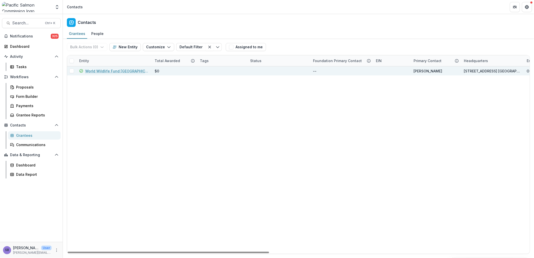
click at [114, 71] on link "World Wildlife Fund Canada" at bounding box center [116, 70] width 63 height 5
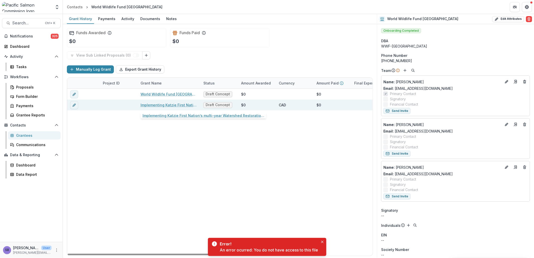
click at [173, 102] on link "Implementing Katzie First Nation’s multi-year Watershed Restoration Plan for th…" at bounding box center [168, 104] width 57 height 5
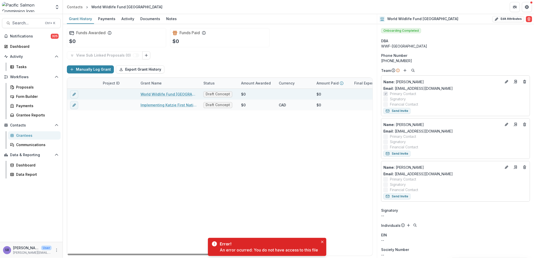
click at [172, 92] on link "World Wildlife Fund Canada - 2025 - Southern Fund Concept Application Form 2026" at bounding box center [168, 93] width 57 height 5
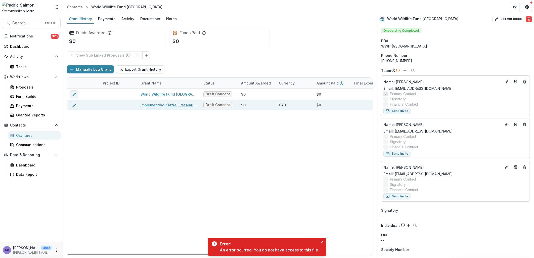
click at [169, 104] on link "Implementing Katzie First Nation’s multi-year Watershed Restoration Plan for th…" at bounding box center [168, 104] width 57 height 5
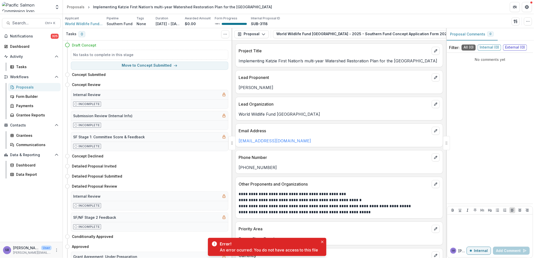
click at [23, 85] on div "Proposals" at bounding box center [36, 86] width 40 height 5
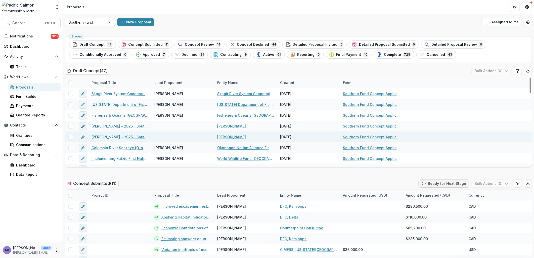
click at [228, 135] on link "Chanice Sweeney" at bounding box center [231, 136] width 29 height 5
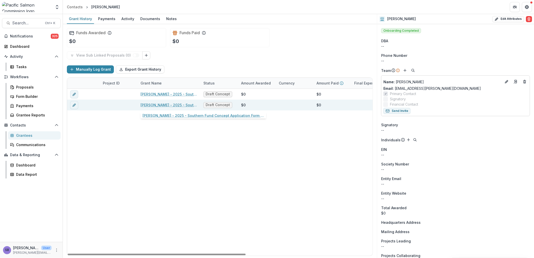
click at [175, 108] on div "Chanice Sweeney - 2025 - Southern Fund Concept Application Form 2026" at bounding box center [168, 104] width 57 height 11
click at [175, 104] on link "Chanice Sweeney - 2025 - Southern Fund Concept Application Form 2026" at bounding box center [168, 104] width 57 height 5
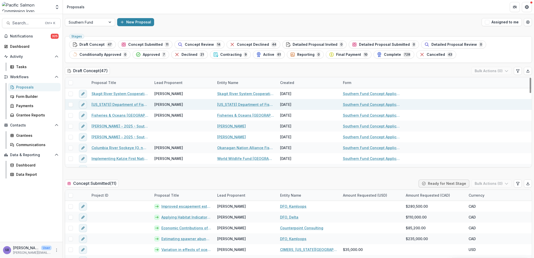
click at [128, 103] on link "Washington Department of Fish and Wildlife - 2025 - Southern Fund Concept Appli…" at bounding box center [119, 104] width 57 height 5
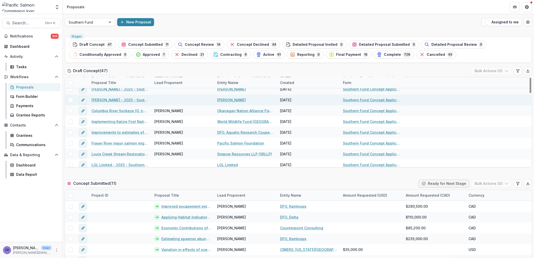
scroll to position [74, 0]
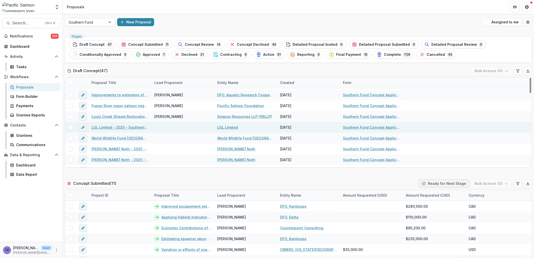
click at [112, 125] on link "LGL Limited - 2025 - Southern Fund Concept Application Form 2026" at bounding box center [119, 127] width 57 height 5
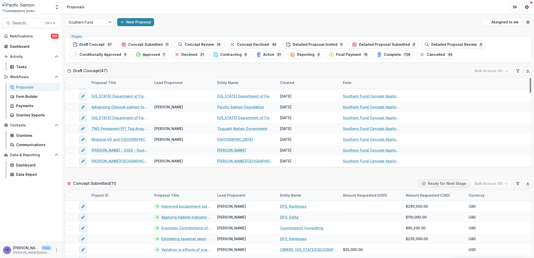
scroll to position [186, 0]
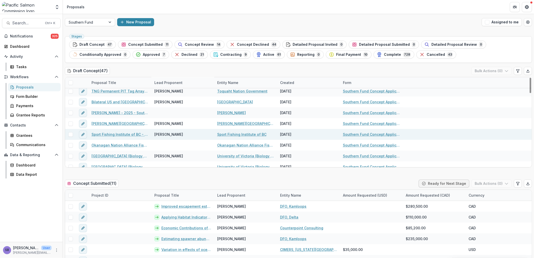
click at [227, 134] on link "Sport Fishing Institute of BC" at bounding box center [241, 134] width 49 height 5
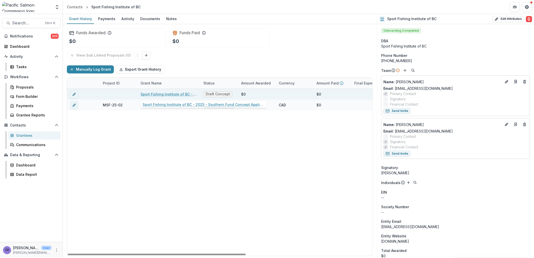
click at [184, 92] on link "Sport Fishing Institute of BC - 2025 - Southern Fund Concept Application Form 2…" at bounding box center [168, 93] width 57 height 5
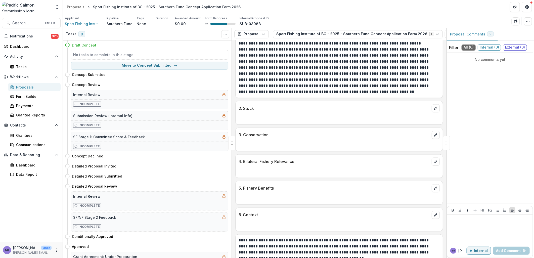
scroll to position [521, 0]
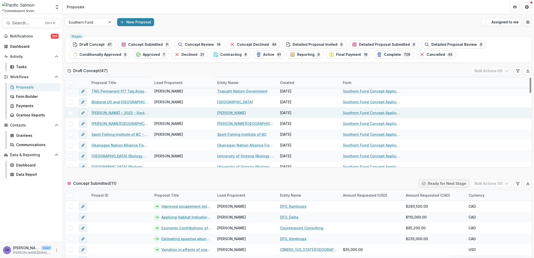
scroll to position [223, 0]
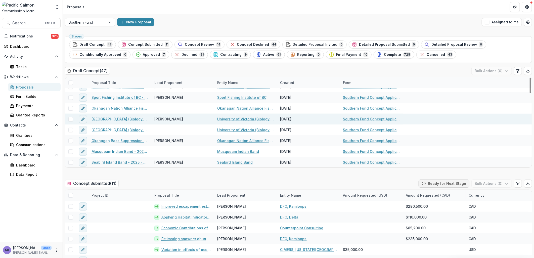
click at [119, 118] on link "University of Victoria (Biology Department) - 2025 - Southern Fund Concept Appl…" at bounding box center [119, 118] width 57 height 5
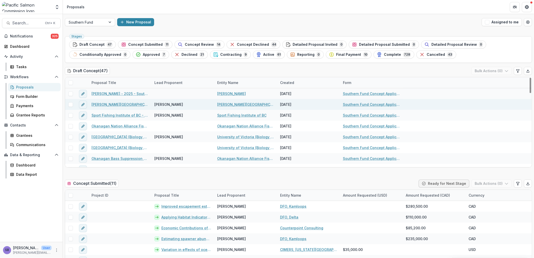
scroll to position [223, 0]
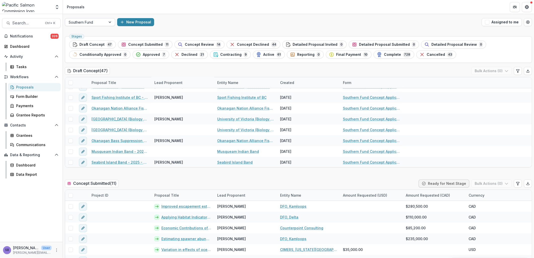
click at [101, 20] on div at bounding box center [86, 22] width 34 height 6
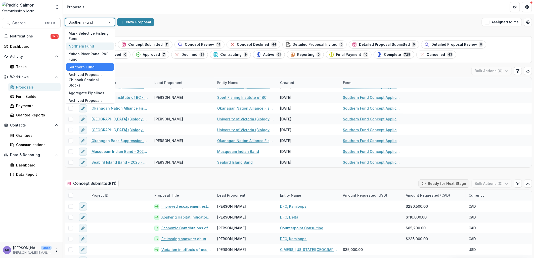
click at [99, 44] on div "Northern Fund" at bounding box center [90, 46] width 48 height 8
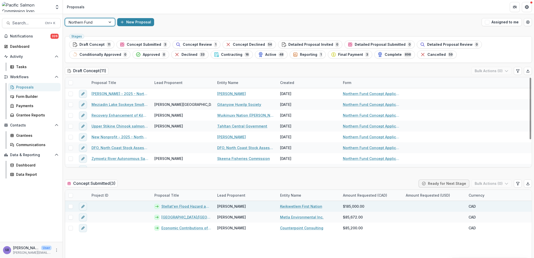
click at [190, 207] on link "Stellat'en Flood Hazard and Salmon Habitat Assessment" at bounding box center [186, 205] width 50 height 5
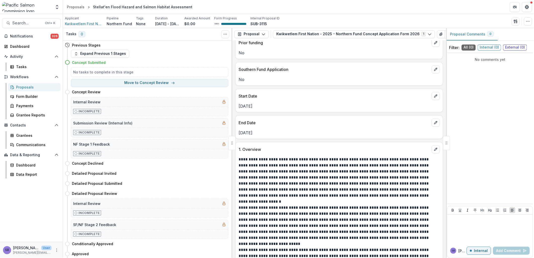
scroll to position [372, 0]
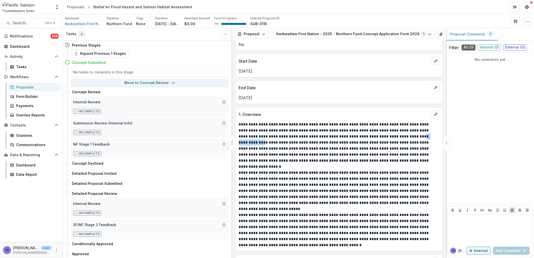
drag, startPoint x: 389, startPoint y: 131, endPoint x: 417, endPoint y: 133, distance: 28.0
click at [417, 133] on p "**********" at bounding box center [338, 142] width 200 height 42
copy p "**********"
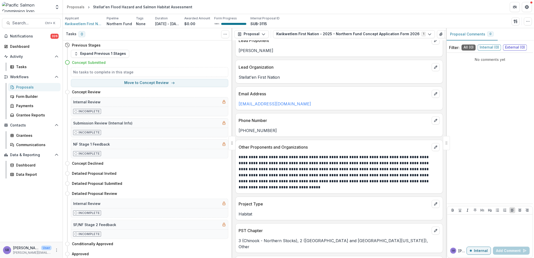
scroll to position [0, 0]
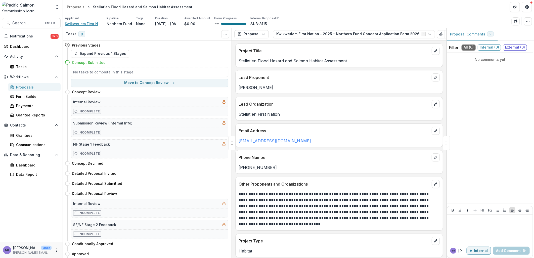
click at [81, 25] on span "Kwikwetlem First Nation" at bounding box center [84, 23] width 38 height 5
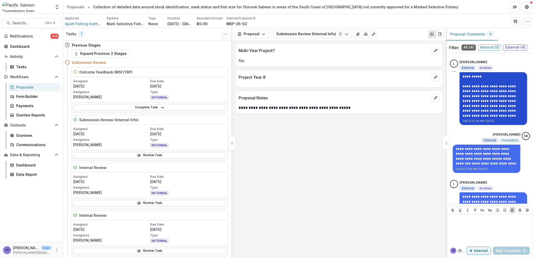
scroll to position [89, 0]
